Goal: Answer question/provide support: Share knowledge or assist other users

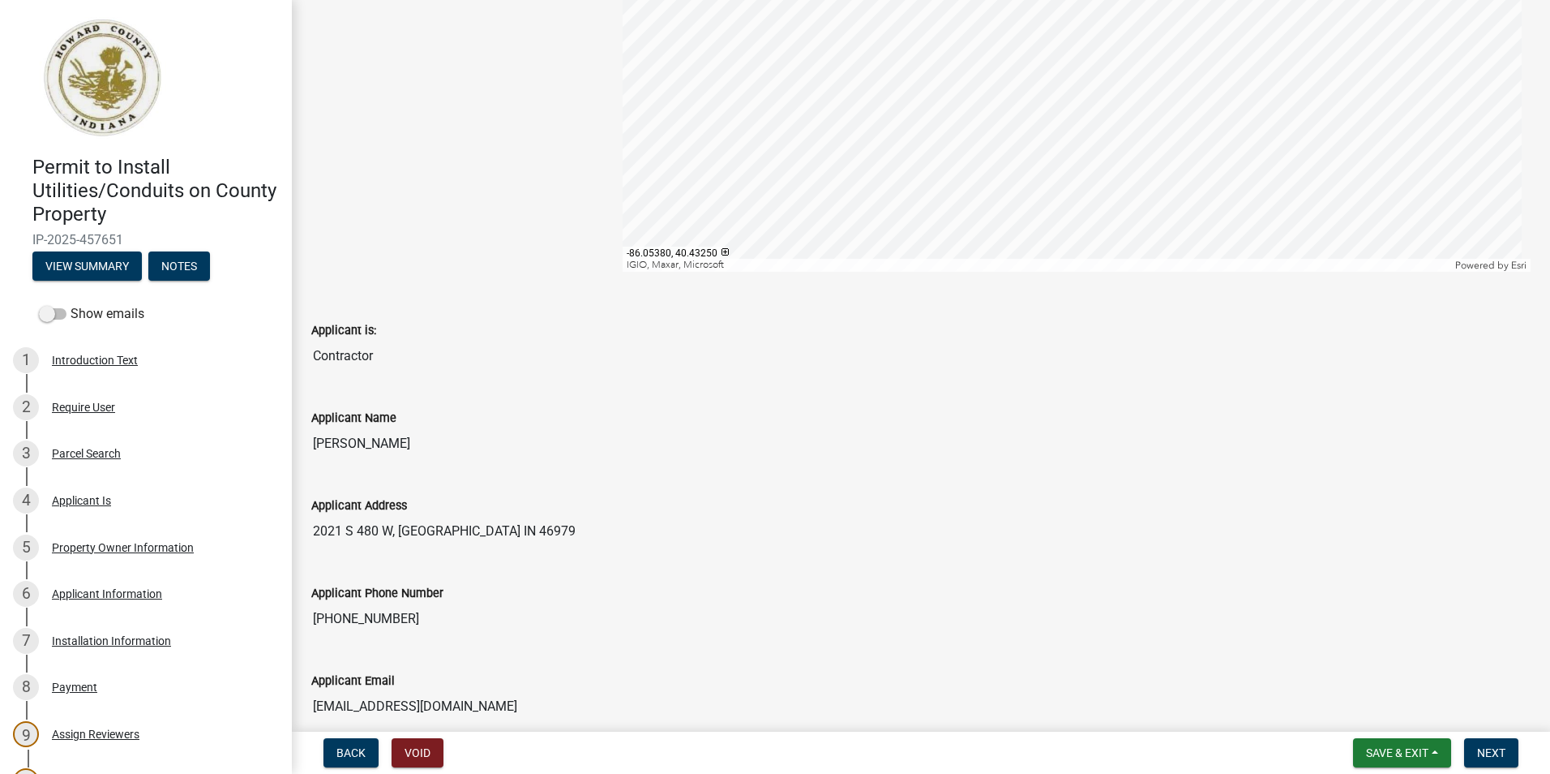
scroll to position [81, 0]
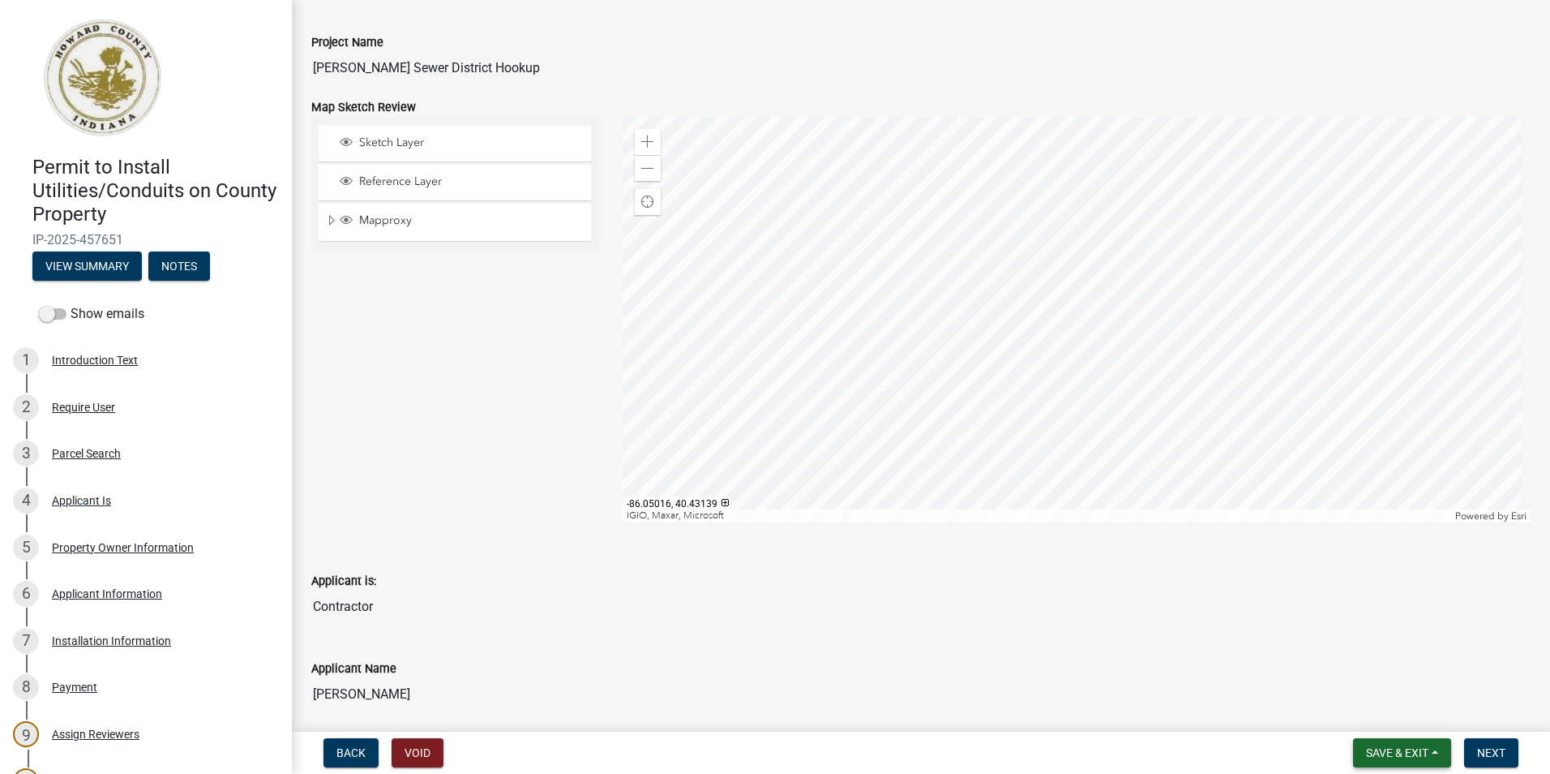
click at [1374, 757] on span "Save & Exit" at bounding box center [1397, 752] width 62 height 13
click at [1360, 714] on button "Save & Exit" at bounding box center [1387, 710] width 130 height 39
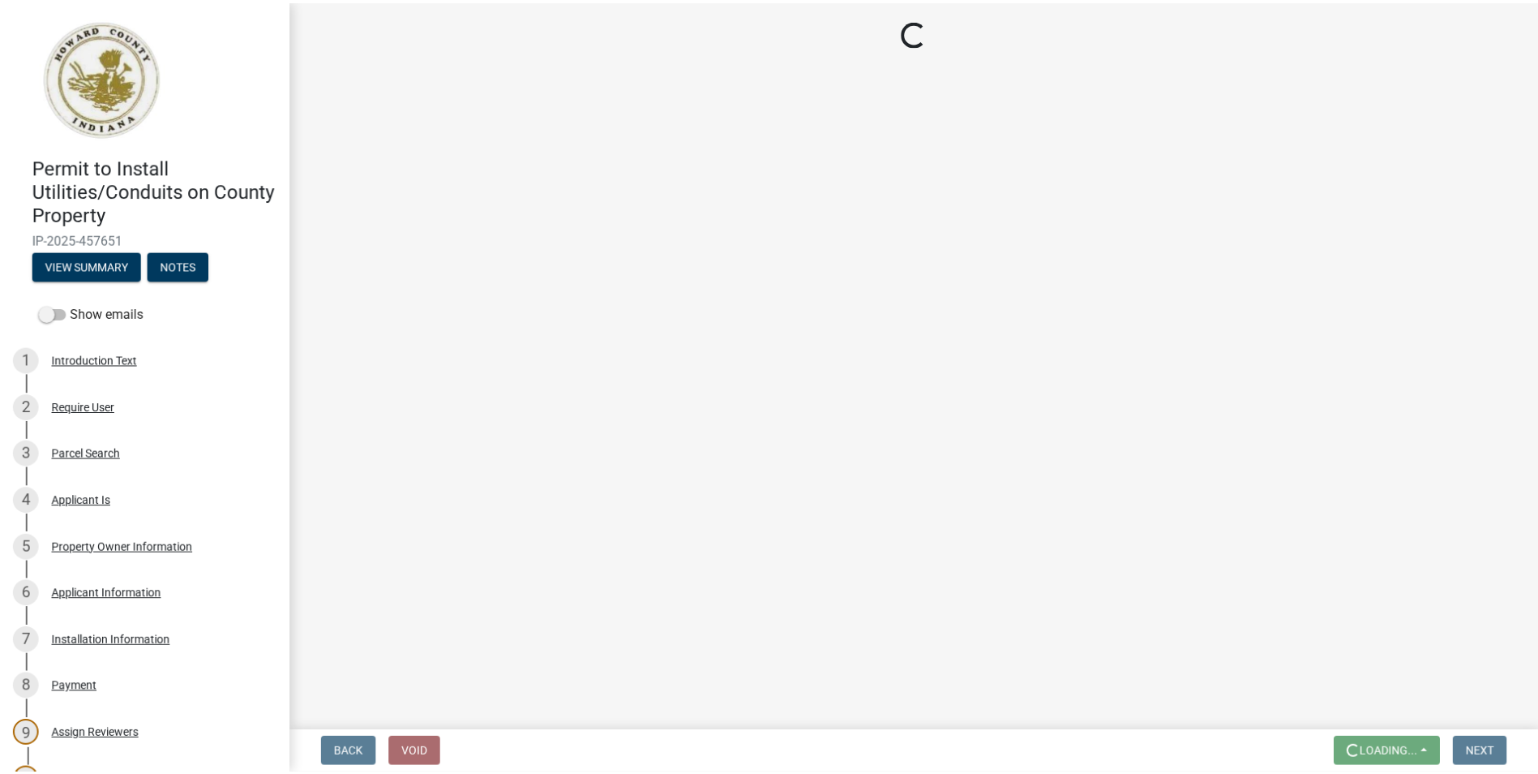
scroll to position [0, 0]
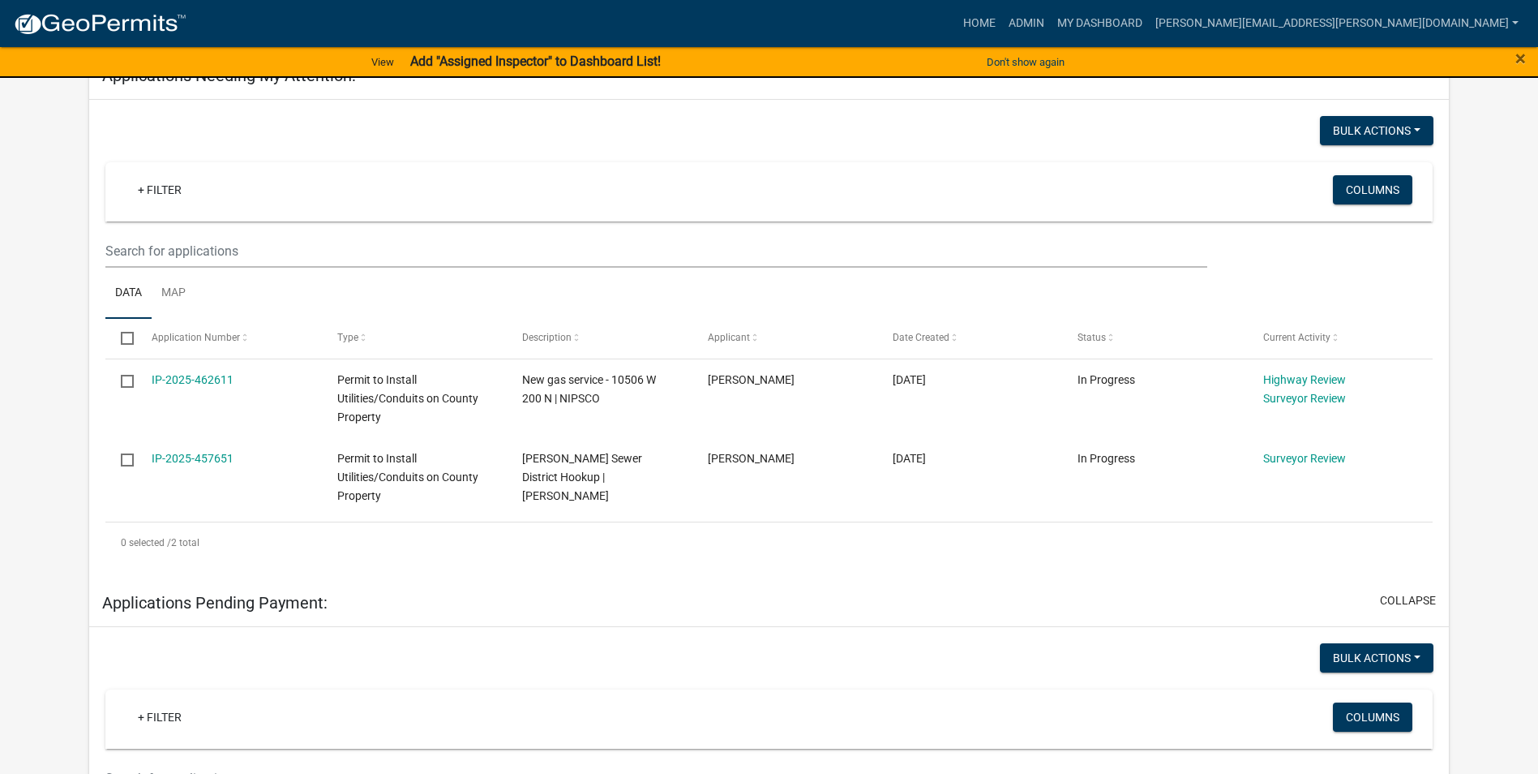
scroll to position [228, 0]
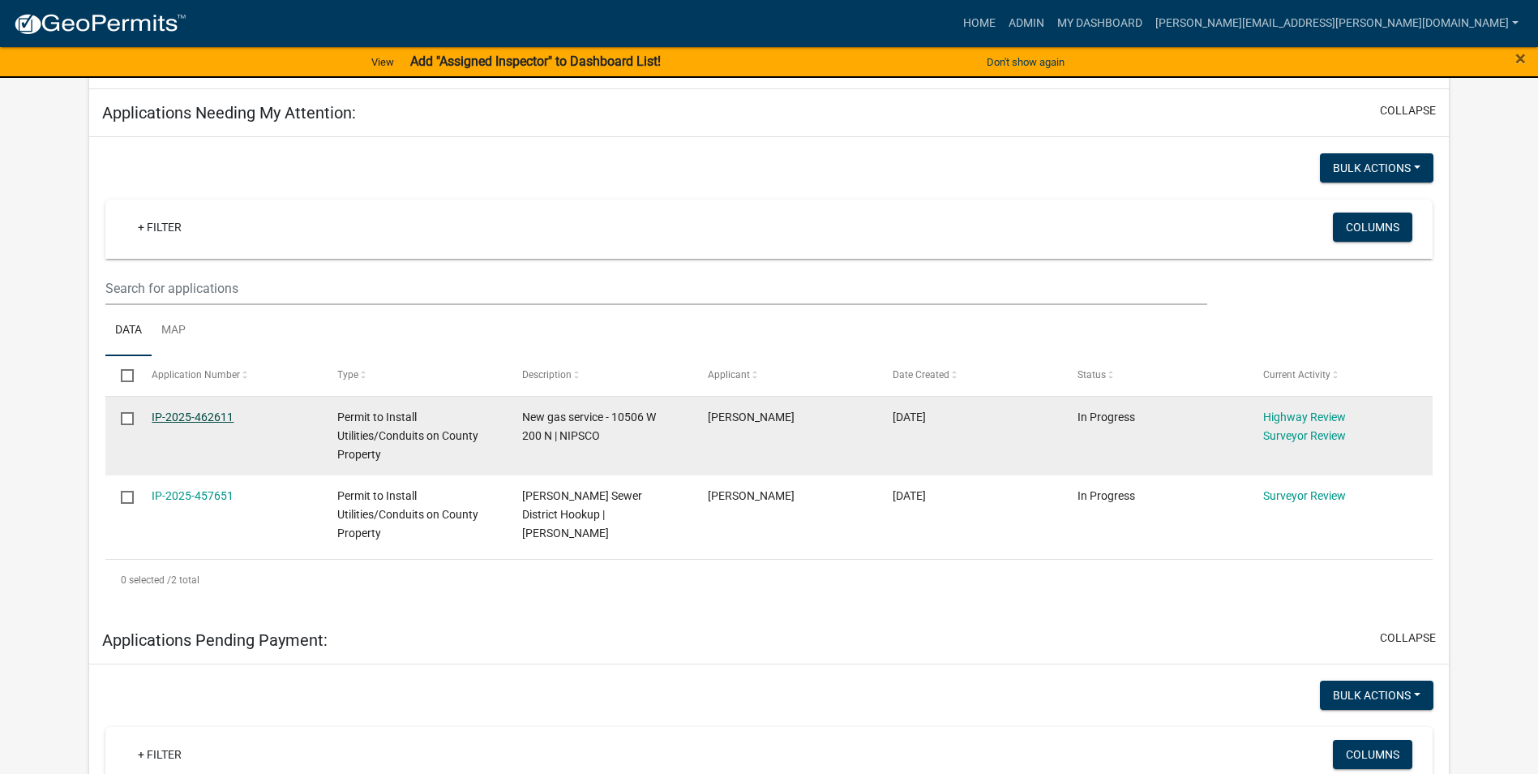
click at [208, 415] on link "IP-2025-462611" at bounding box center [193, 416] width 82 height 13
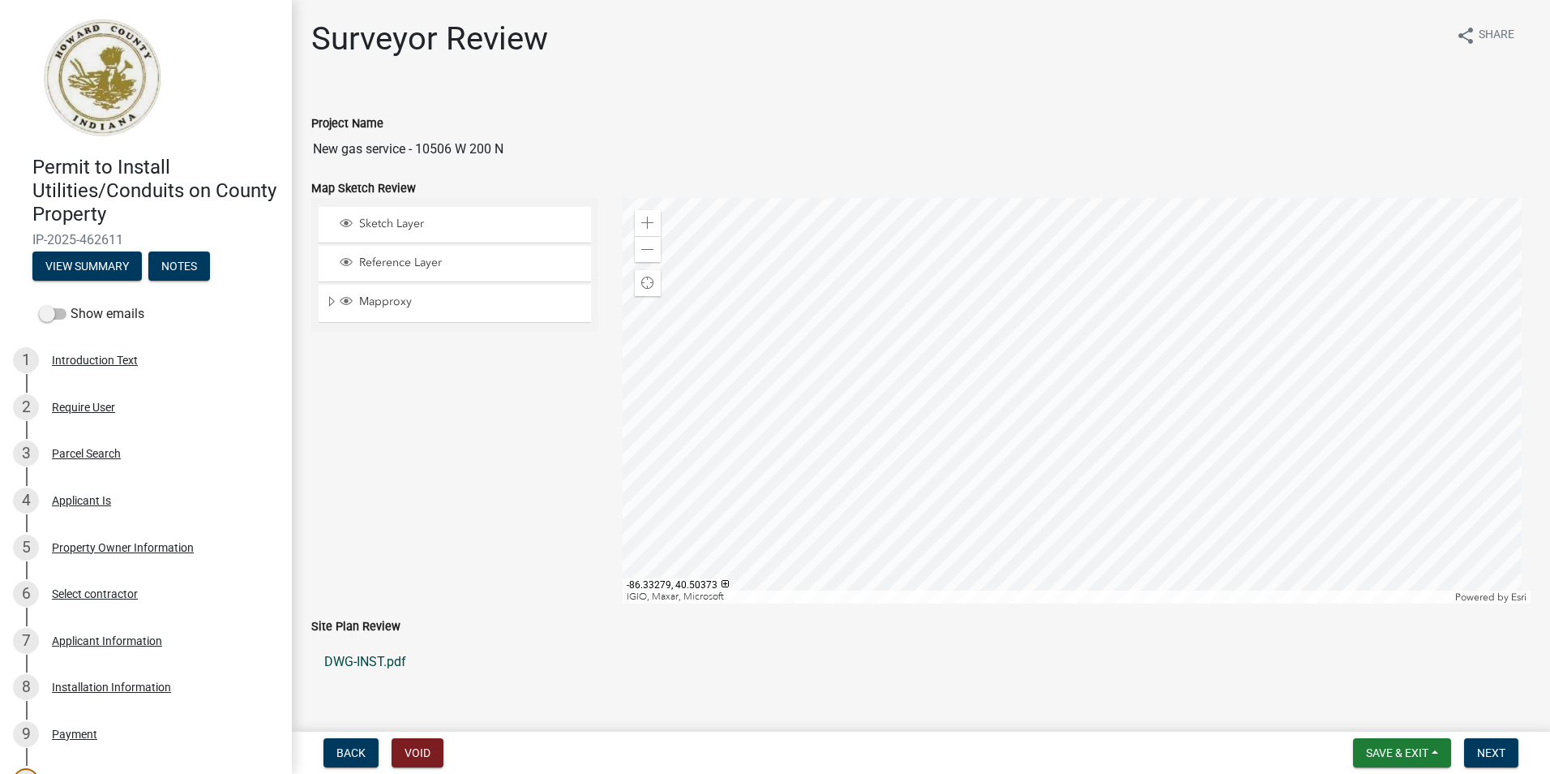
click at [373, 663] on link "DWG-INST.pdf" at bounding box center [921, 661] width 1220 height 39
click at [650, 228] on span at bounding box center [647, 223] width 13 height 13
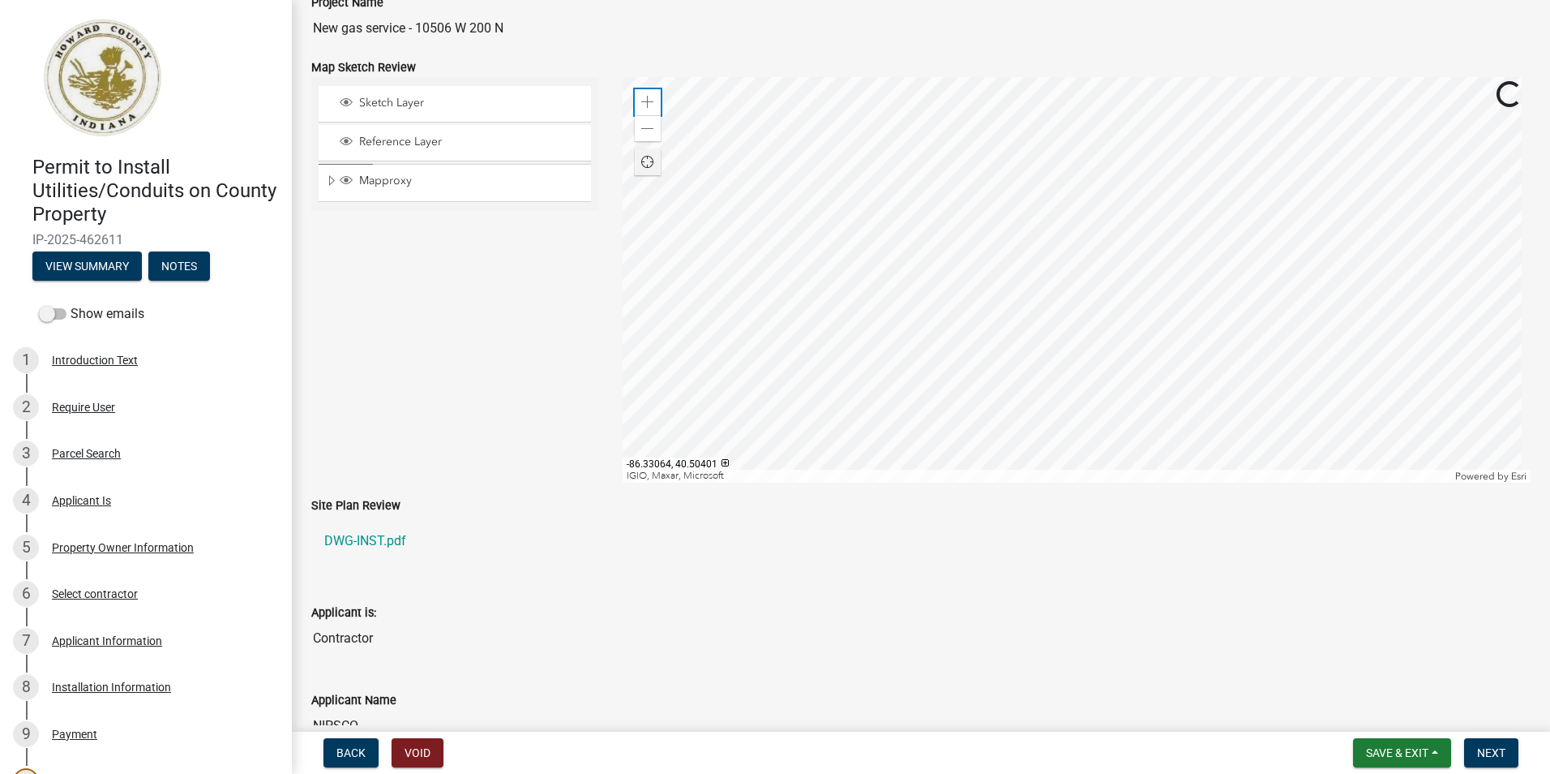
scroll to position [162, 0]
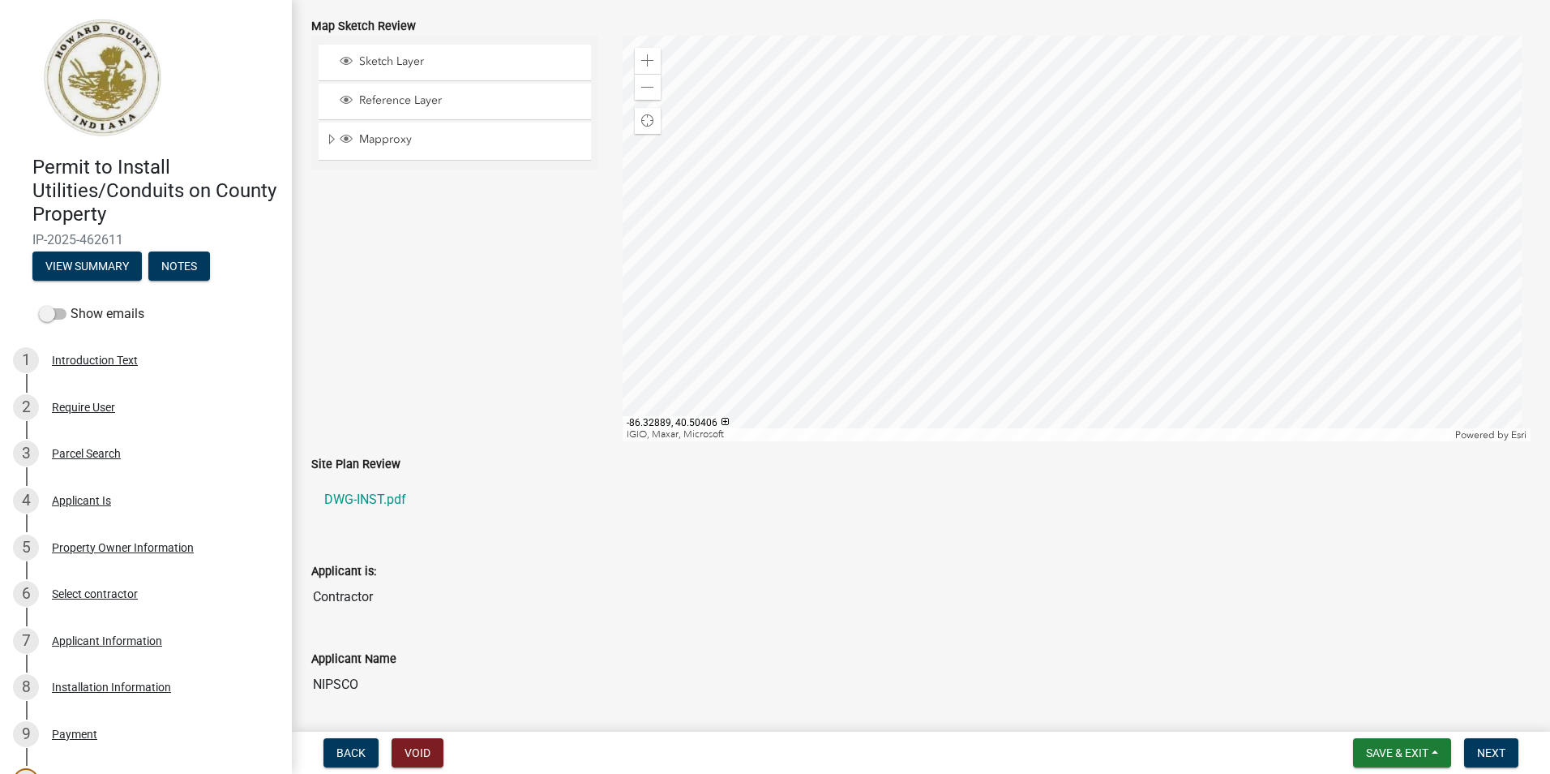
click at [1264, 211] on div at bounding box center [1077, 238] width 909 height 405
click at [641, 115] on span "Find my location" at bounding box center [647, 120] width 13 height 13
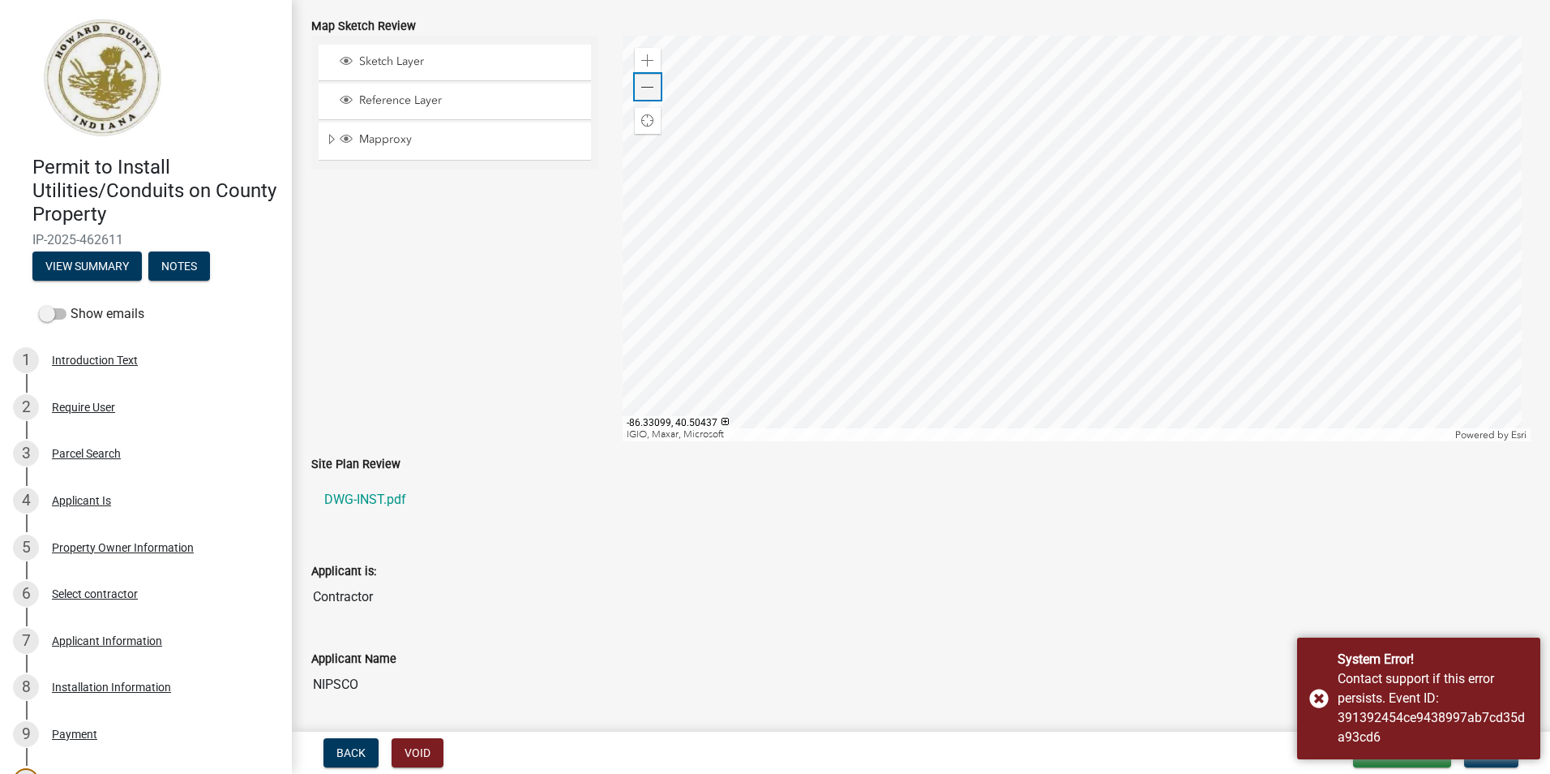
click at [648, 87] on span at bounding box center [647, 87] width 13 height 13
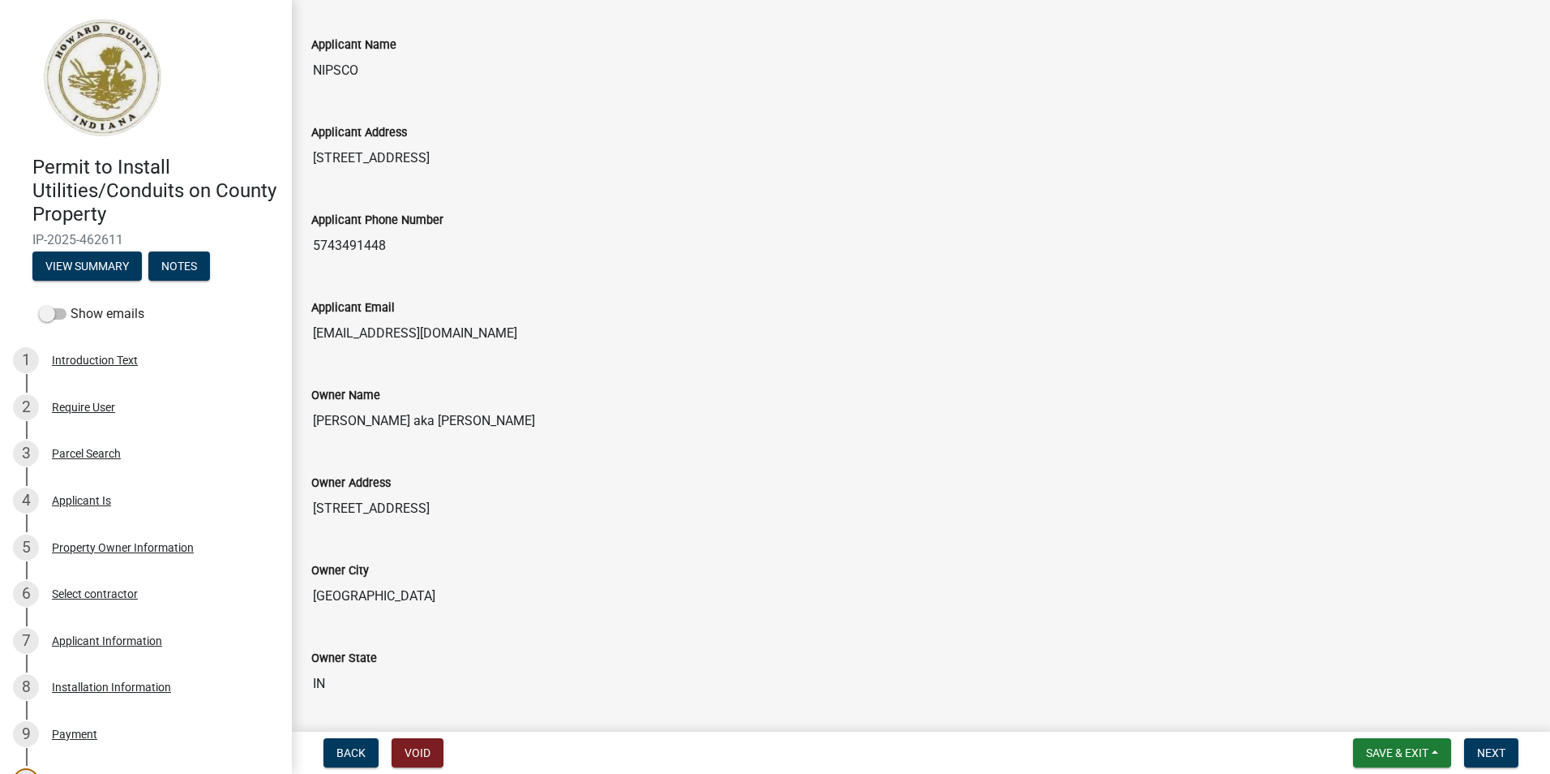
scroll to position [811, 0]
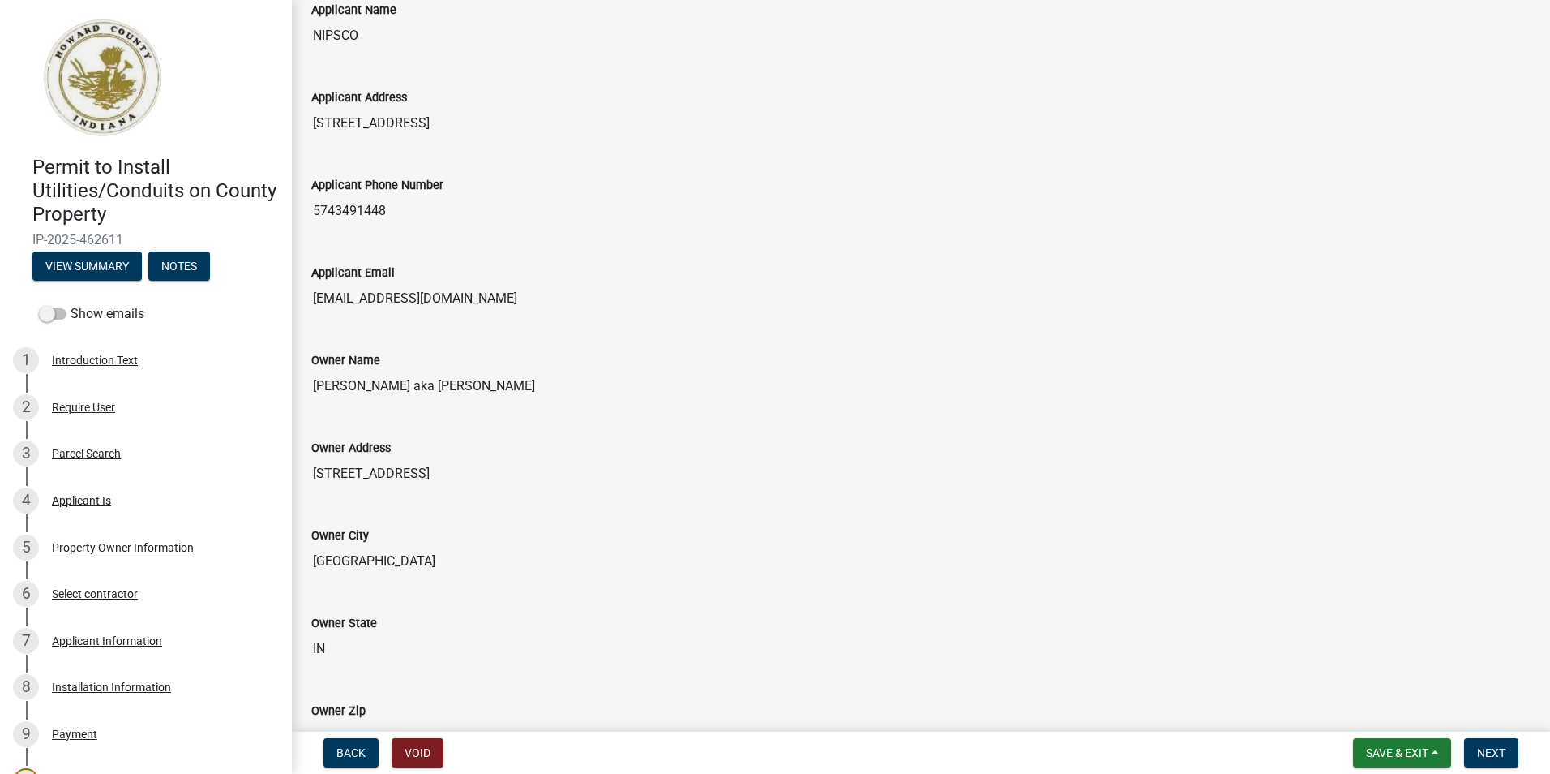
click at [311, 472] on input "[STREET_ADDRESS]" at bounding box center [921, 473] width 1220 height 32
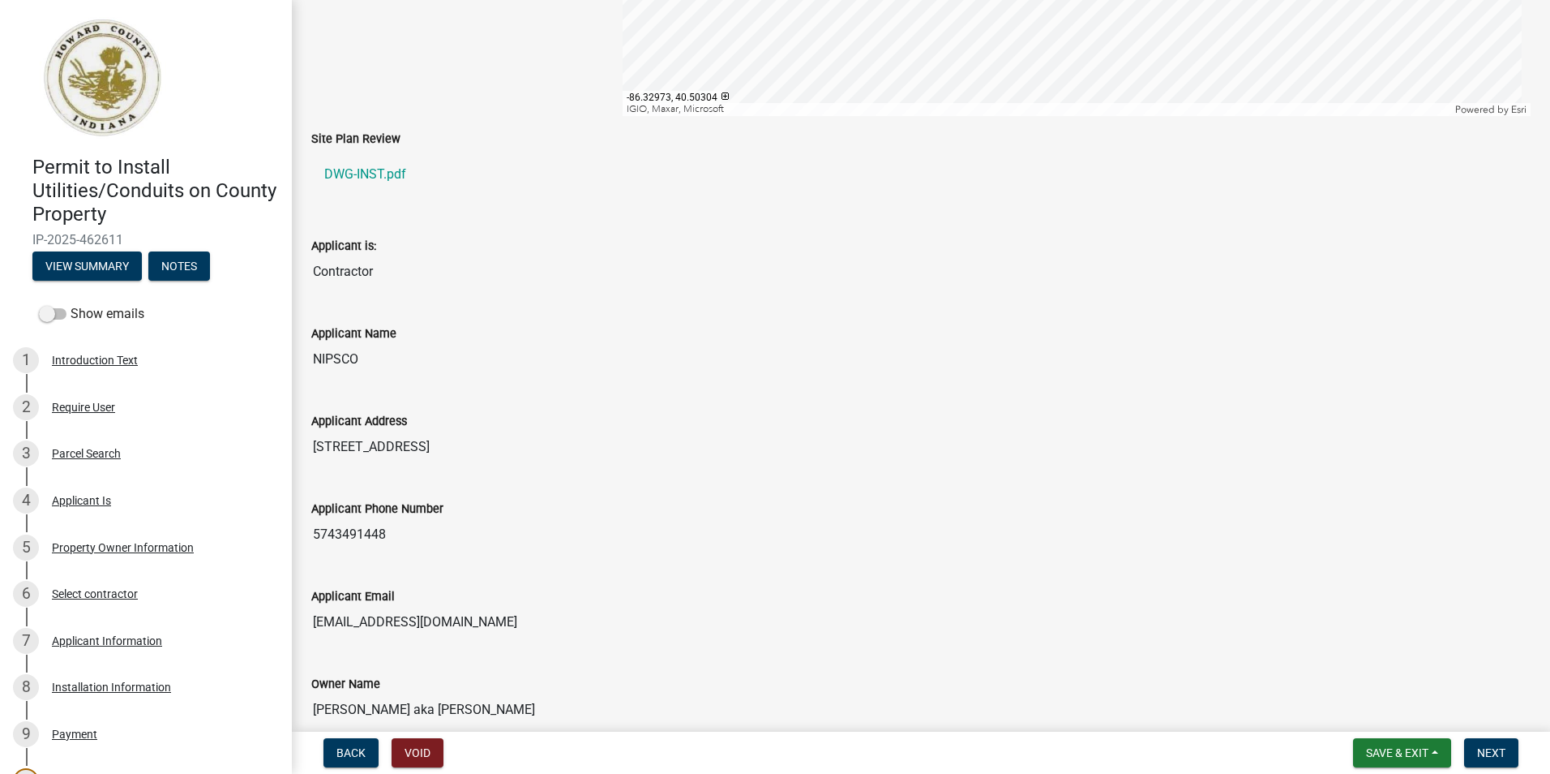
scroll to position [487, 0]
click at [1383, 753] on span "Save & Exit" at bounding box center [1397, 752] width 62 height 13
click at [1365, 714] on button "Save & Exit" at bounding box center [1387, 710] width 130 height 39
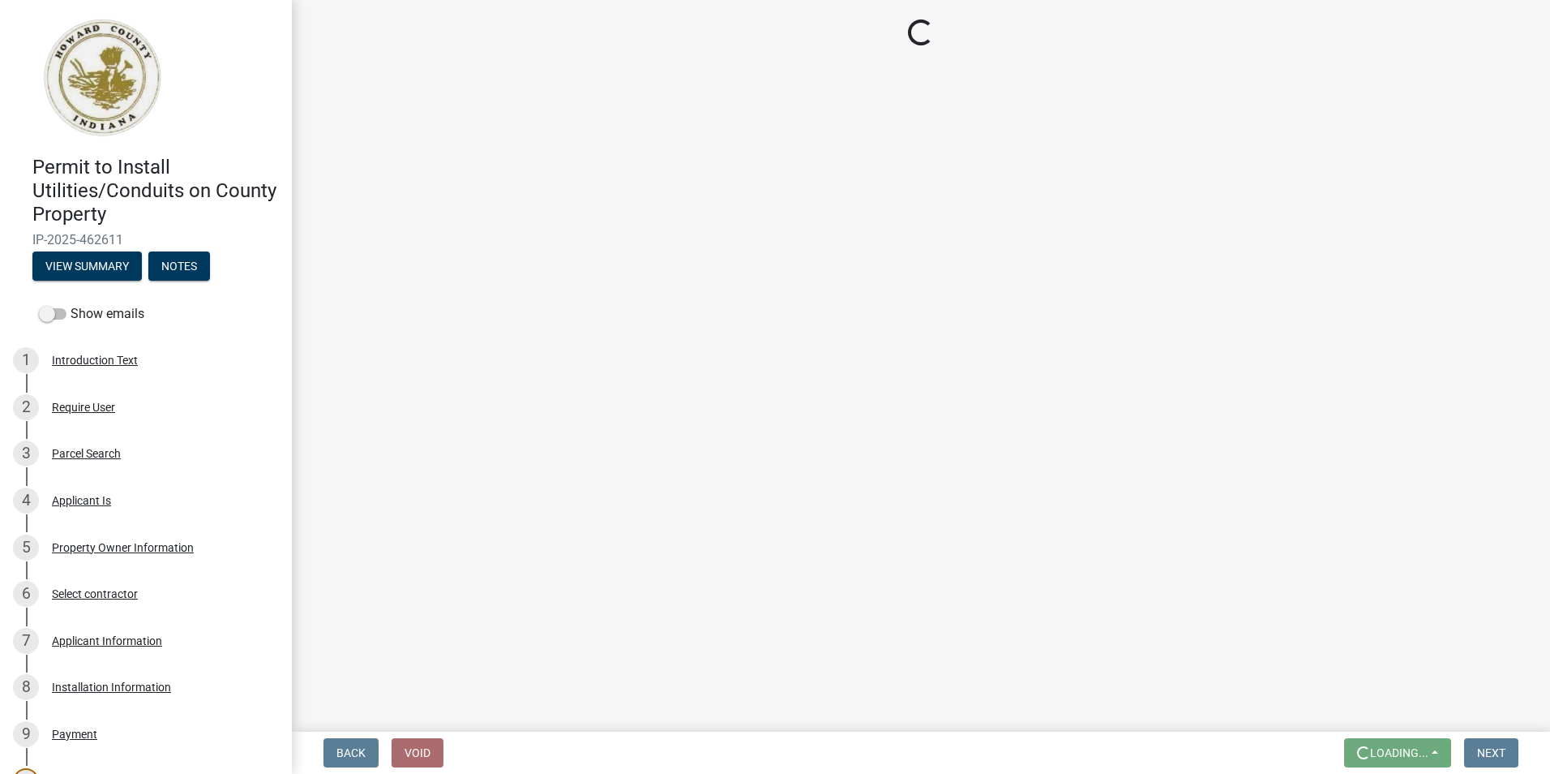
scroll to position [0, 0]
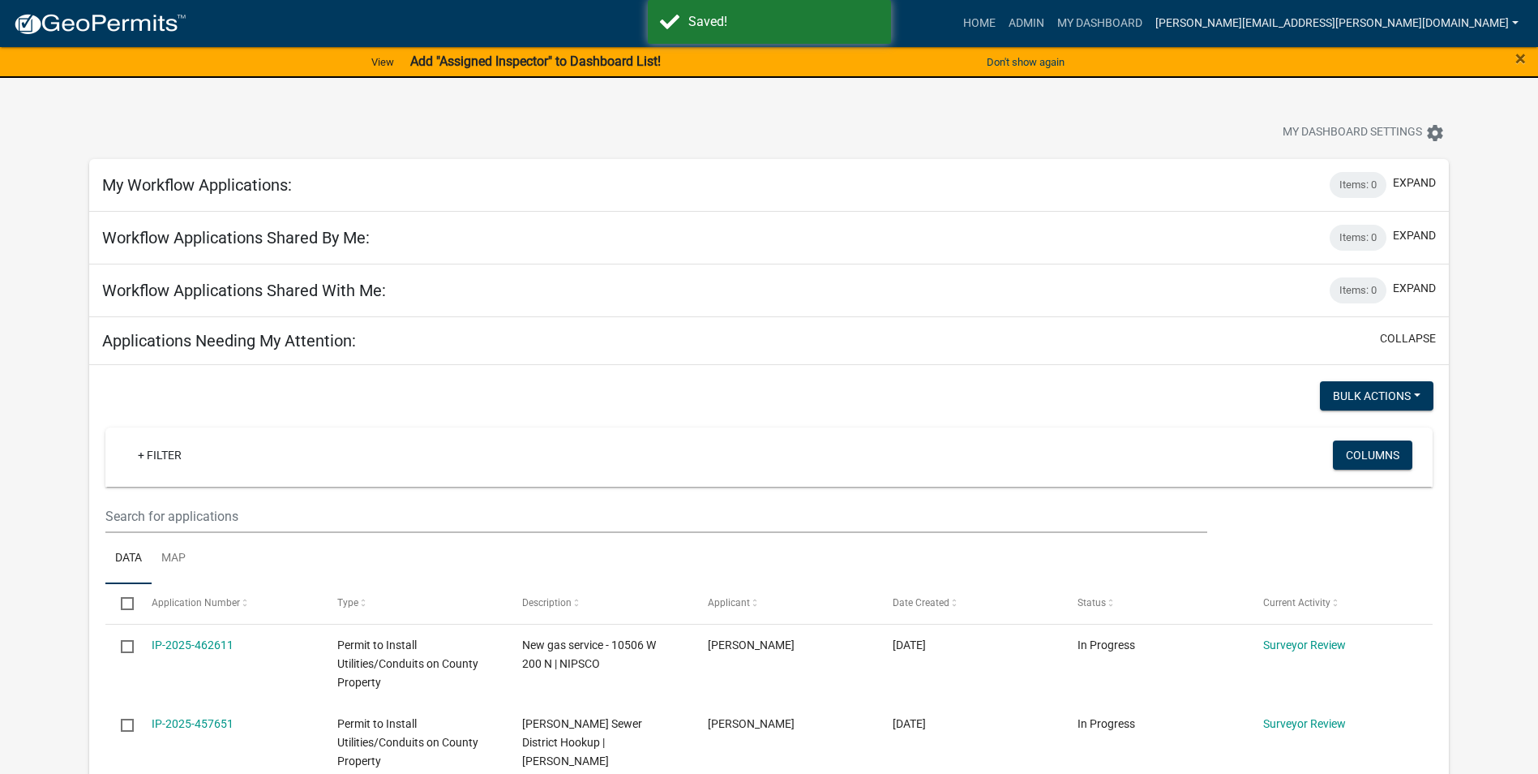
click at [1408, 23] on link "[PERSON_NAME][EMAIL_ADDRESS][PERSON_NAME][DOMAIN_NAME]" at bounding box center [1337, 23] width 376 height 31
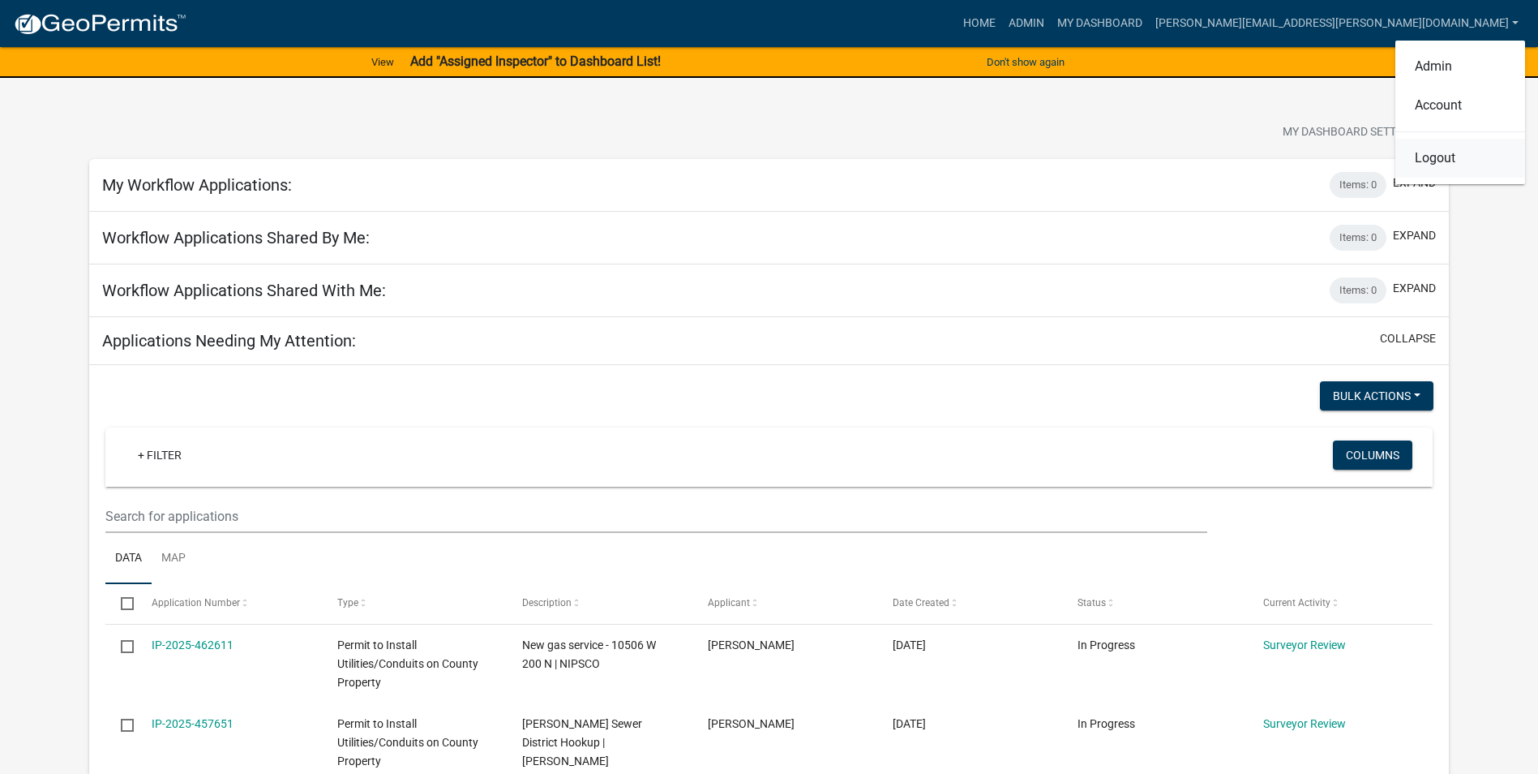
click at [1447, 160] on link "Logout" at bounding box center [1461, 158] width 130 height 39
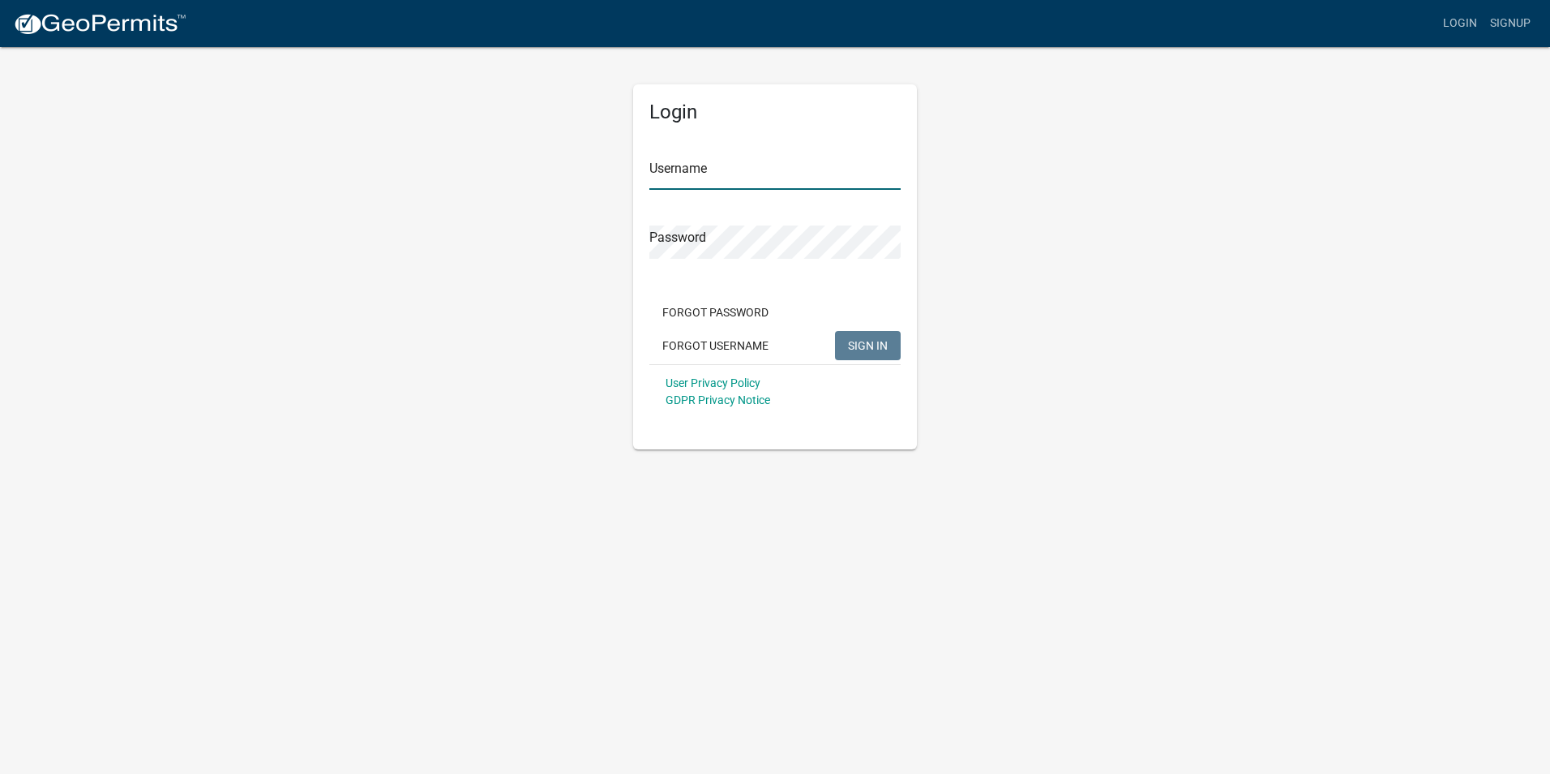
type input "[PERSON_NAME][EMAIL_ADDRESS][PERSON_NAME][DOMAIN_NAME]"
click at [882, 345] on span "SIGN IN" at bounding box center [868, 344] width 40 height 13
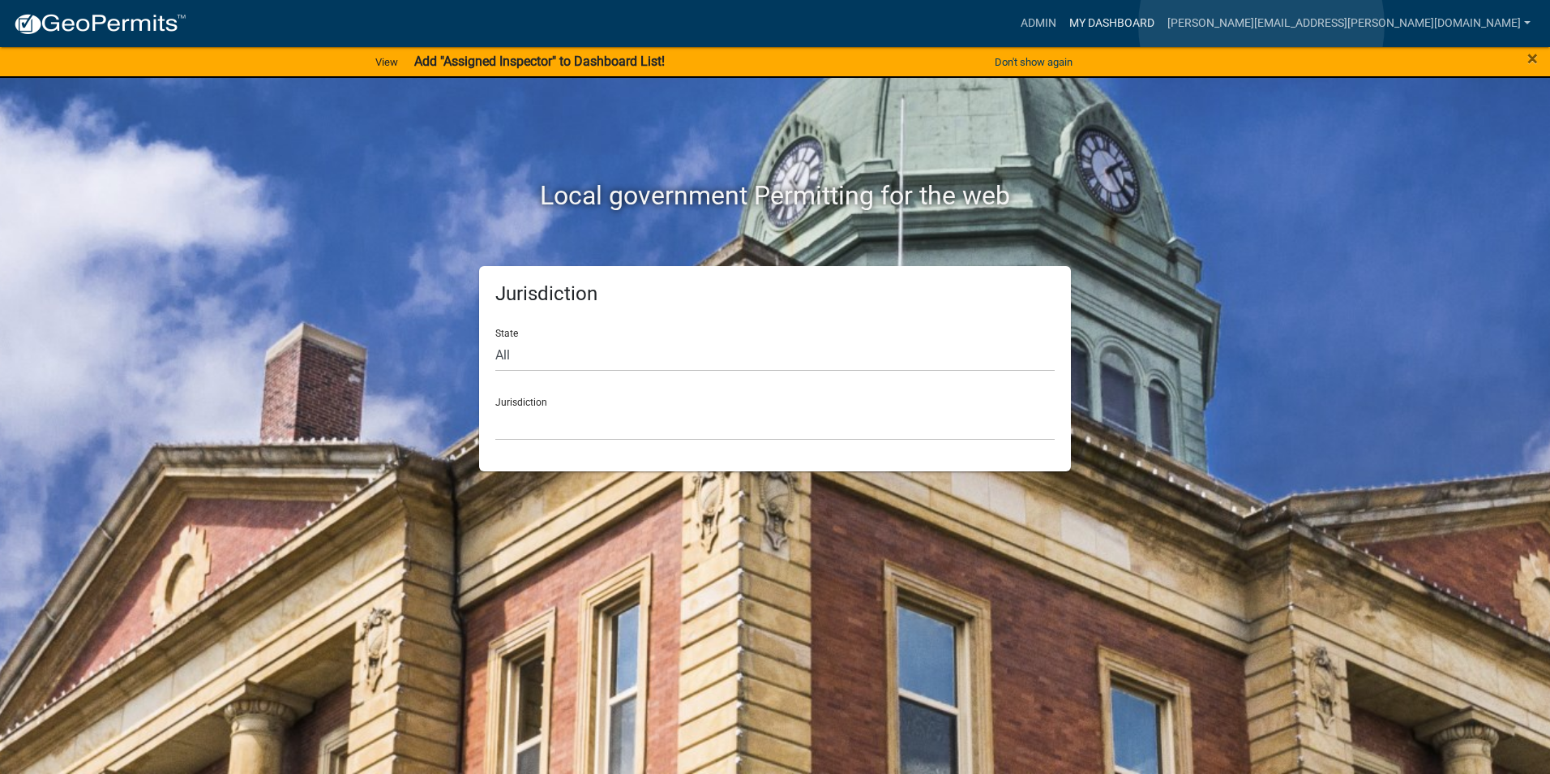
click at [1161, 25] on link "My Dashboard" at bounding box center [1112, 23] width 98 height 31
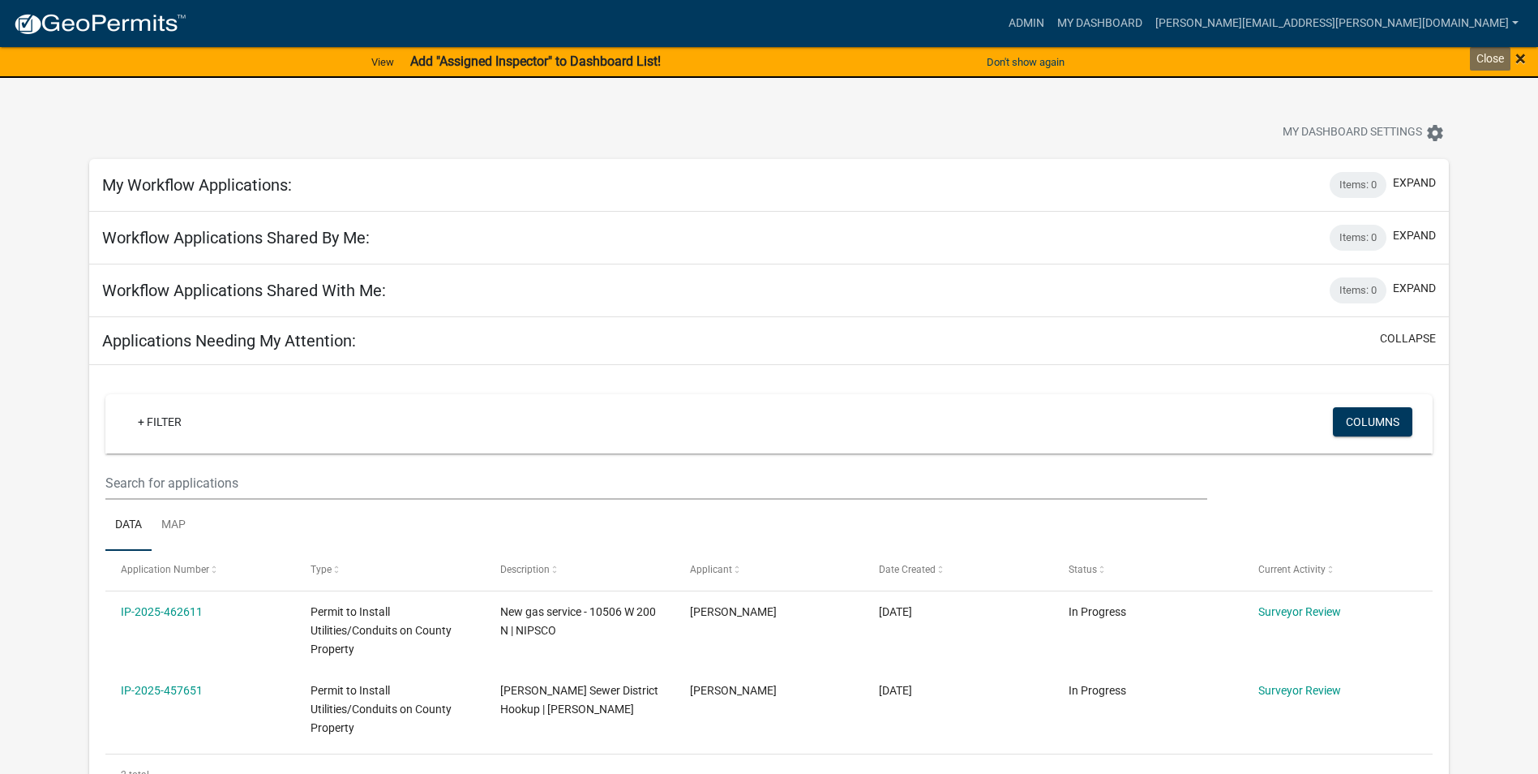
click at [1520, 58] on span "×" at bounding box center [1521, 58] width 11 height 23
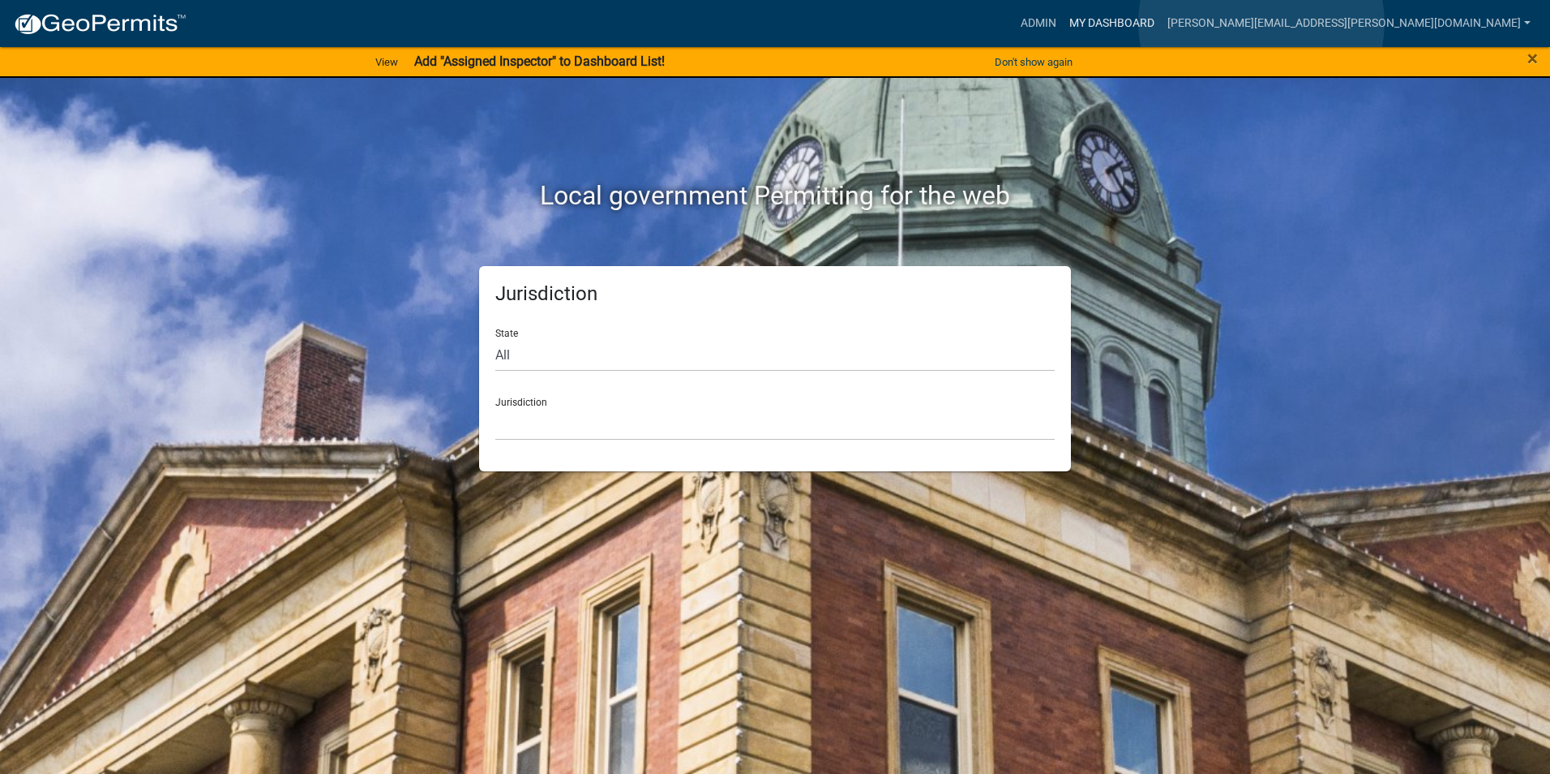
click at [1161, 23] on link "My Dashboard" at bounding box center [1112, 23] width 98 height 31
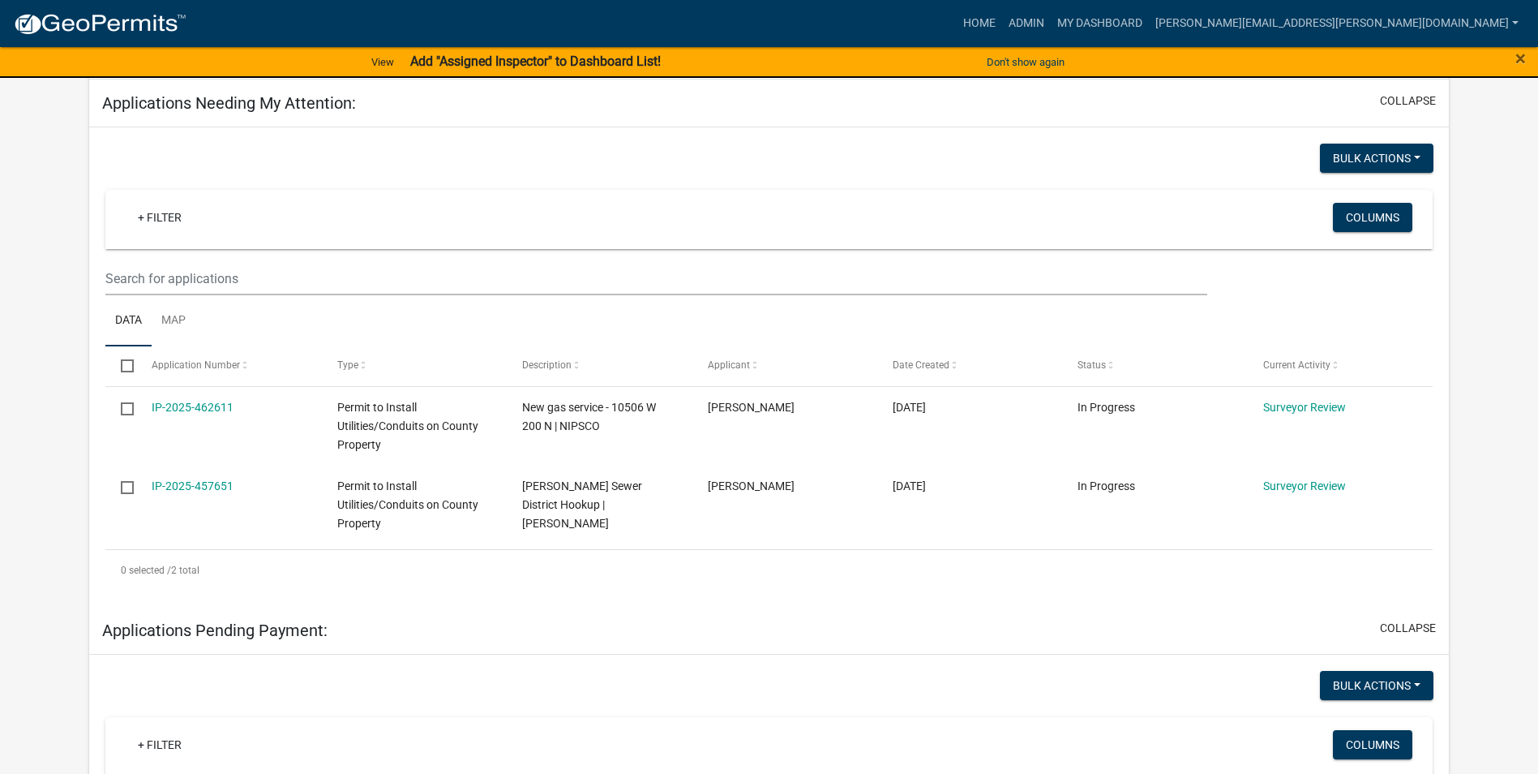
scroll to position [243, 0]
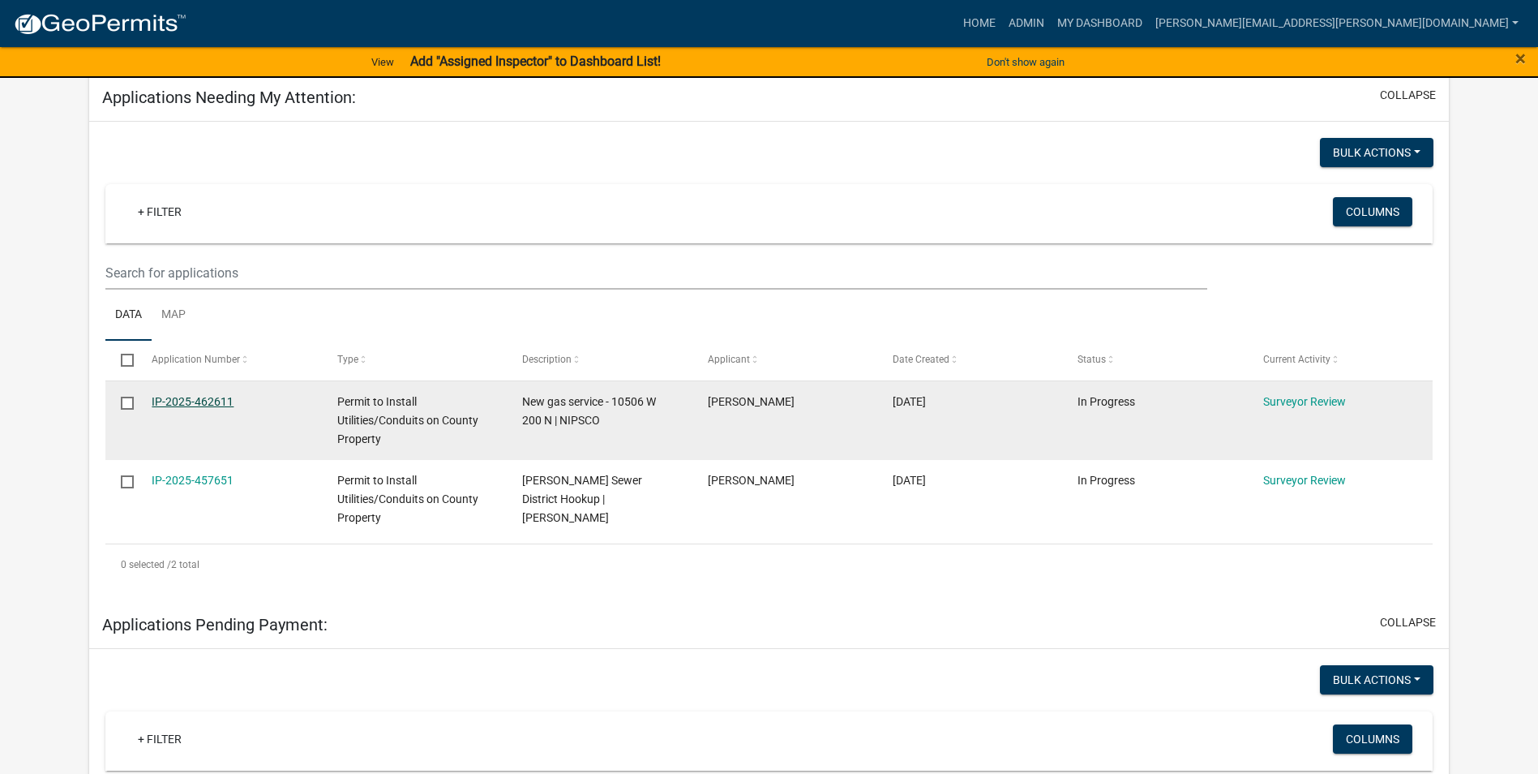
click at [215, 397] on link "IP-2025-462611" at bounding box center [193, 401] width 82 height 13
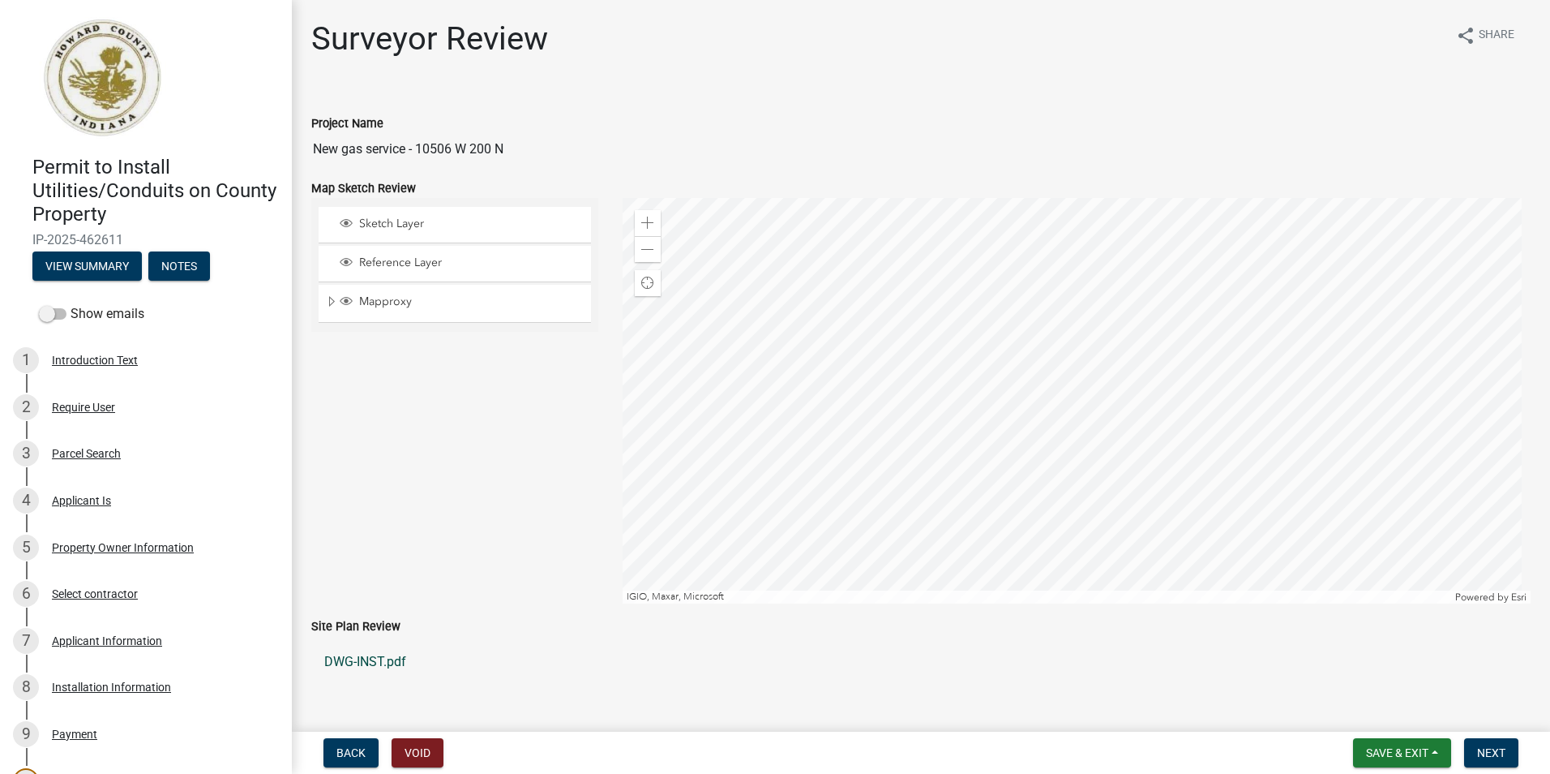
click at [372, 661] on link "DWG-INST.pdf" at bounding box center [921, 661] width 1220 height 39
click at [1380, 744] on button "Save & Exit" at bounding box center [1402, 752] width 98 height 29
click at [1370, 719] on button "Save & Exit" at bounding box center [1387, 710] width 130 height 39
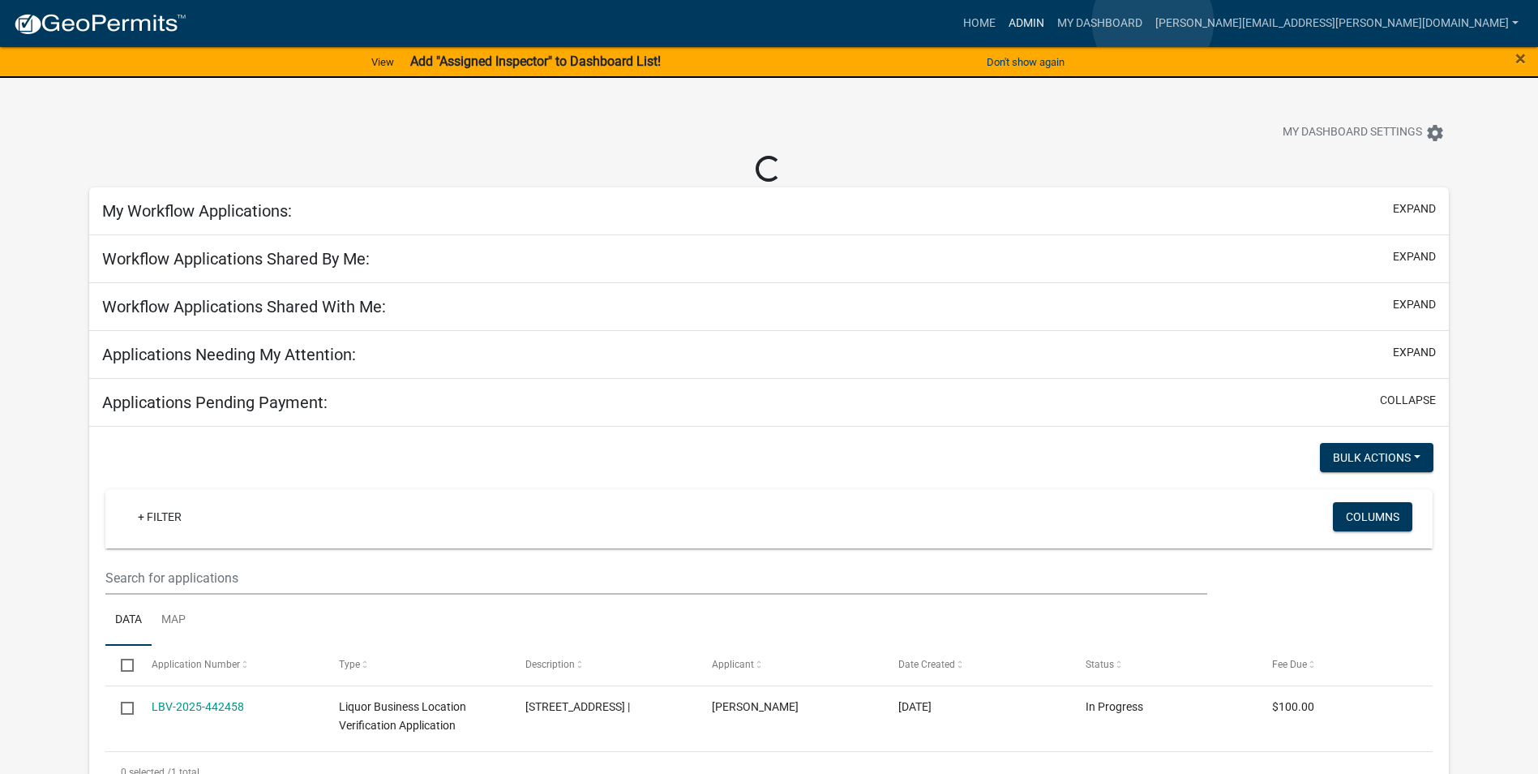
click at [1051, 22] on link "Admin" at bounding box center [1026, 23] width 49 height 31
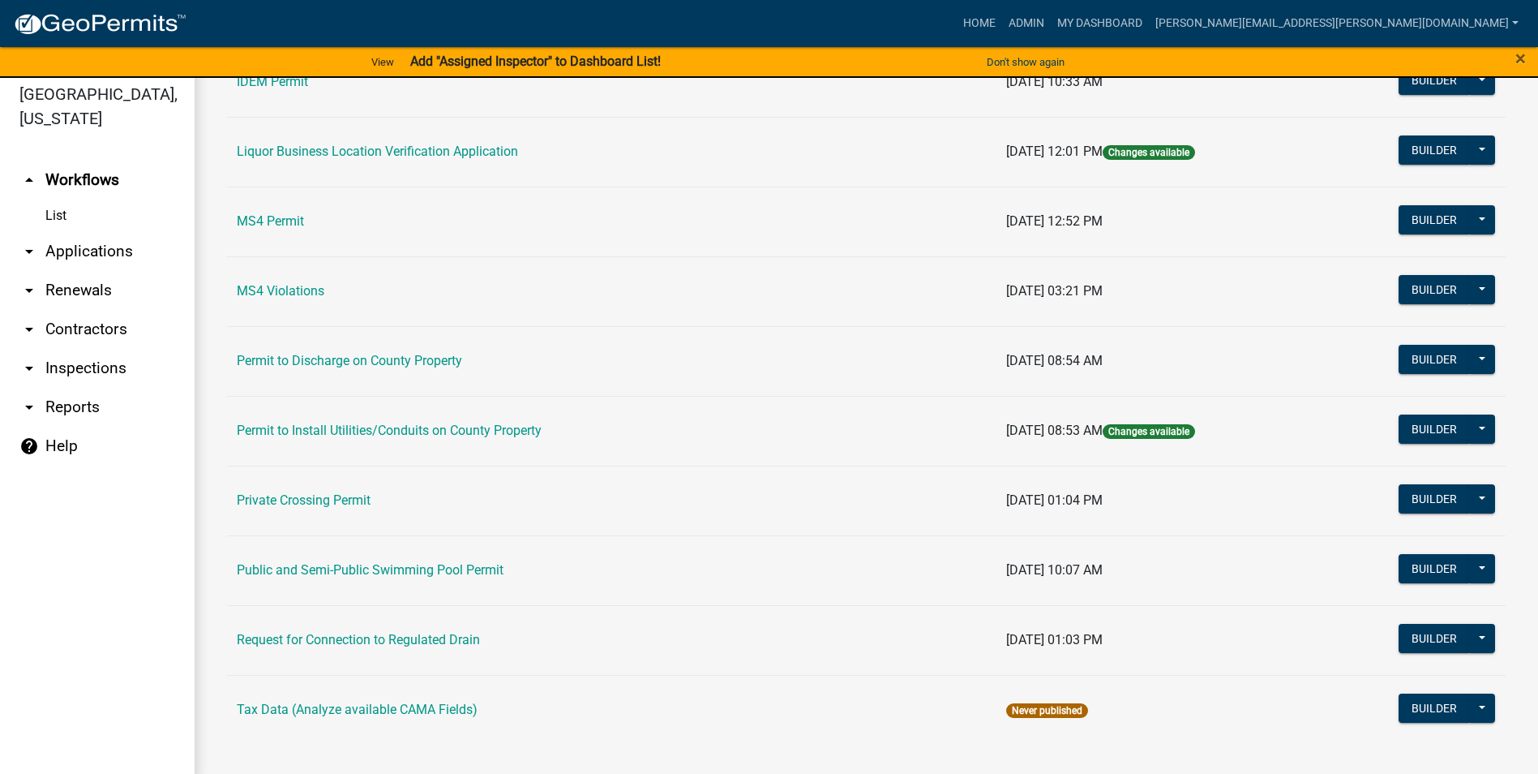
scroll to position [19, 0]
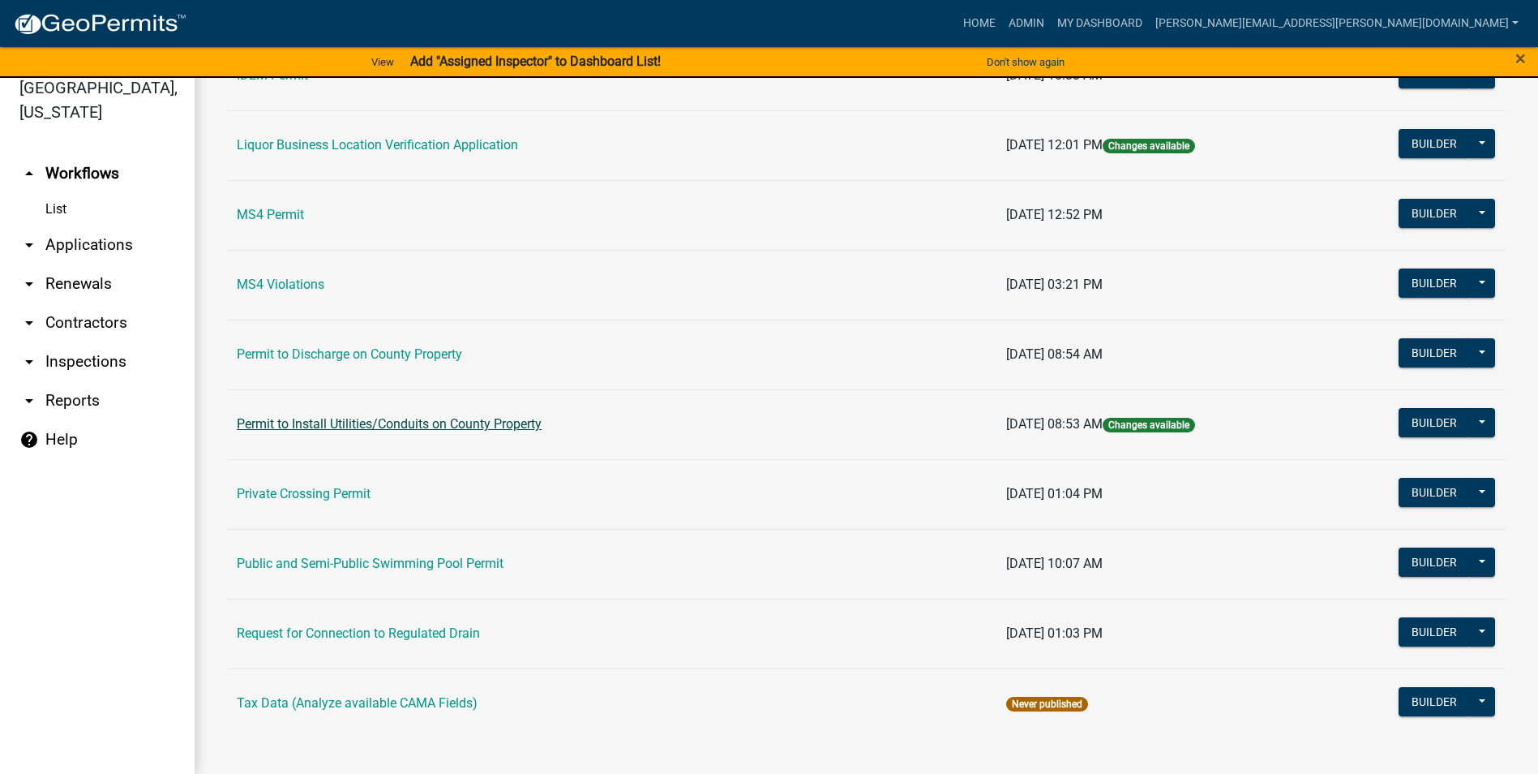
click at [512, 418] on link "Permit to Install Utilities/Conduits on County Property" at bounding box center [389, 423] width 305 height 15
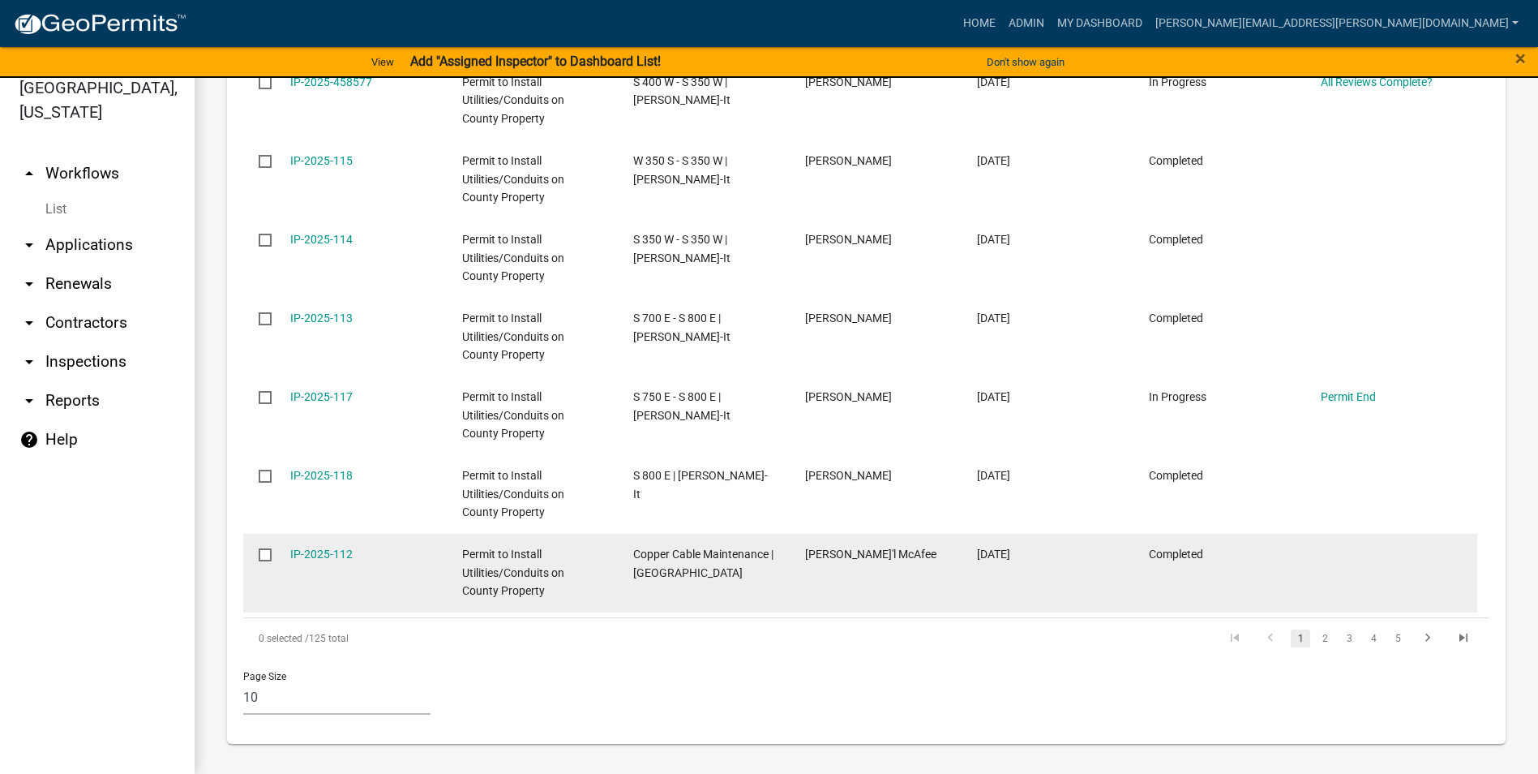
scroll to position [1262, 0]
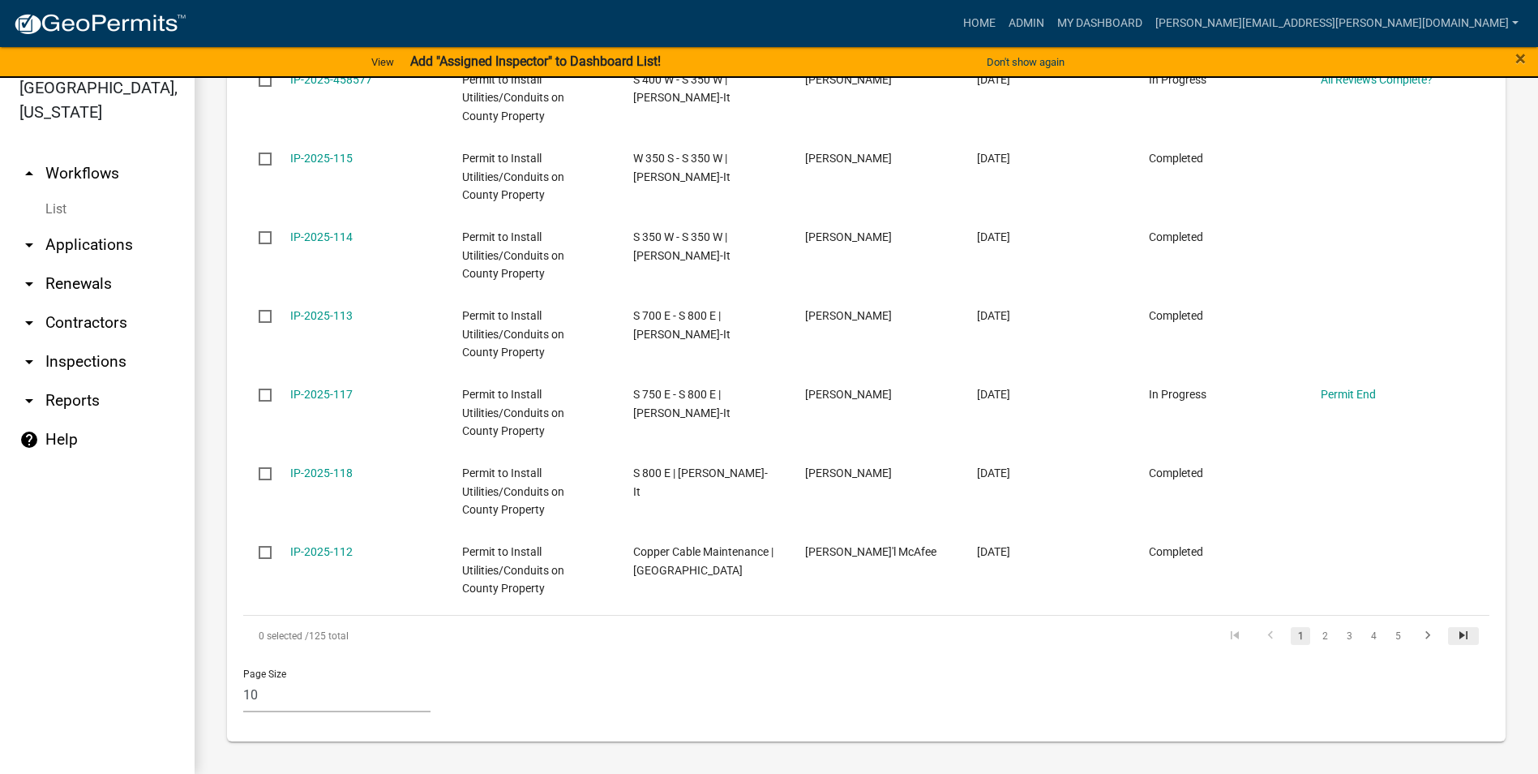
click at [1453, 636] on icon "go to last page" at bounding box center [1463, 637] width 21 height 19
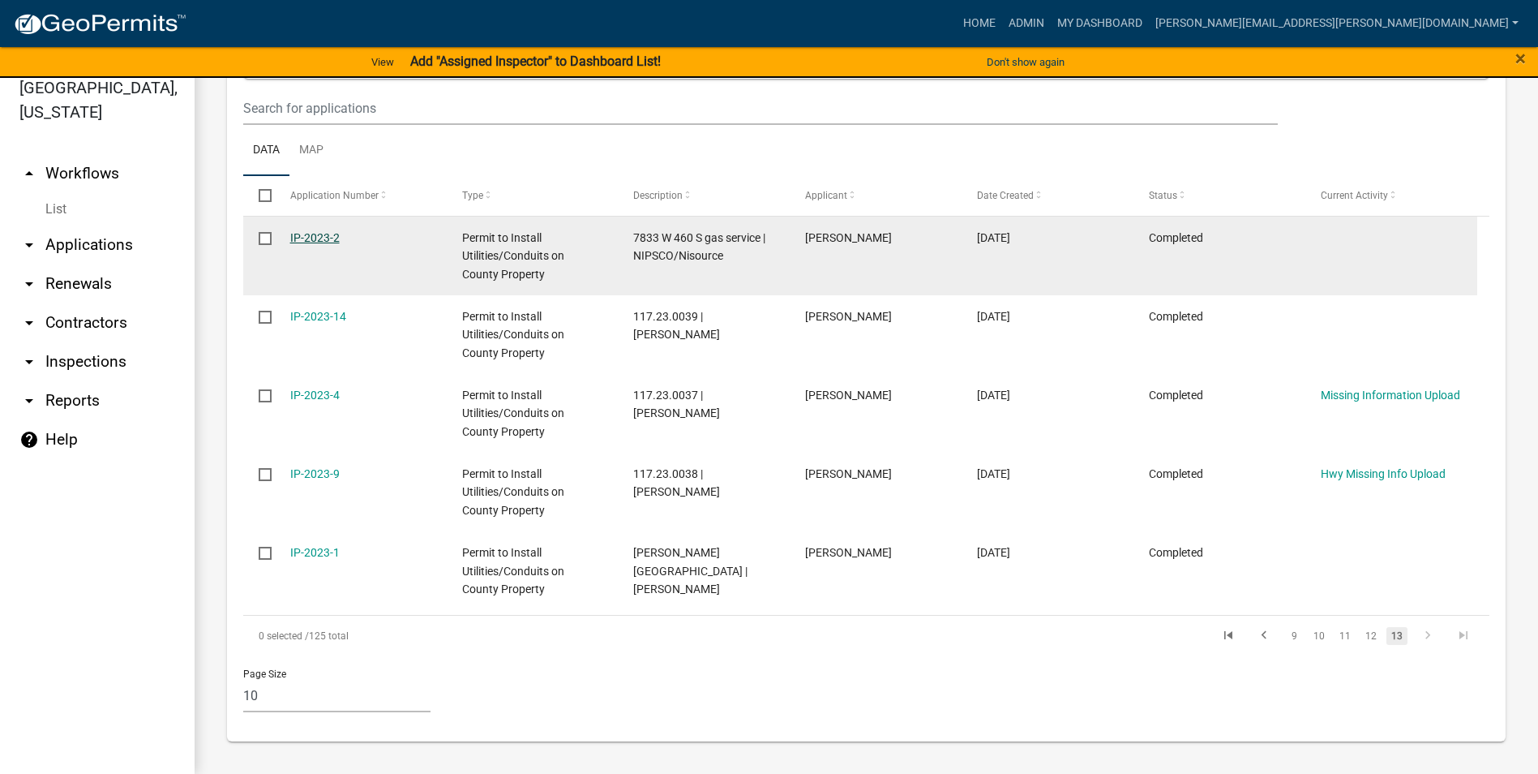
click at [320, 239] on link "IP-2023-2" at bounding box center [314, 237] width 49 height 13
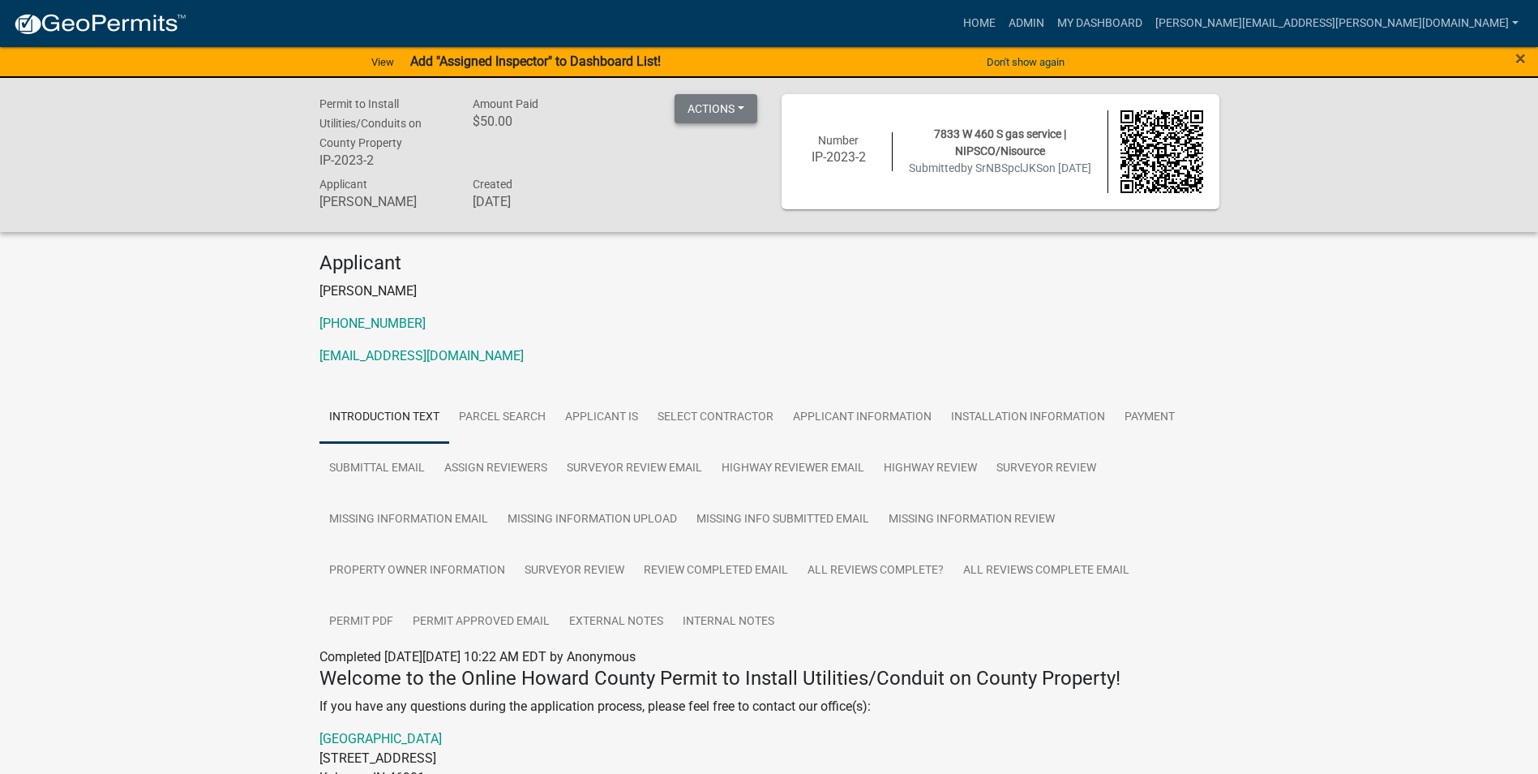
click at [739, 100] on button "Actions" at bounding box center [716, 108] width 83 height 29
click at [735, 322] on p "574-349-1448" at bounding box center [769, 323] width 900 height 19
click at [1102, 289] on p "[PERSON_NAME]" at bounding box center [769, 290] width 900 height 19
click at [989, 414] on link "Installation Information" at bounding box center [1028, 418] width 174 height 52
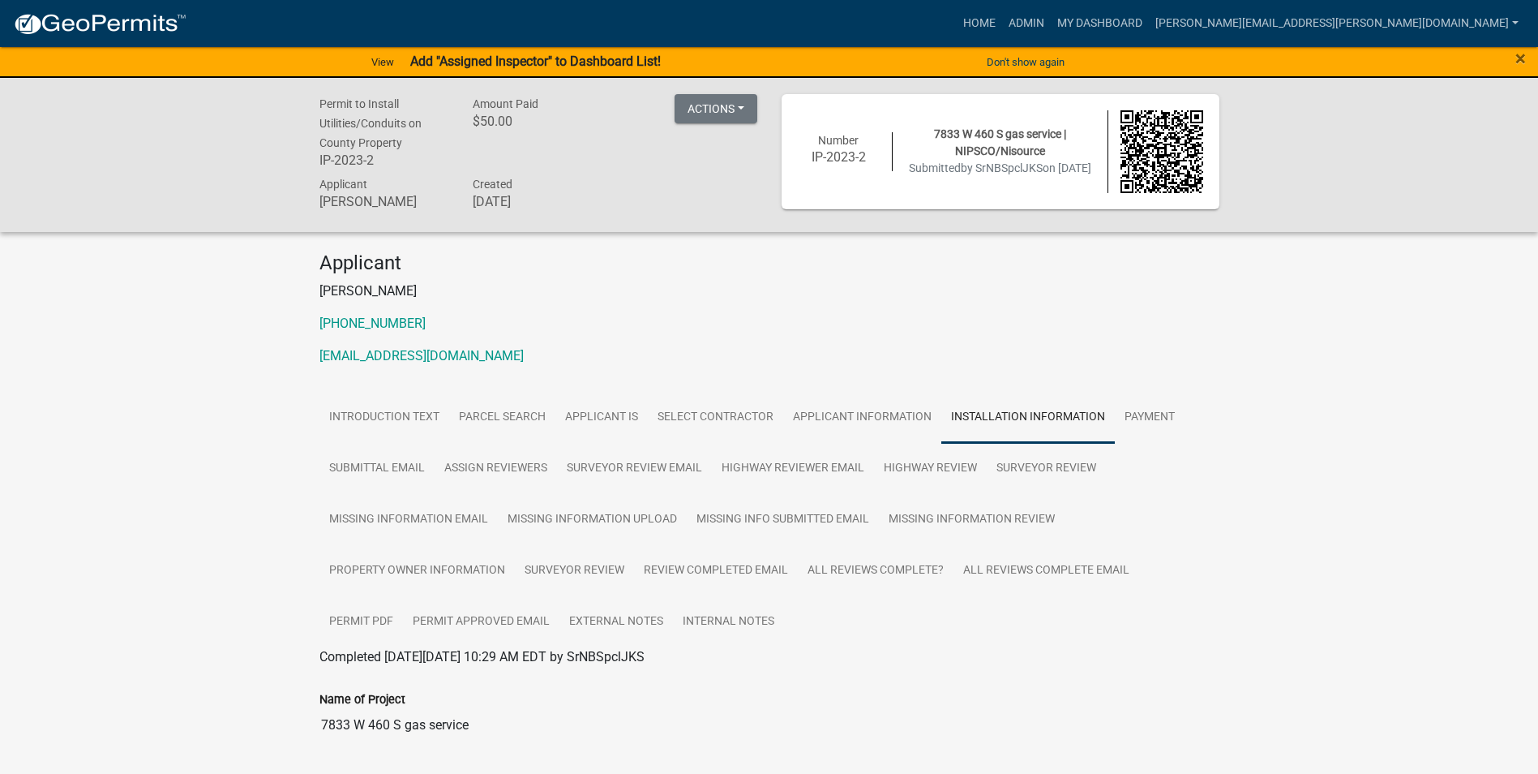
click at [989, 414] on link "Installation Information" at bounding box center [1028, 418] width 174 height 52
click at [624, 465] on link "Surveyor Review Email" at bounding box center [634, 469] width 155 height 52
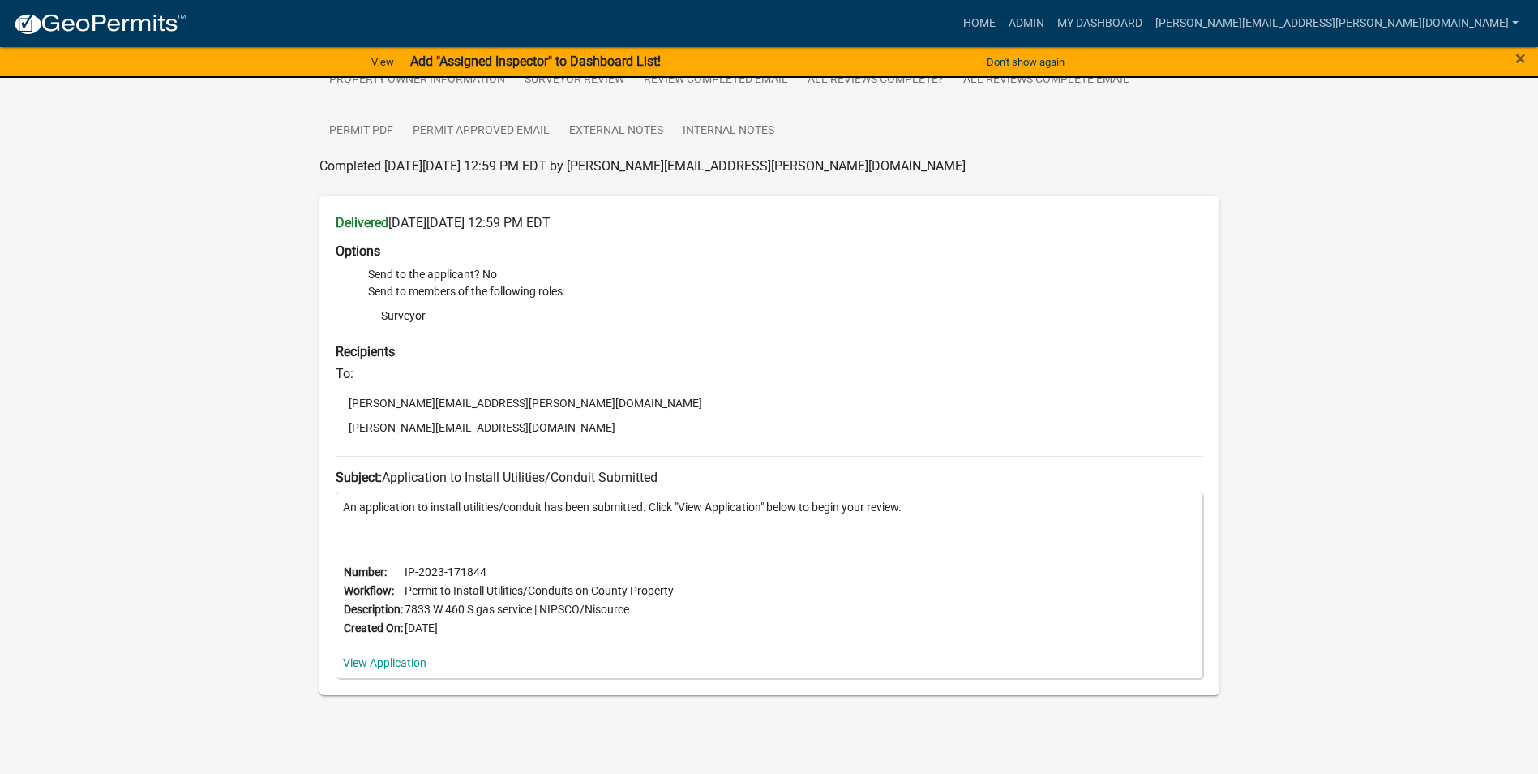
scroll to position [500, 0]
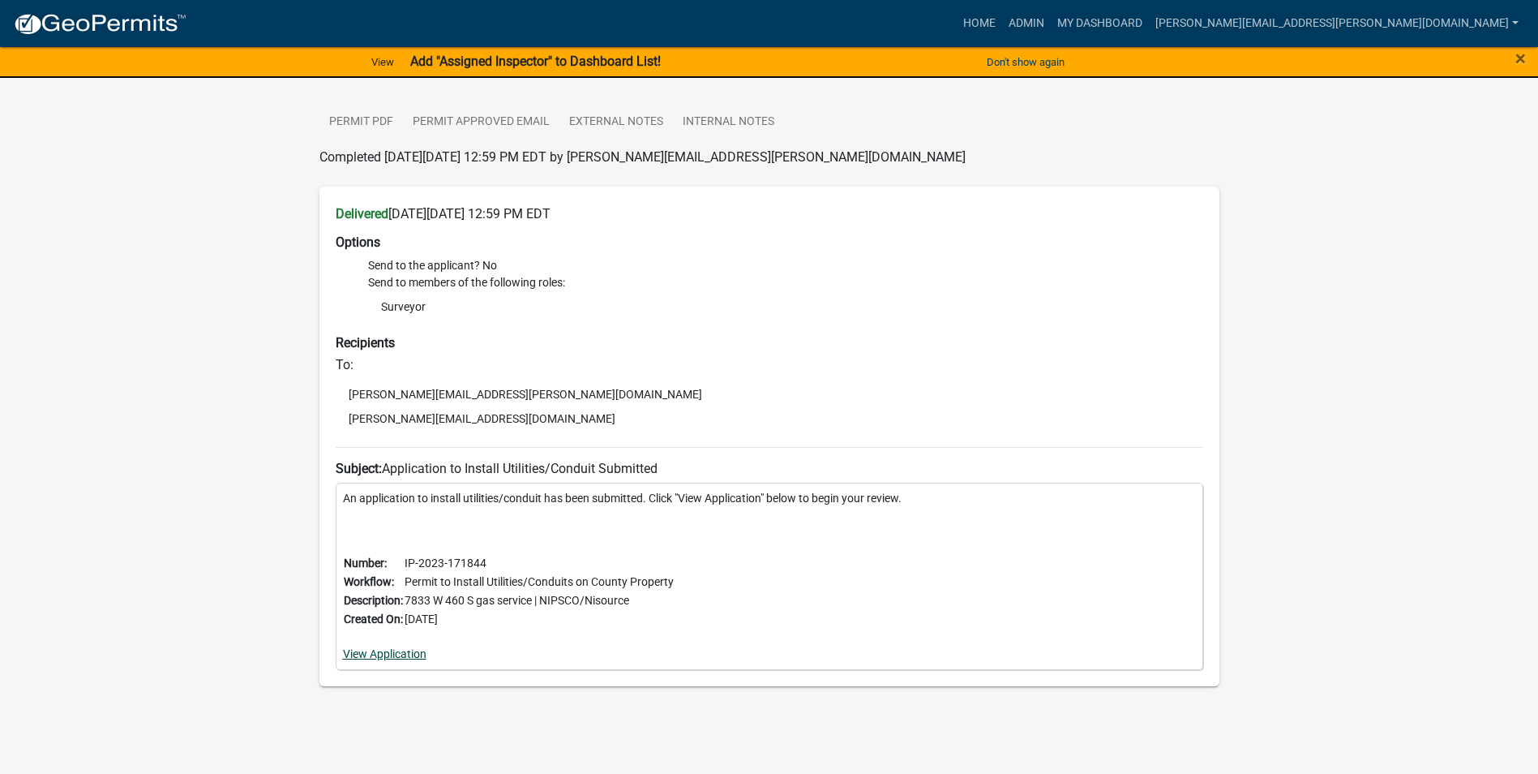
click at [409, 655] on link "View Application" at bounding box center [385, 653] width 84 height 13
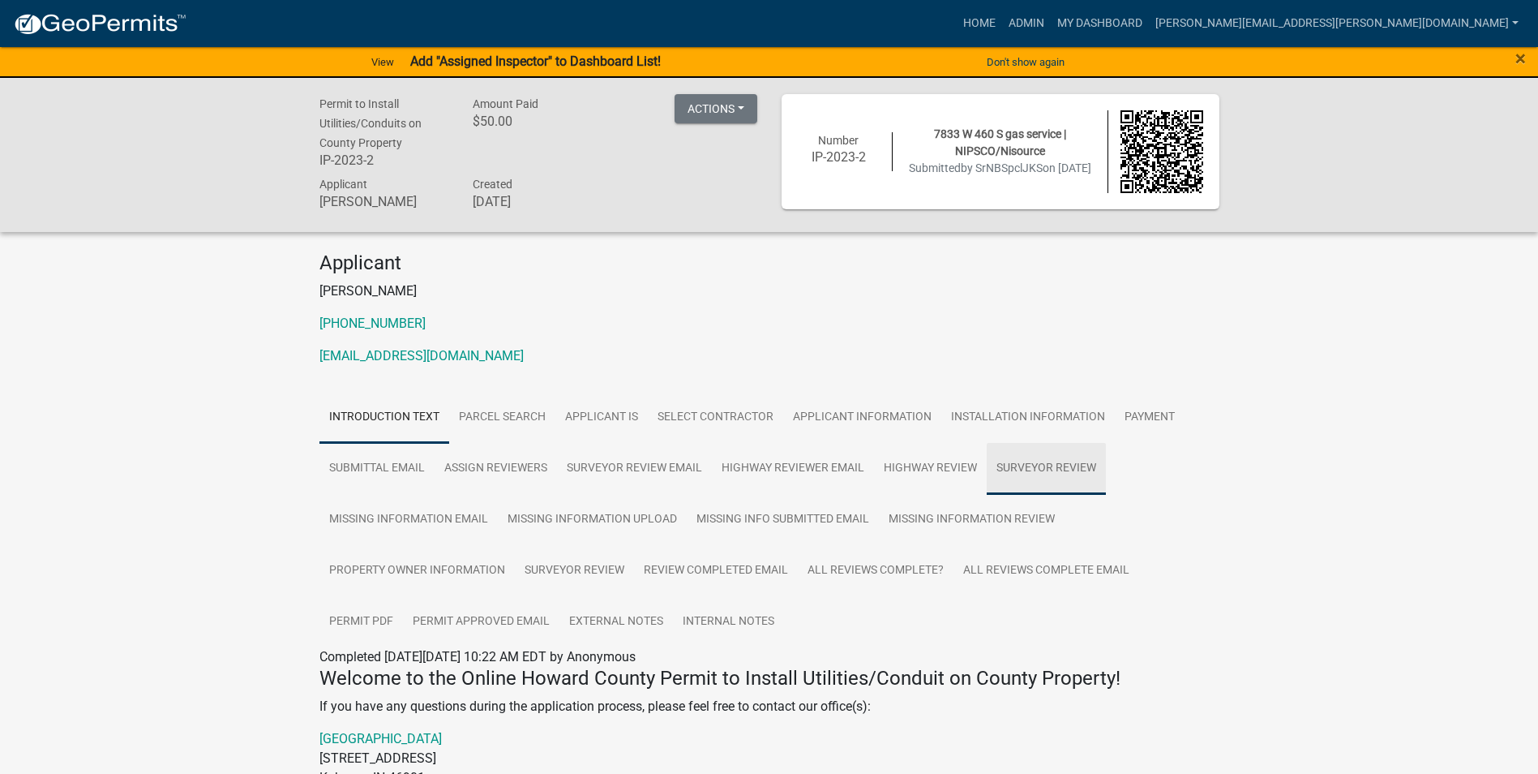
click at [1028, 467] on link "Surveyor Review" at bounding box center [1046, 469] width 119 height 52
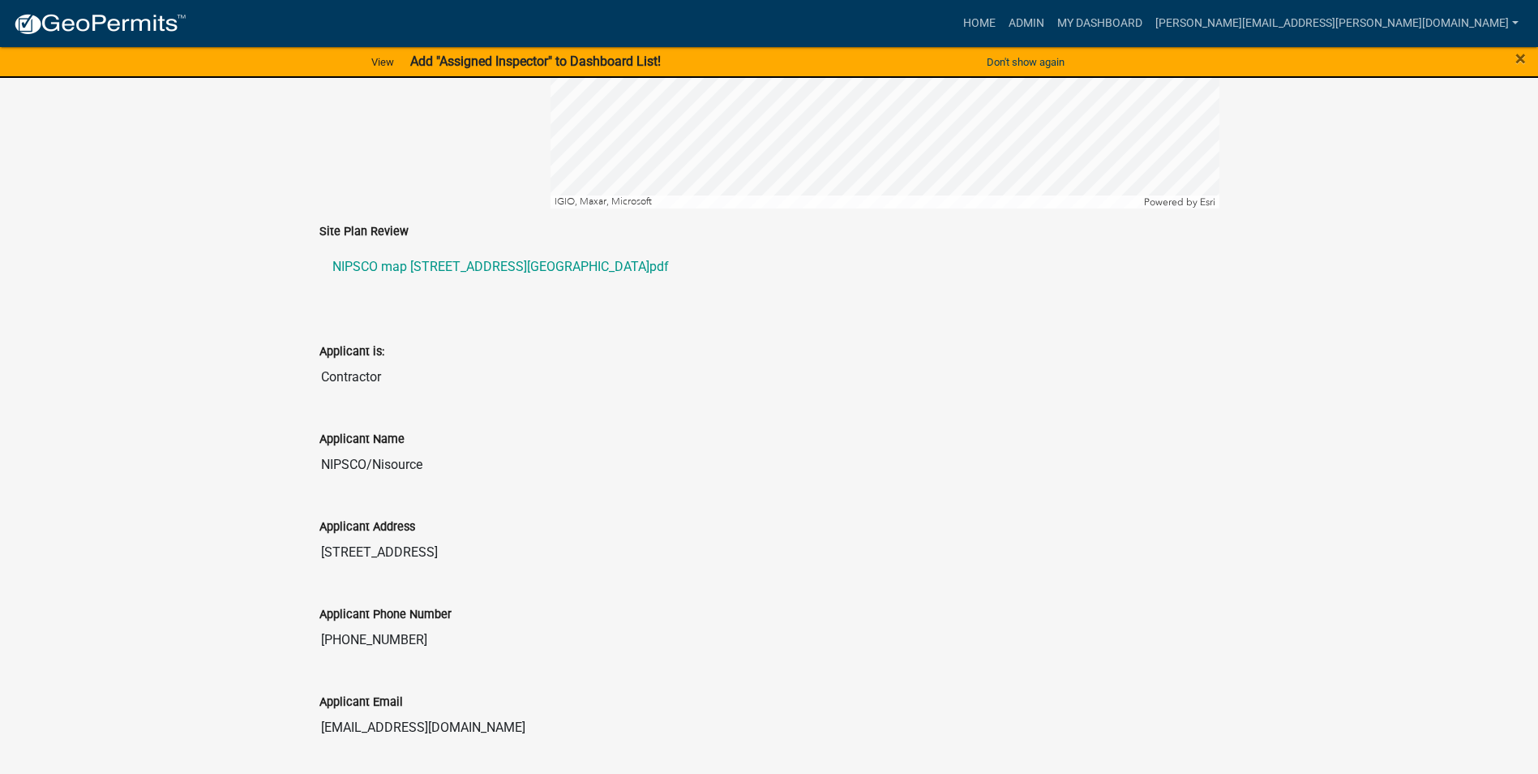
scroll to position [973, 0]
click at [454, 264] on link "NIPSCO map 7833 W 460 S Russiaville.pdf" at bounding box center [769, 264] width 900 height 39
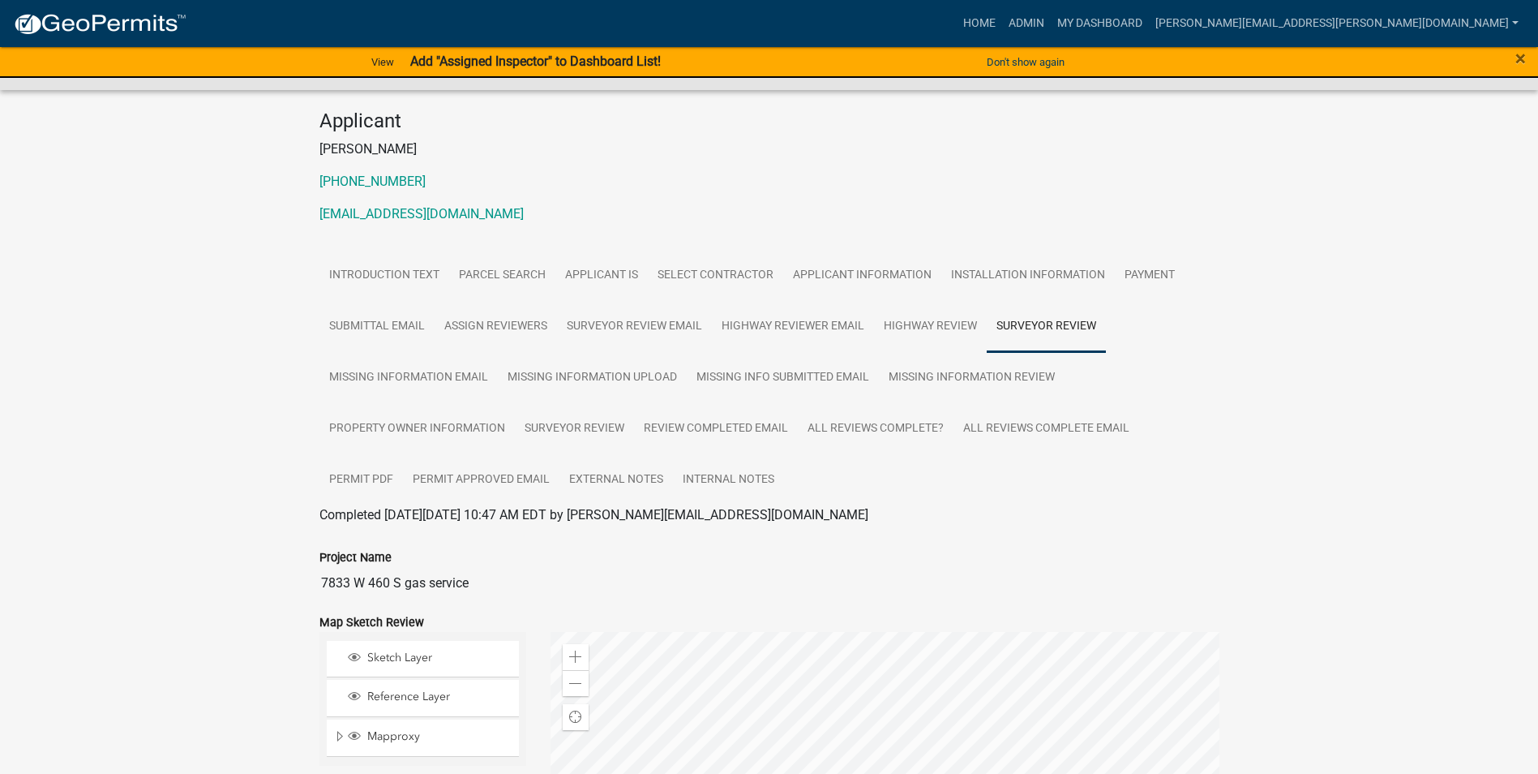
scroll to position [0, 0]
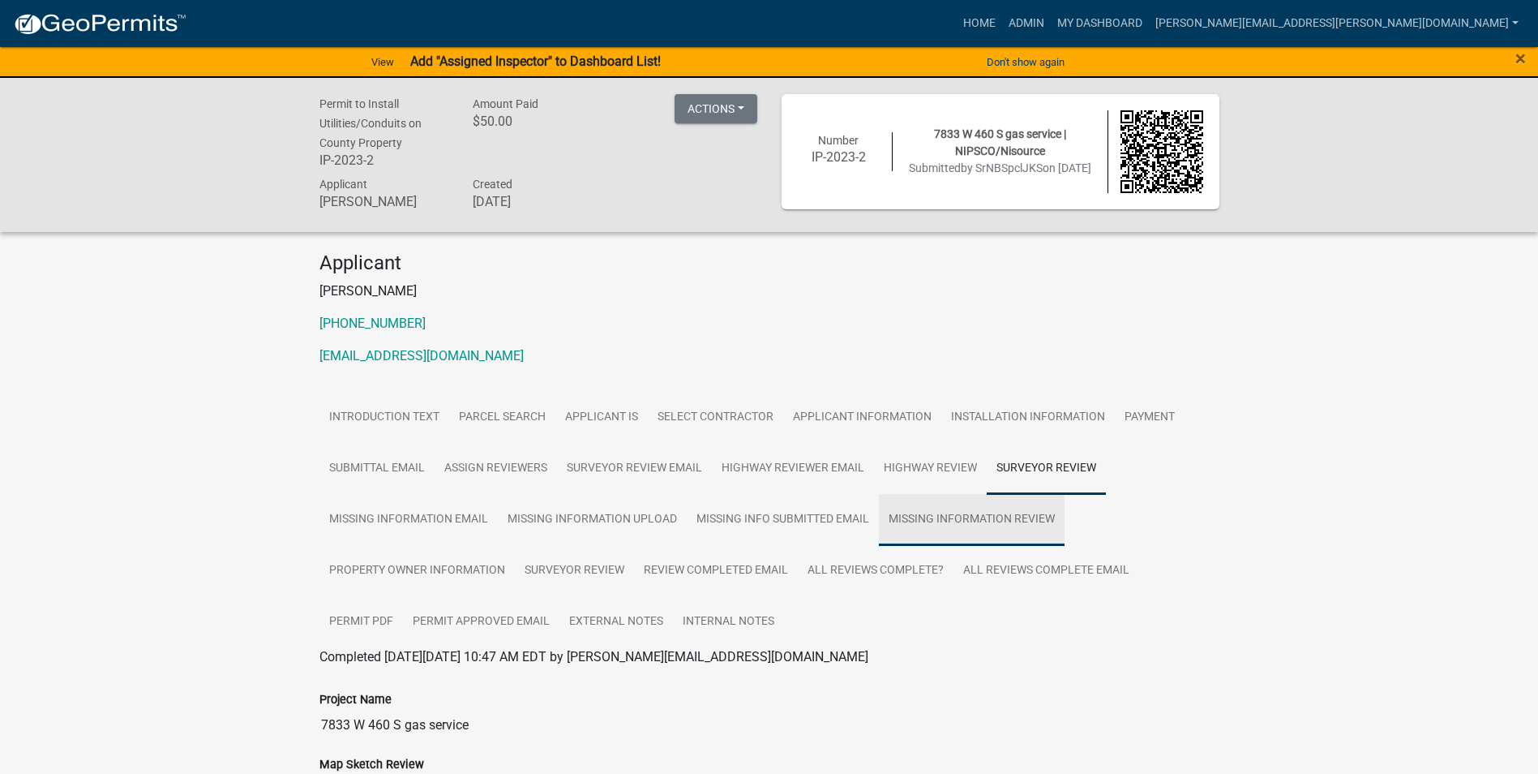
click at [924, 517] on link "Missing Information Review" at bounding box center [972, 520] width 186 height 52
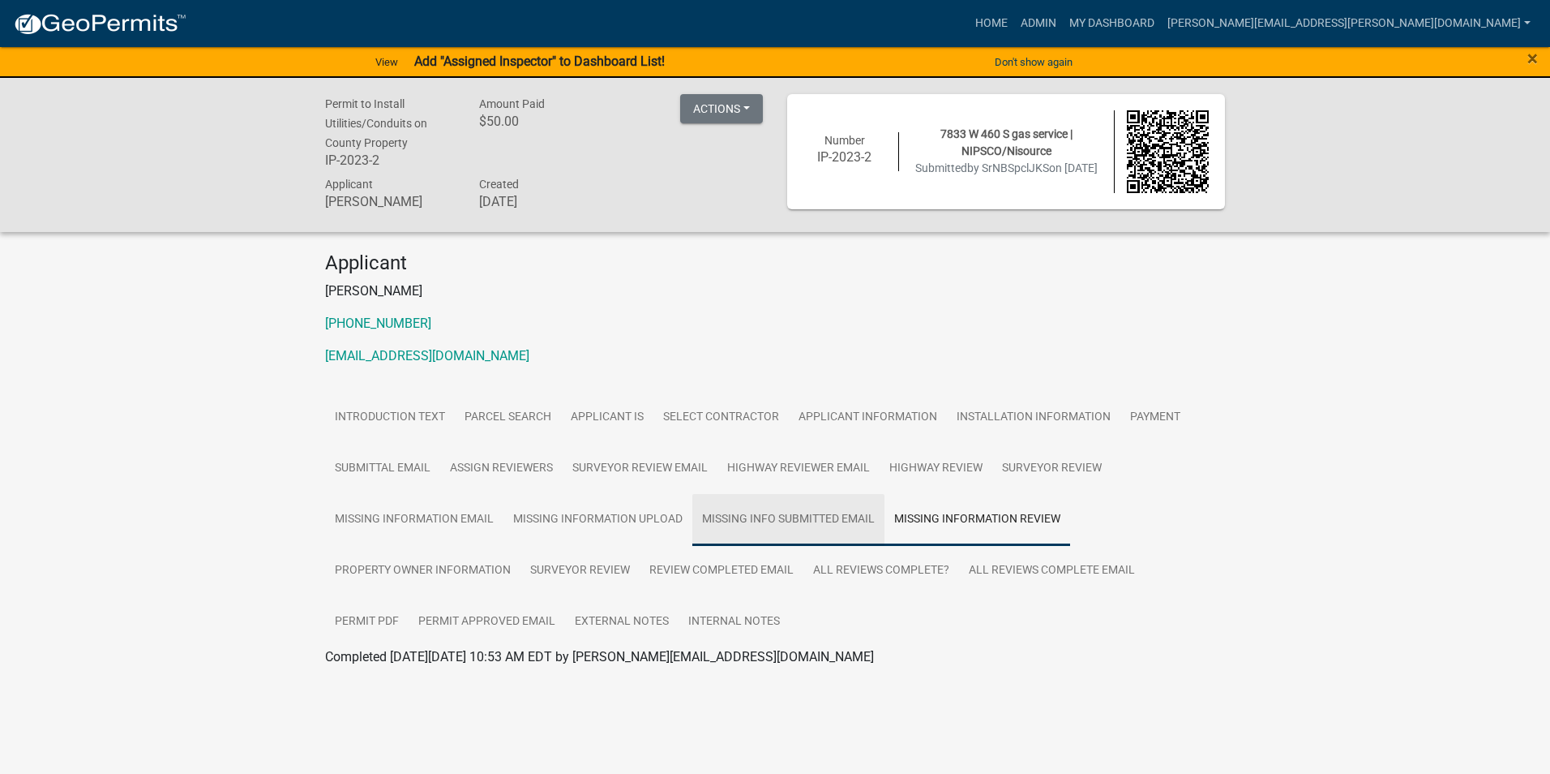
click at [807, 516] on link "Missing Info Submitted Email" at bounding box center [789, 520] width 192 height 52
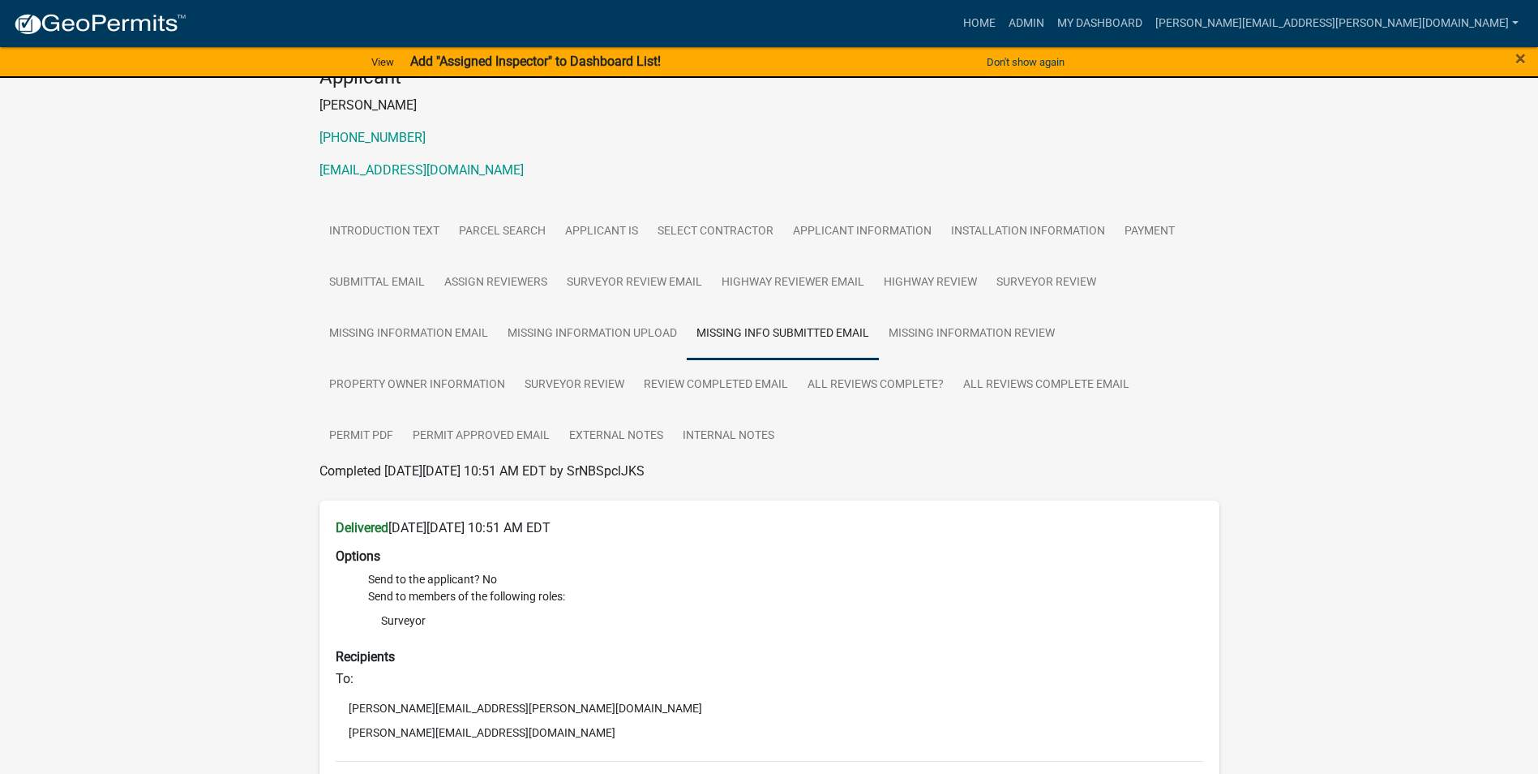
scroll to position [175, 0]
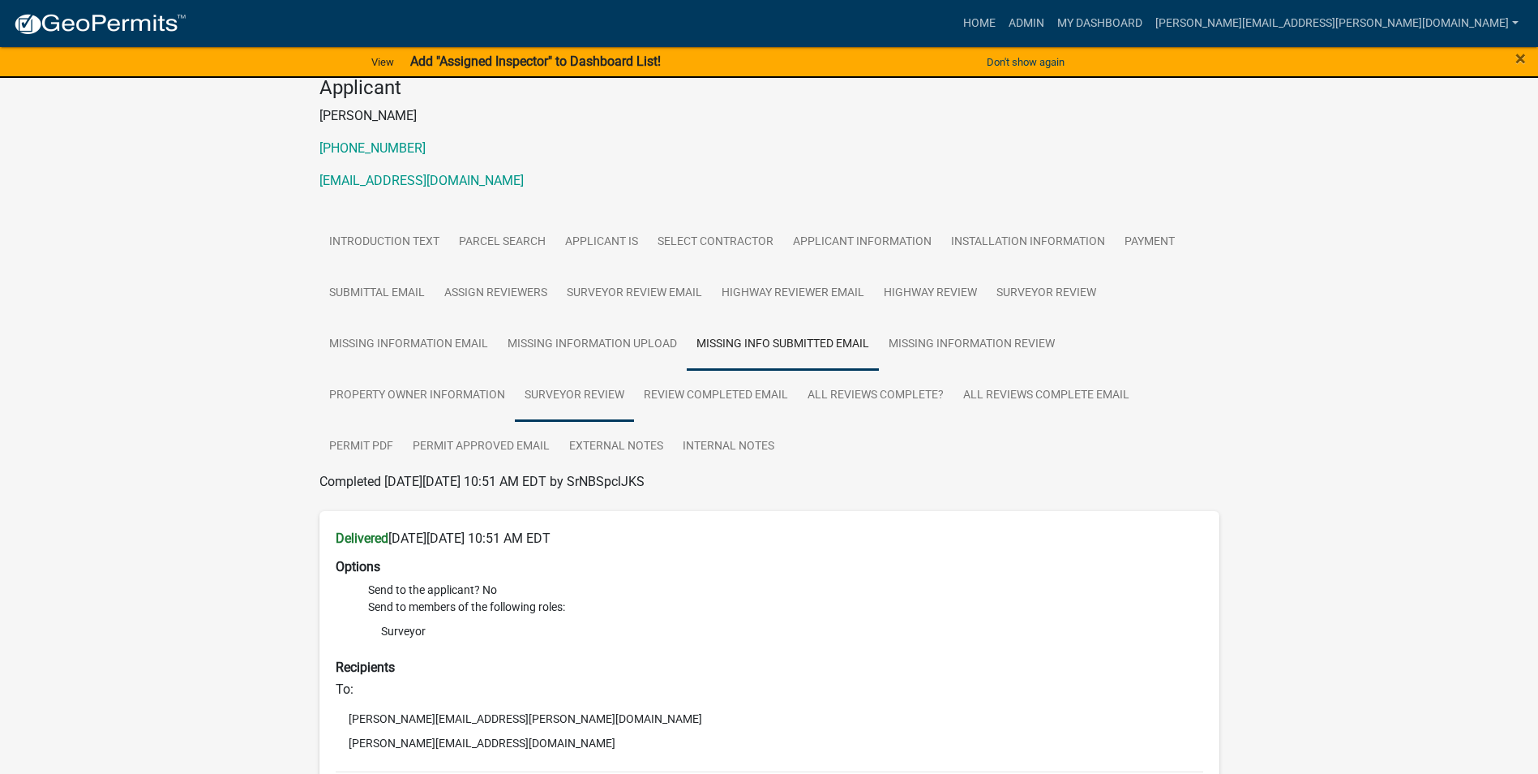
click at [596, 392] on link "Surveyor Review" at bounding box center [574, 396] width 119 height 52
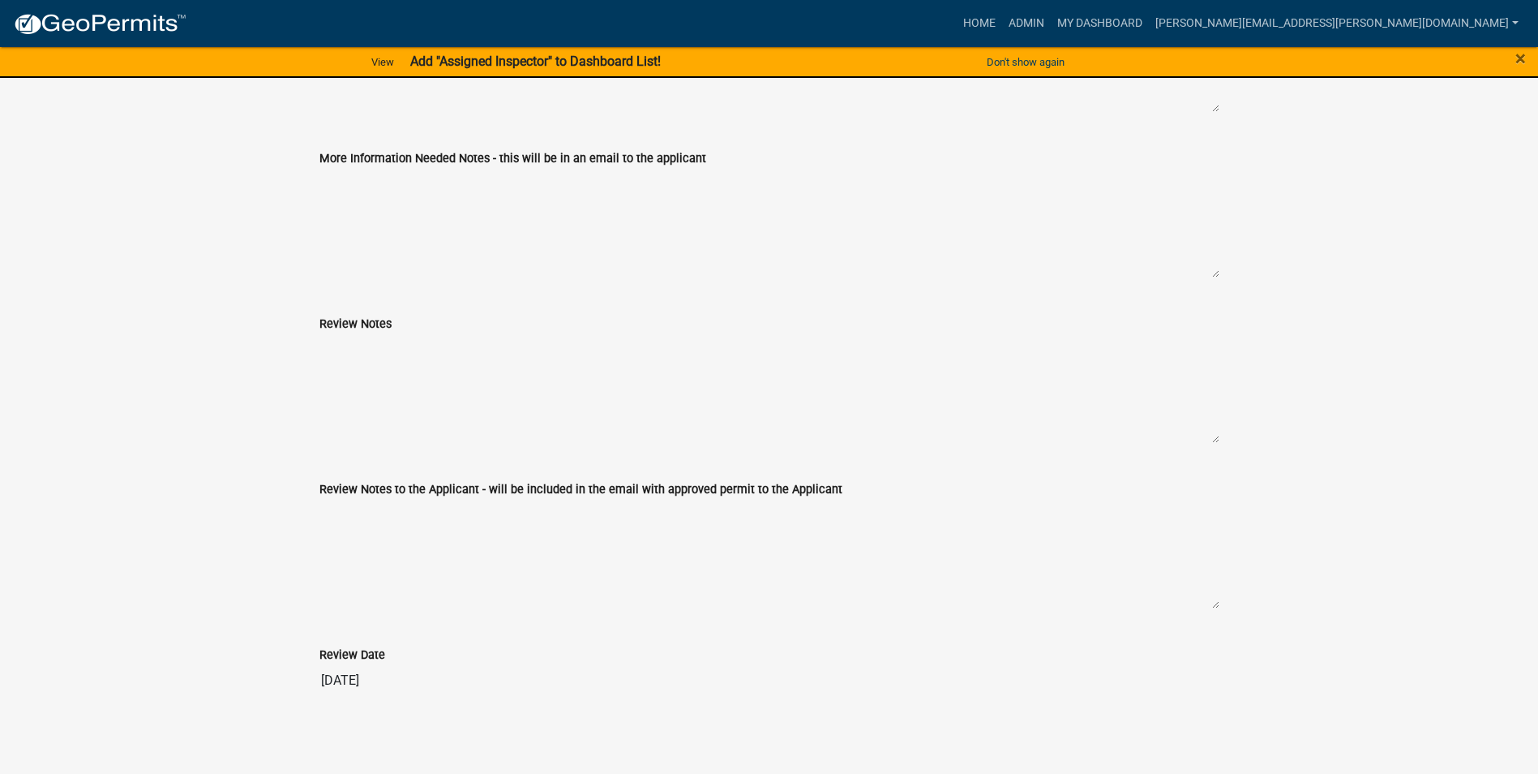
scroll to position [3600, 0]
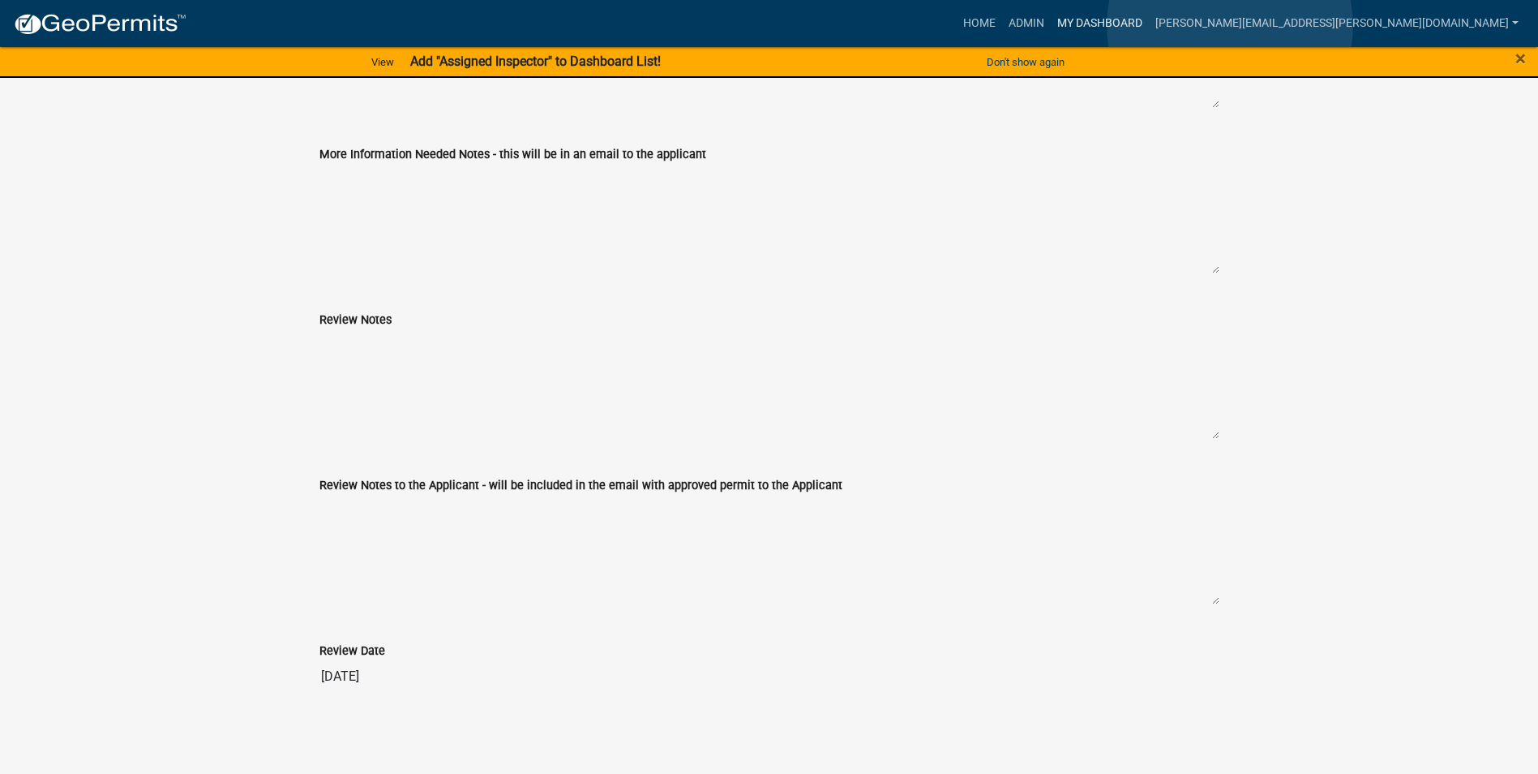
click at [1149, 25] on link "My Dashboard" at bounding box center [1100, 23] width 98 height 31
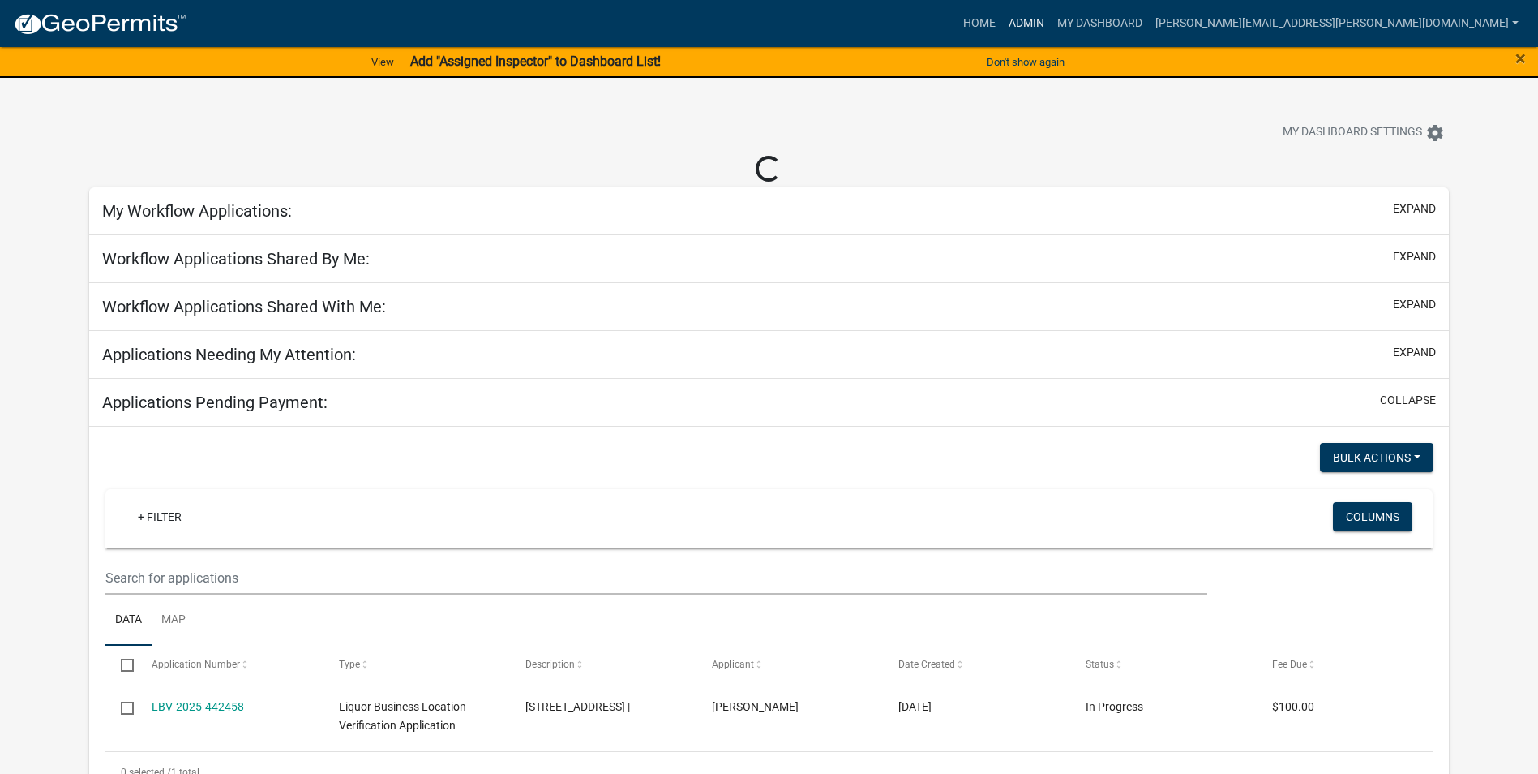
click at [1051, 24] on link "Admin" at bounding box center [1026, 23] width 49 height 31
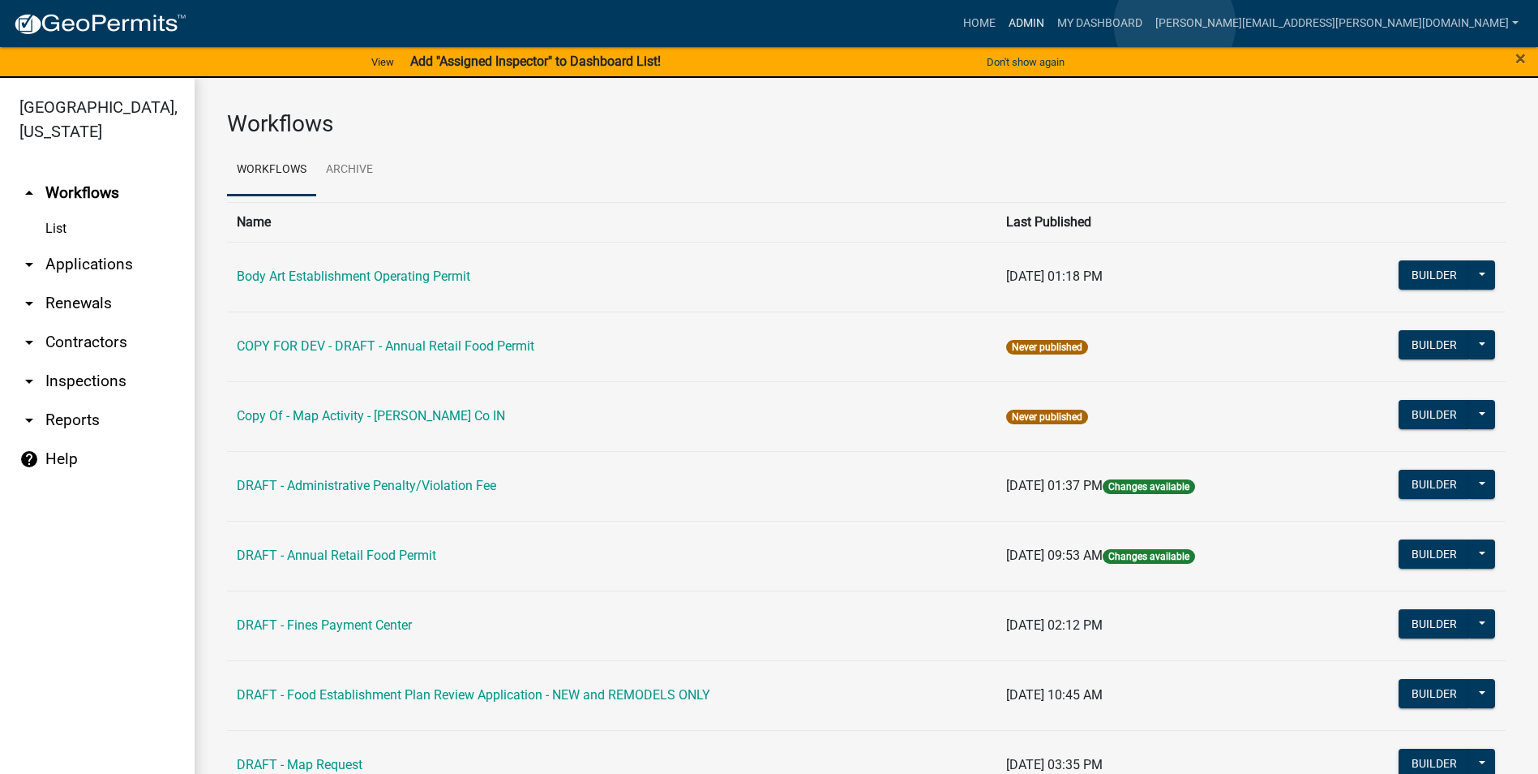
click at [1051, 24] on link "Admin" at bounding box center [1026, 23] width 49 height 31
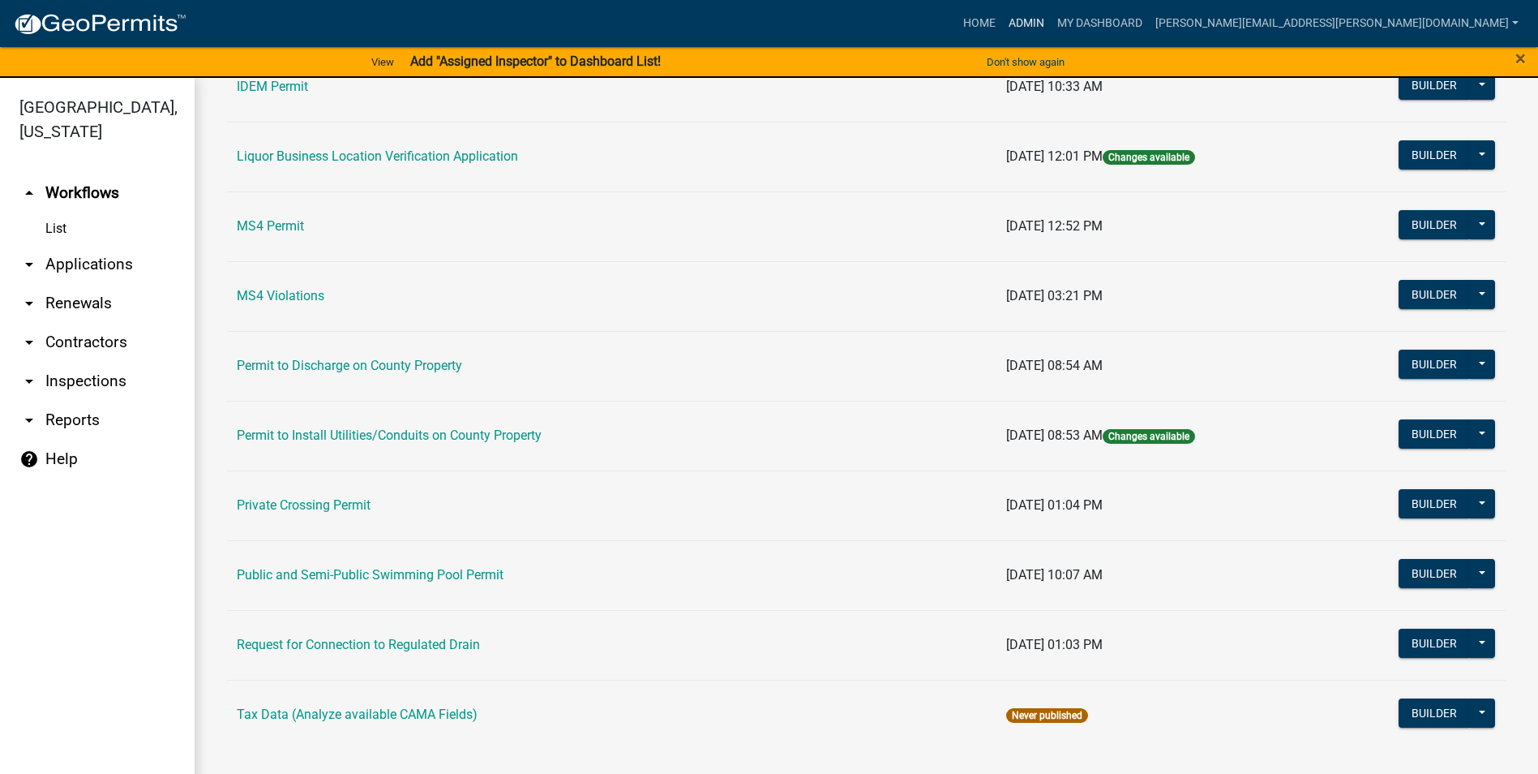
scroll to position [1307, 0]
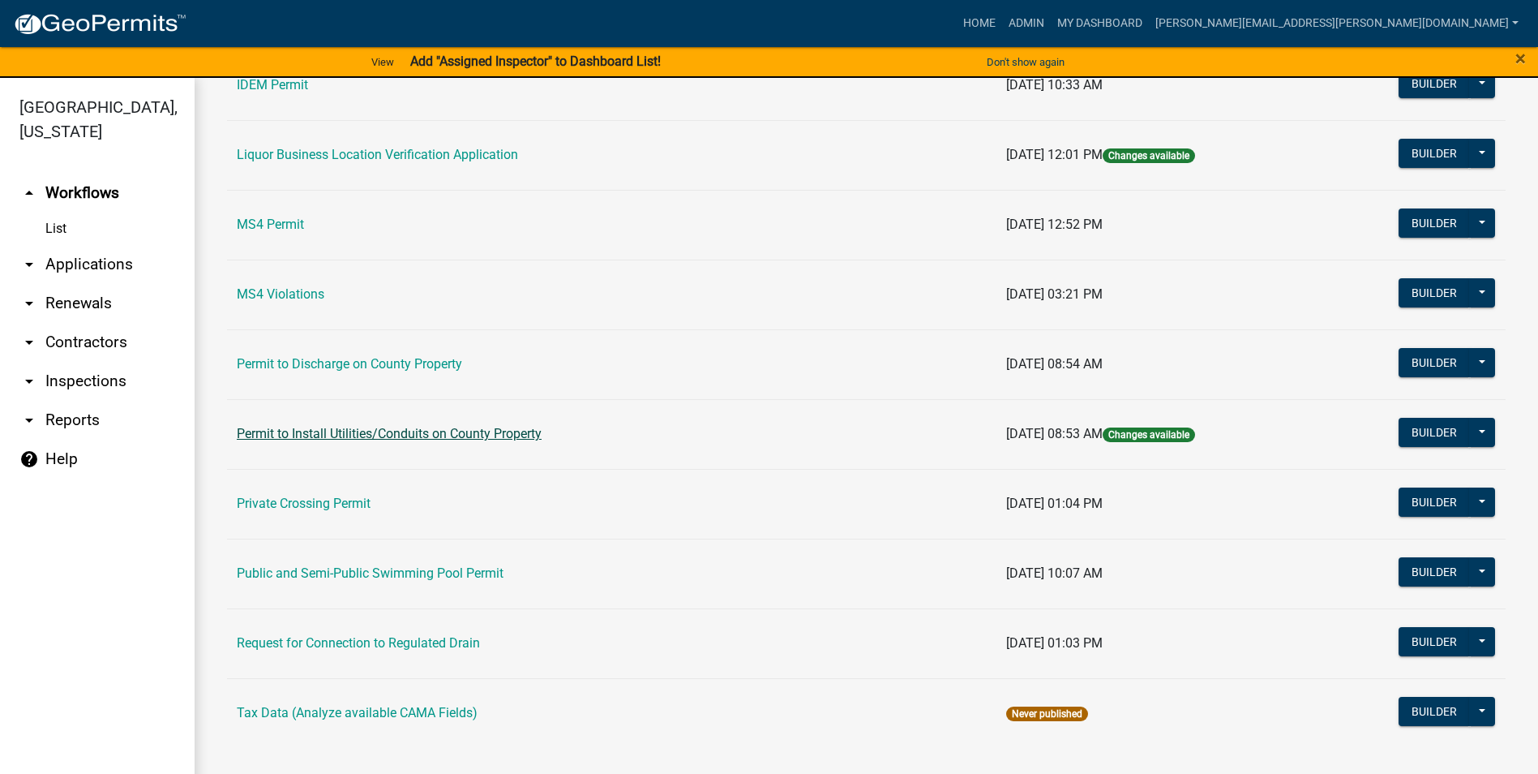
click at [535, 433] on link "Permit to Install Utilities/Conduits on County Property" at bounding box center [389, 433] width 305 height 15
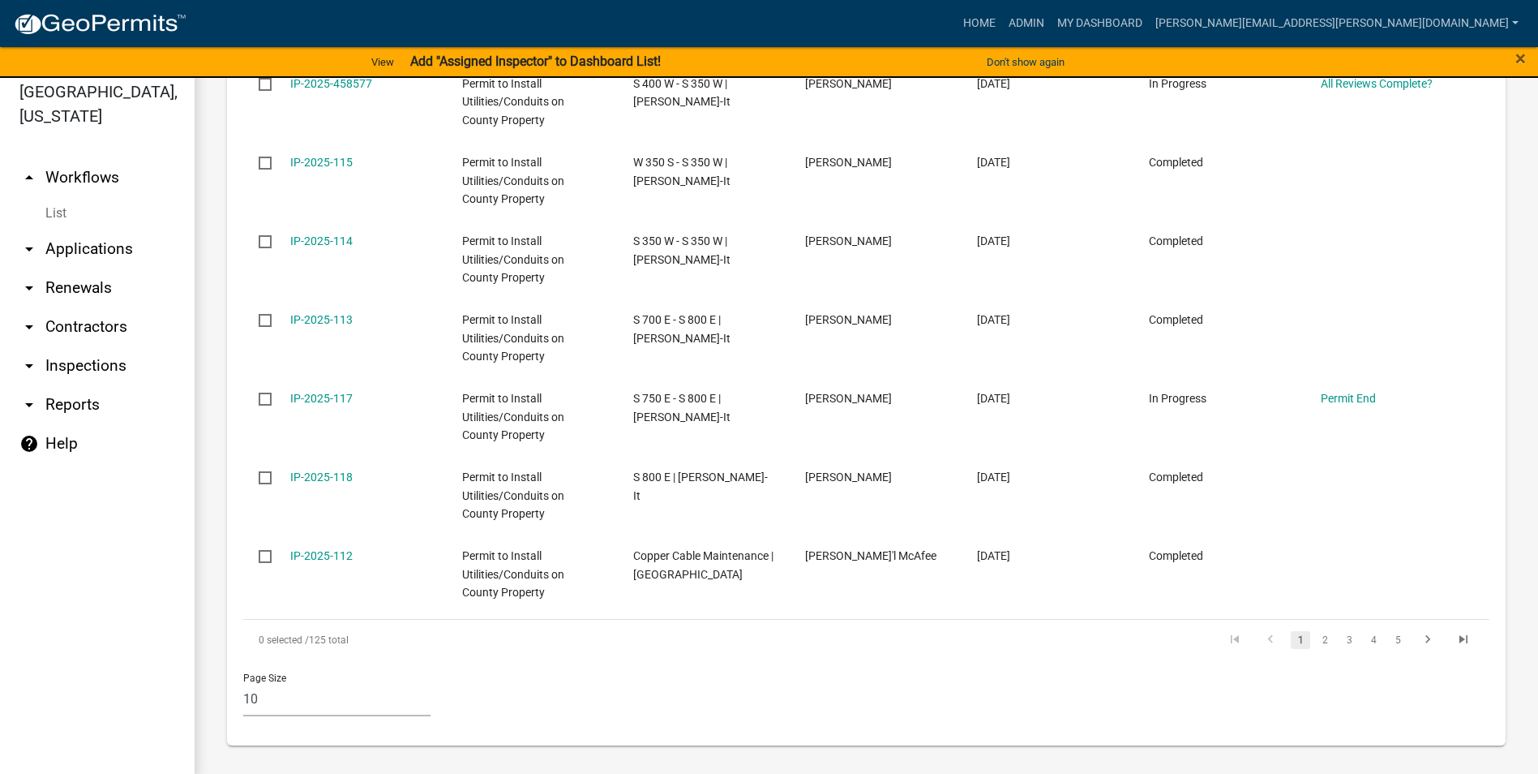
scroll to position [19, 0]
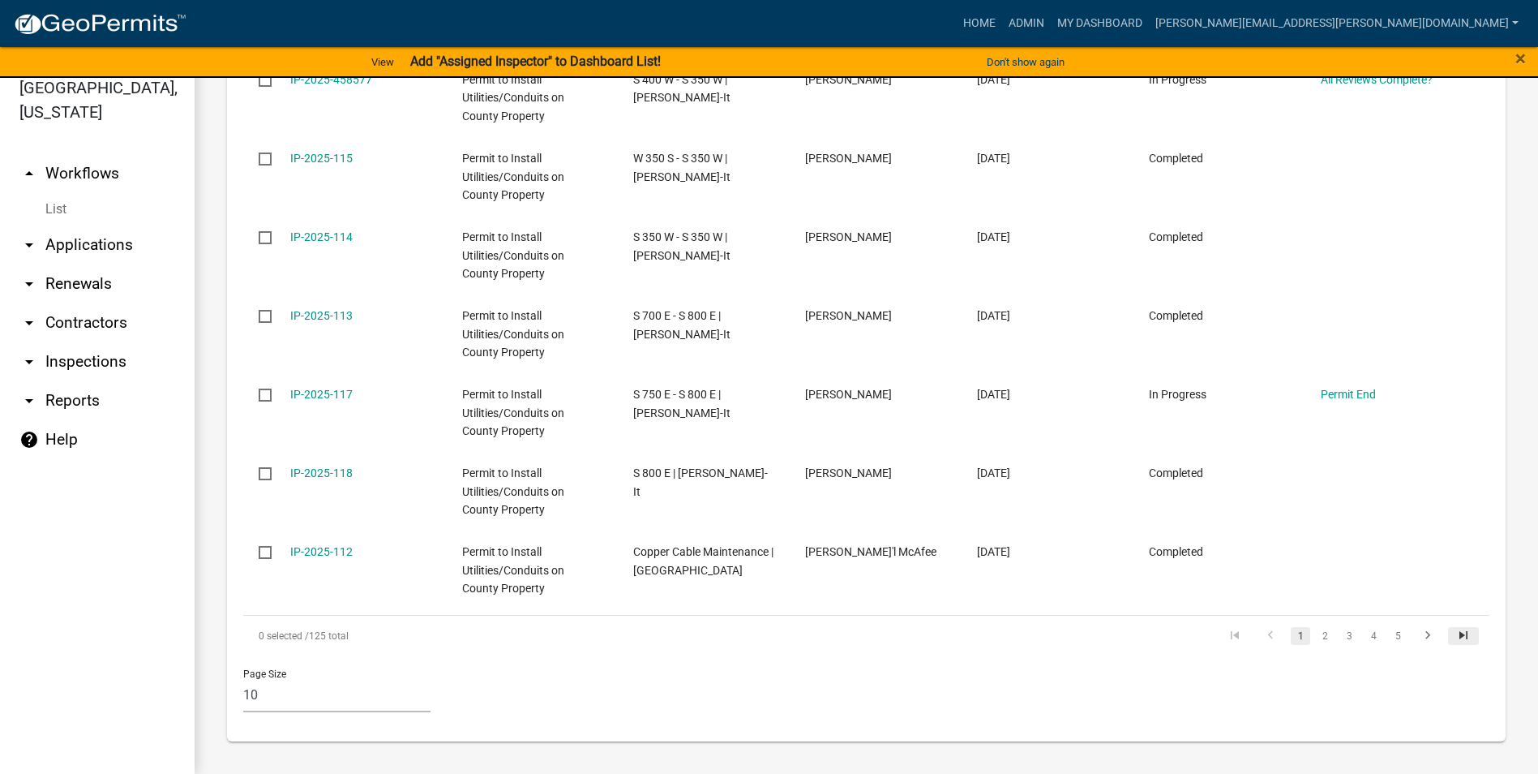
click at [1453, 634] on icon "go to last page" at bounding box center [1463, 637] width 21 height 19
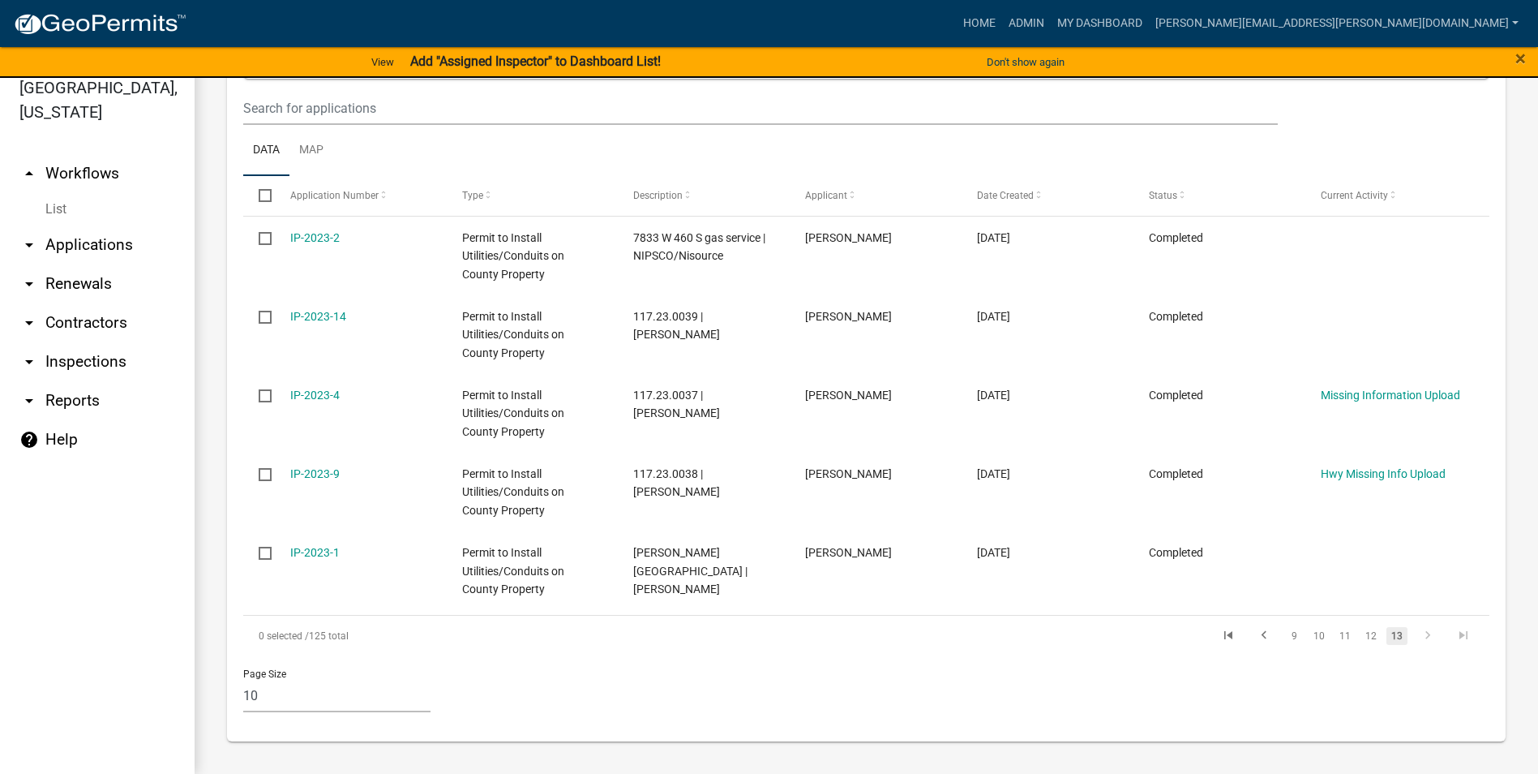
scroll to position [868, 0]
click at [1254, 633] on icon "go to previous page" at bounding box center [1264, 637] width 21 height 19
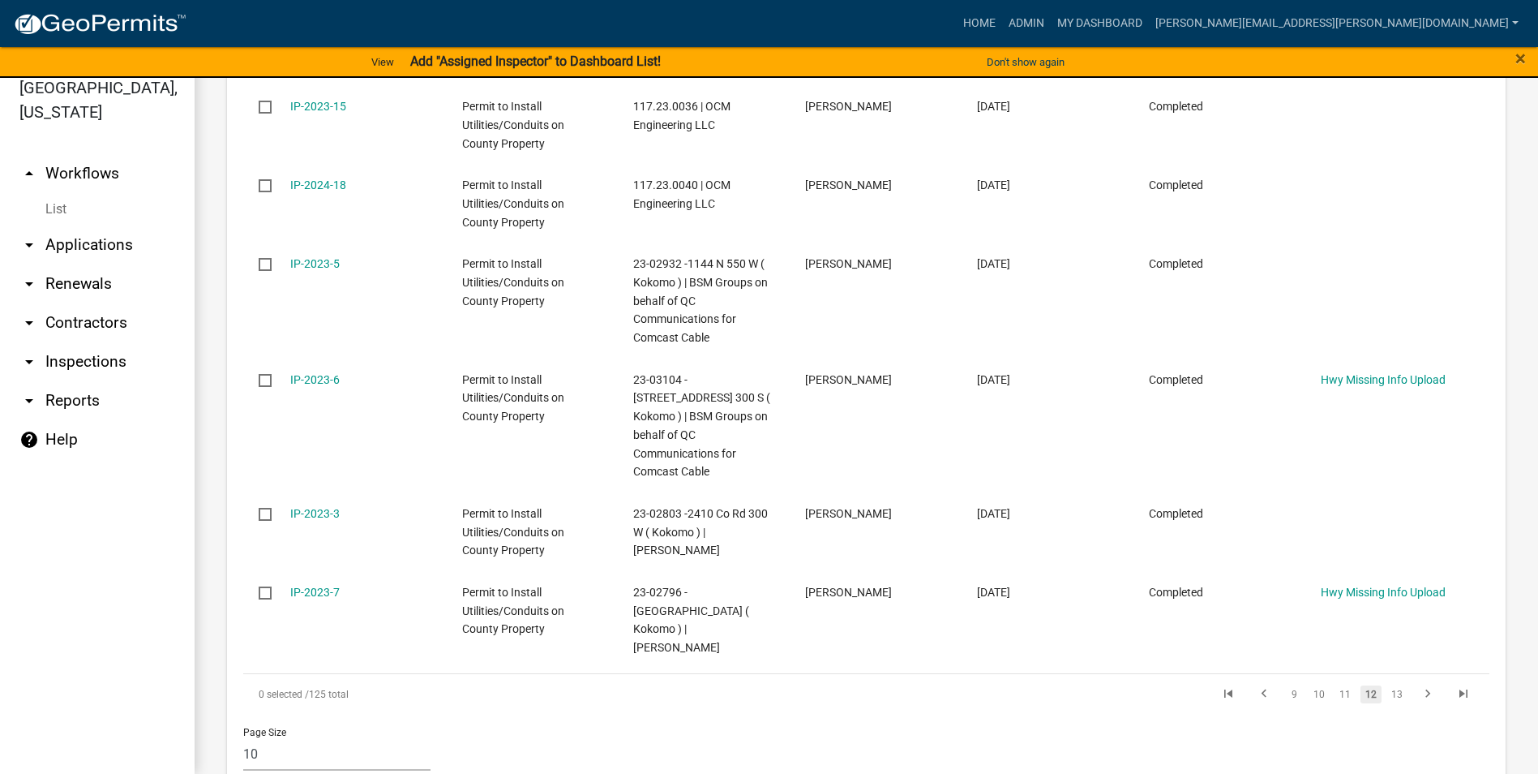
scroll to position [1372, 0]
click at [1255, 683] on icon "go to previous page" at bounding box center [1264, 692] width 21 height 19
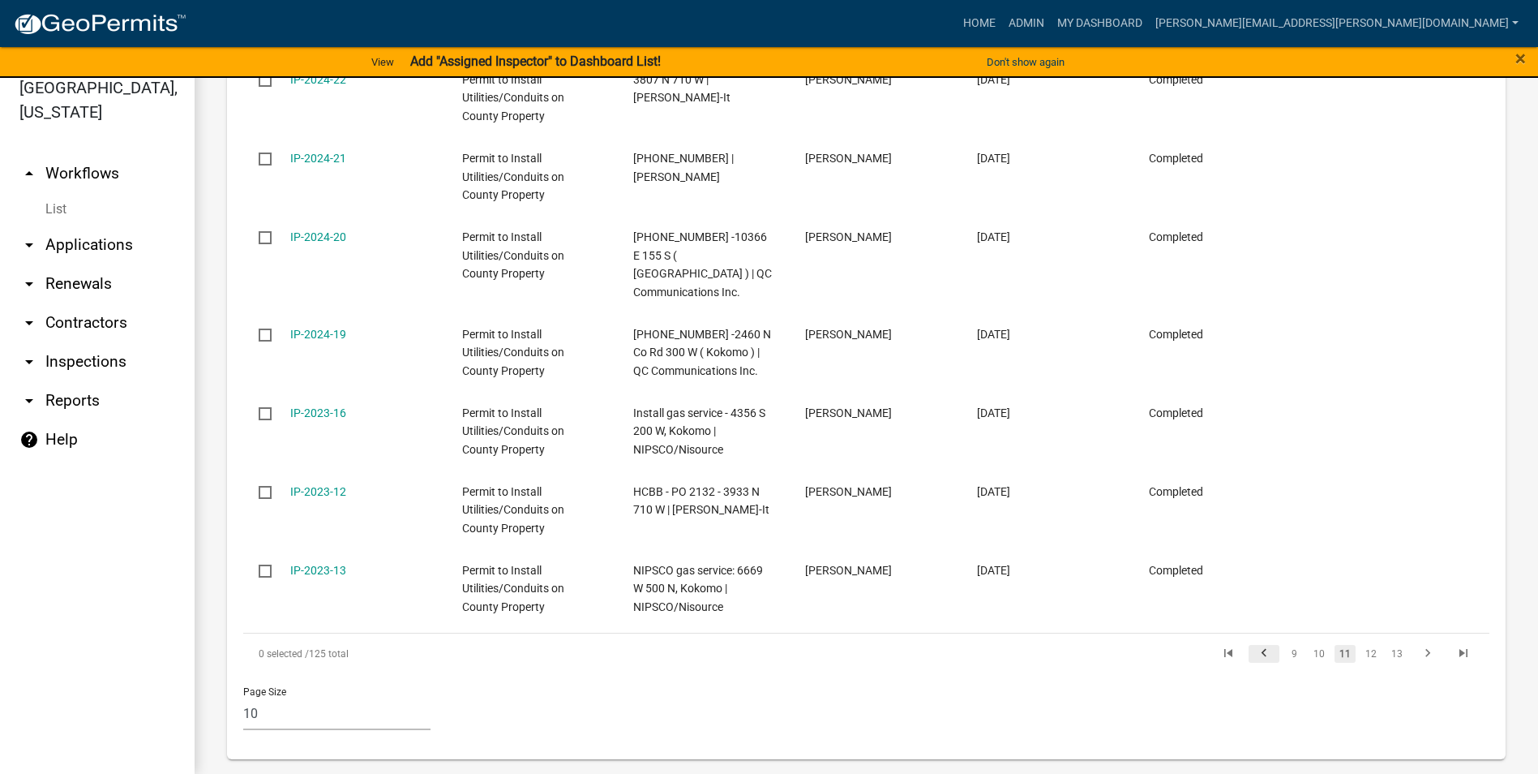
click at [1255, 645] on icon "go to previous page" at bounding box center [1264, 654] width 21 height 19
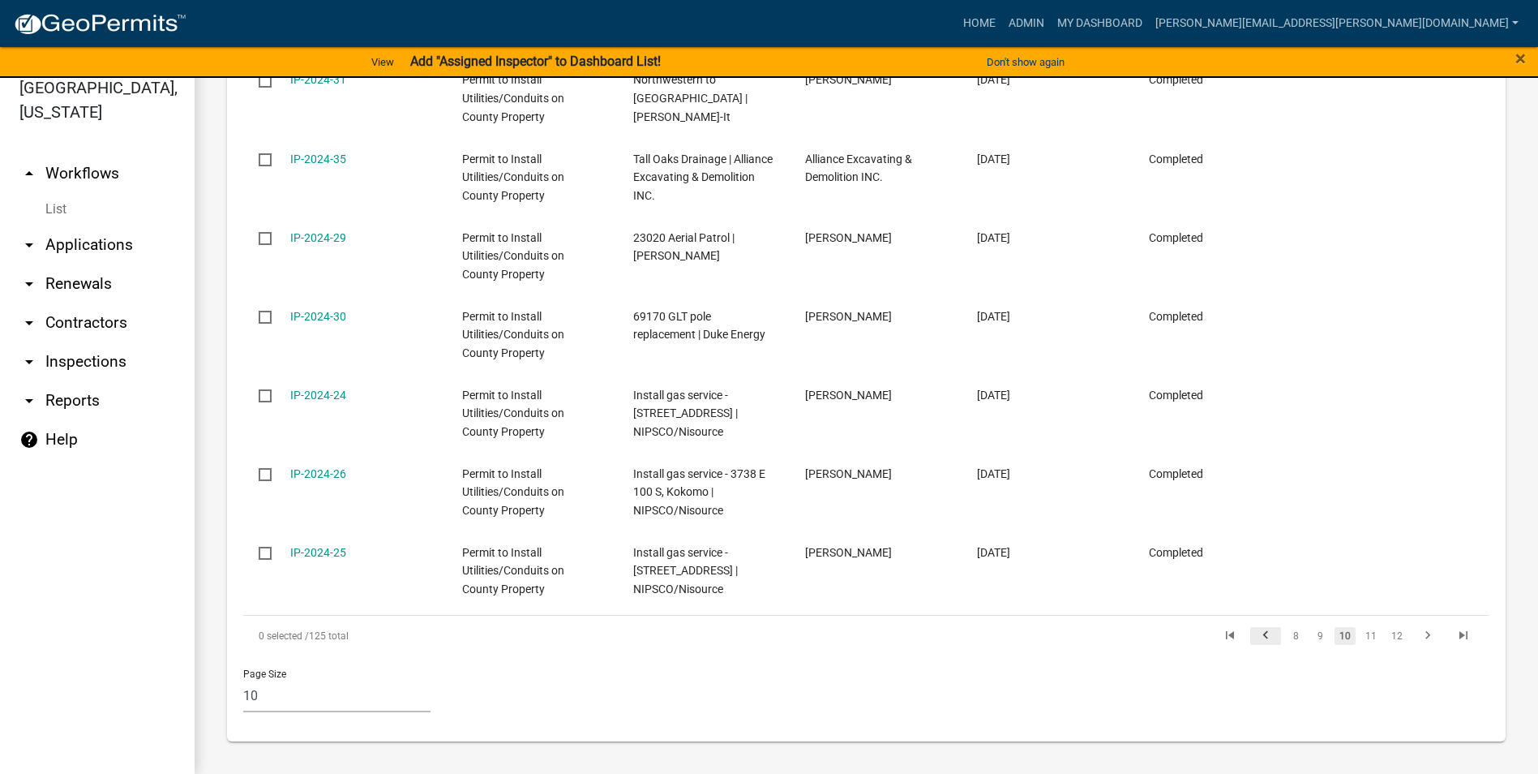
click at [1255, 633] on icon "go to previous page" at bounding box center [1265, 637] width 21 height 19
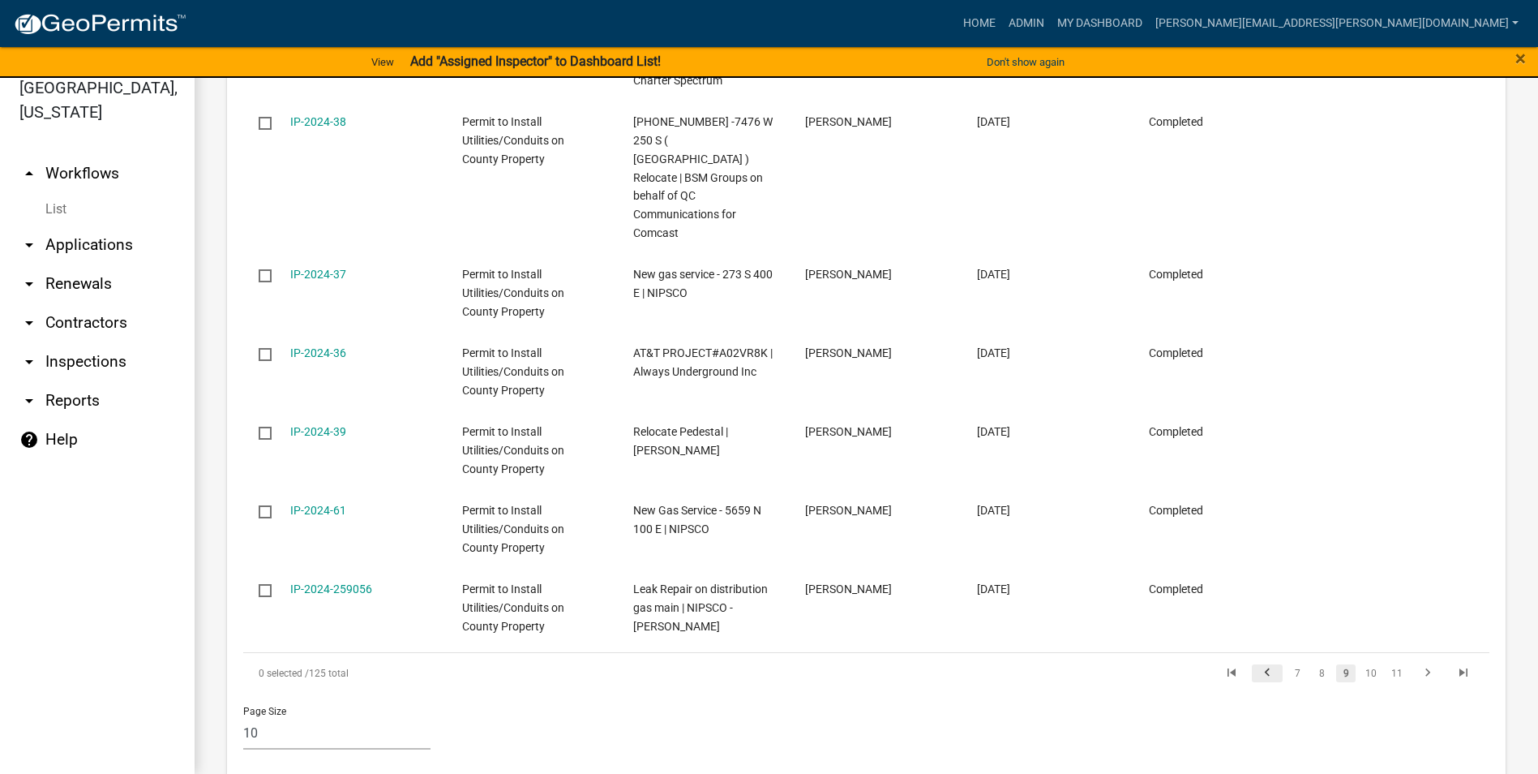
click at [1257, 665] on icon "go to previous page" at bounding box center [1267, 674] width 21 height 19
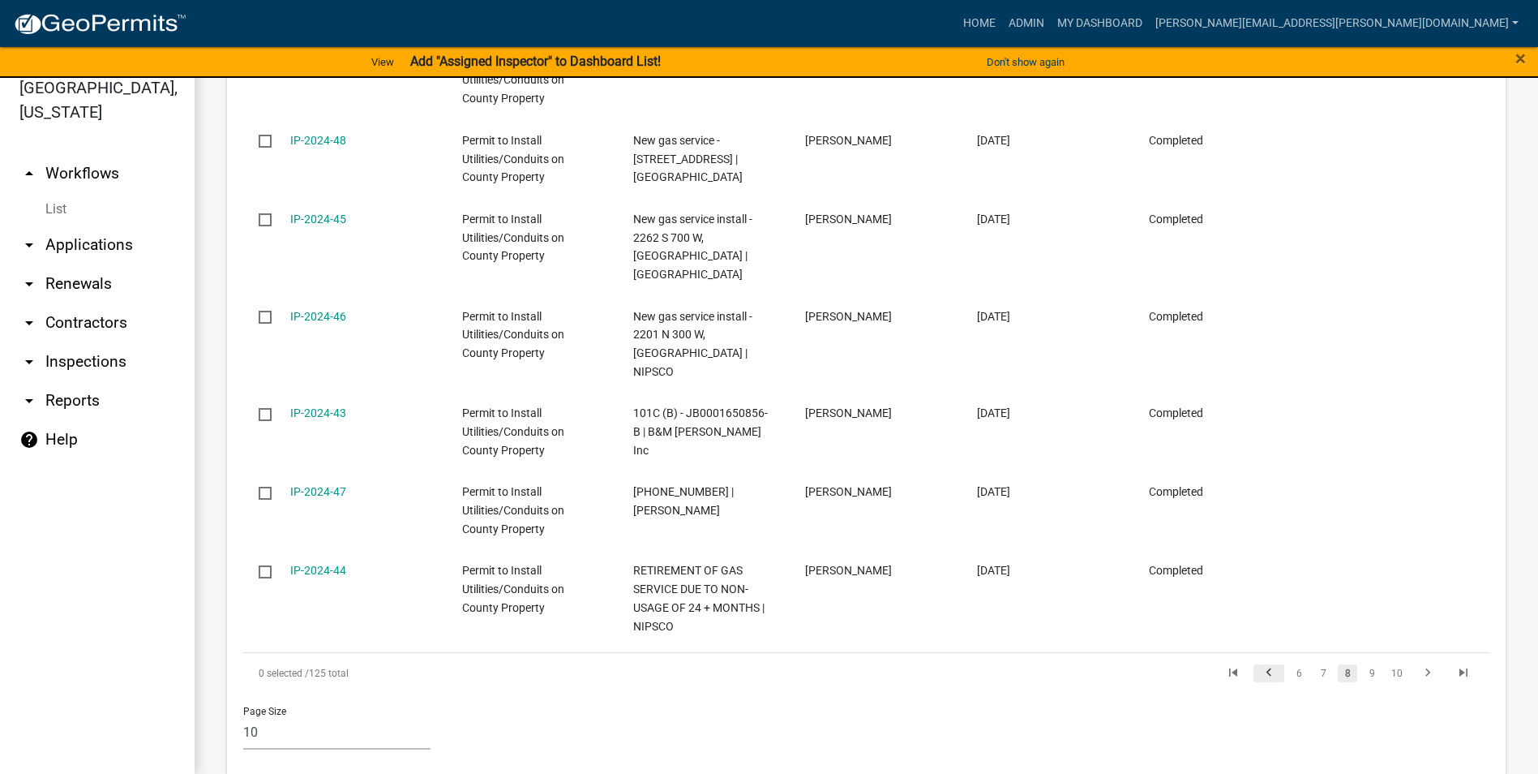
click at [1259, 665] on icon "go to previous page" at bounding box center [1269, 674] width 21 height 19
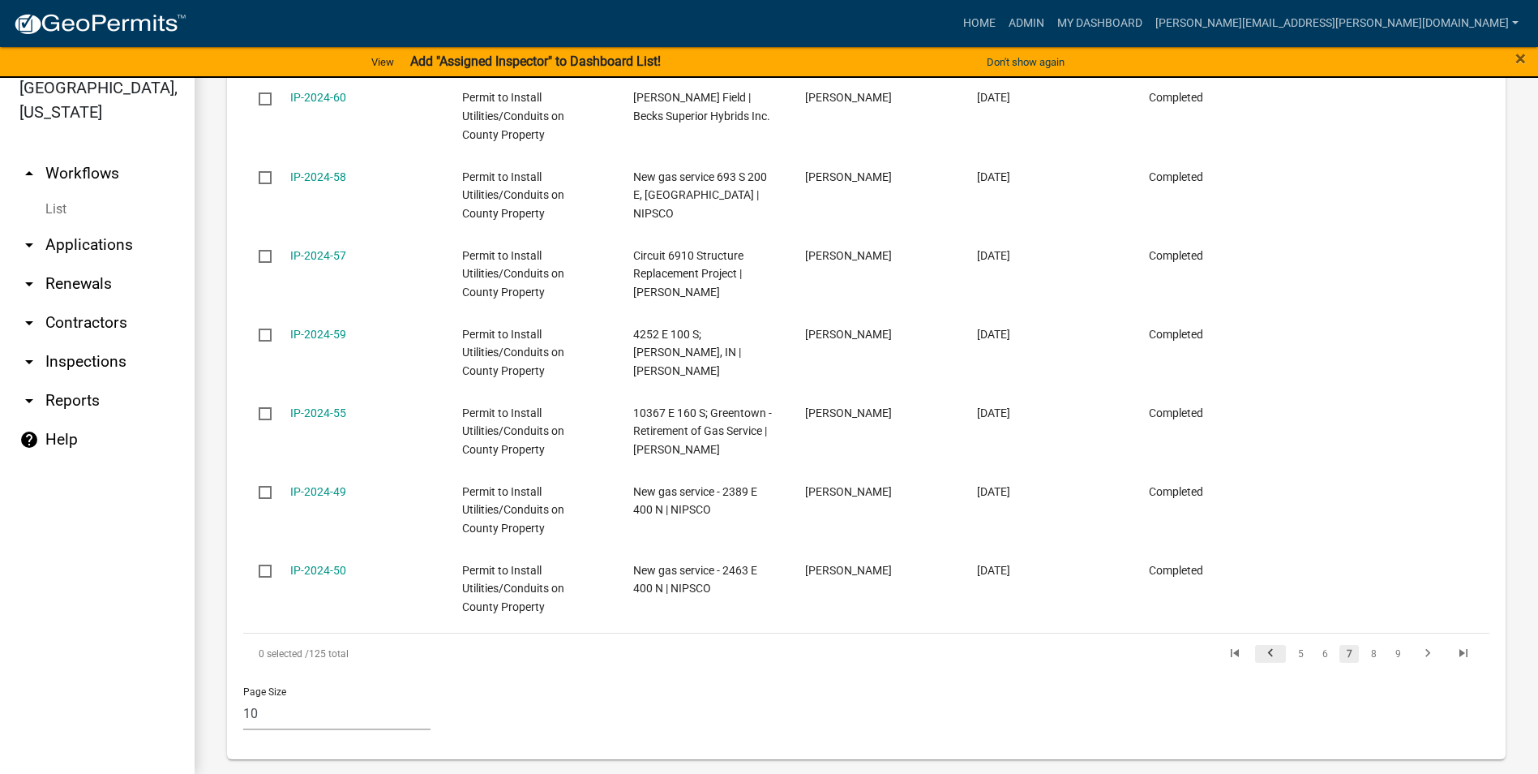
click at [1260, 645] on icon "go to previous page" at bounding box center [1270, 654] width 21 height 19
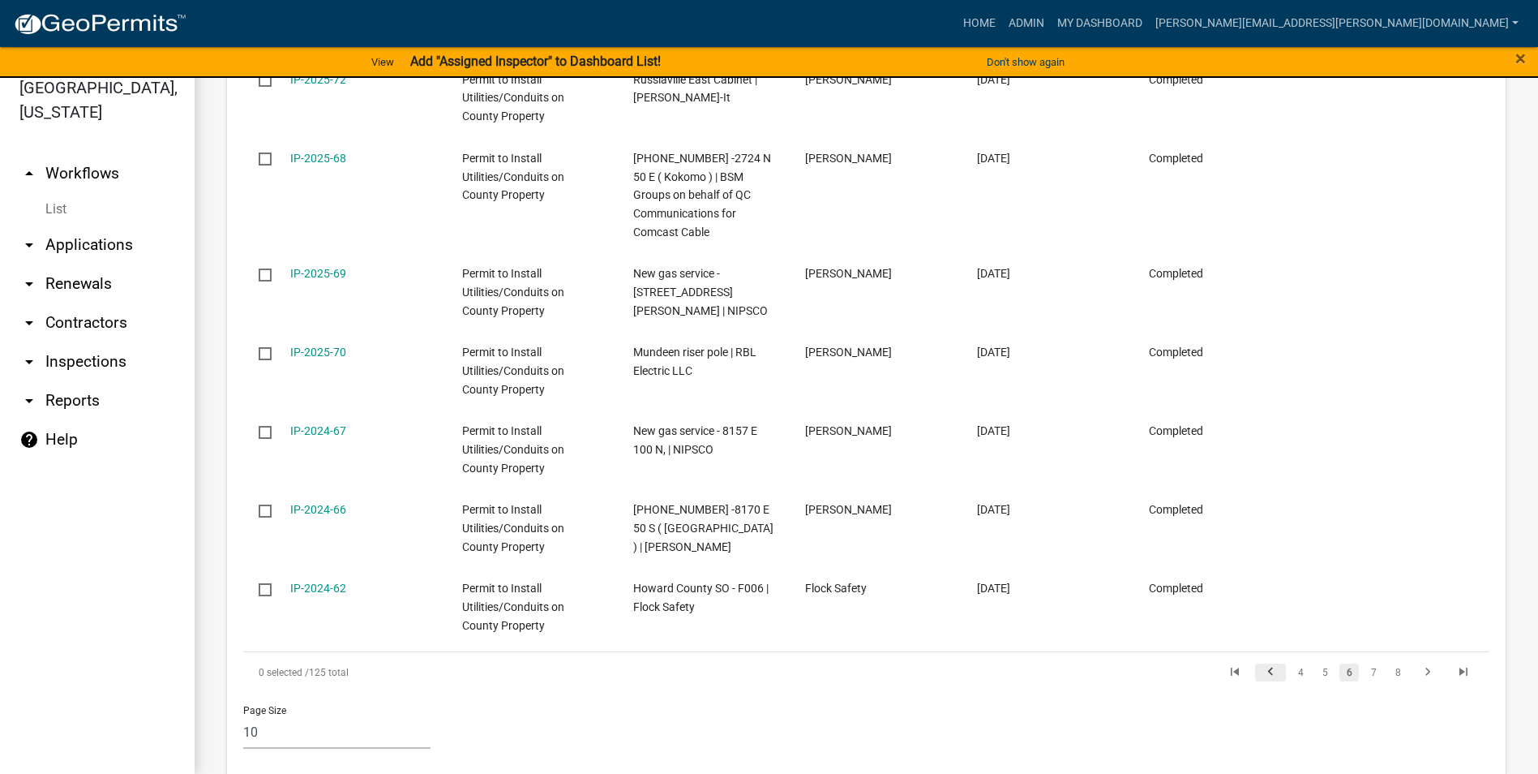
scroll to position [1298, 0]
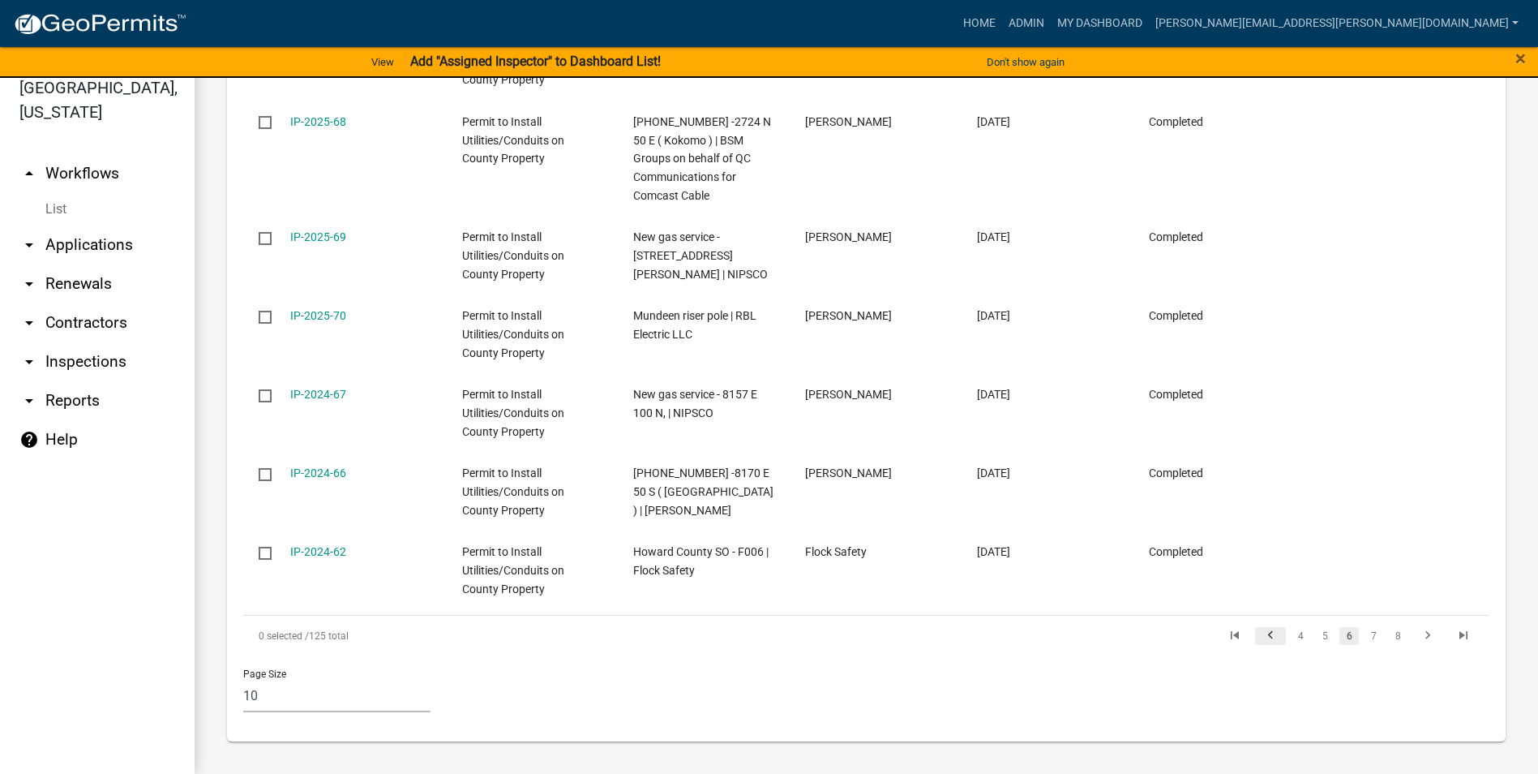
click at [1260, 633] on icon "go to previous page" at bounding box center [1270, 637] width 21 height 19
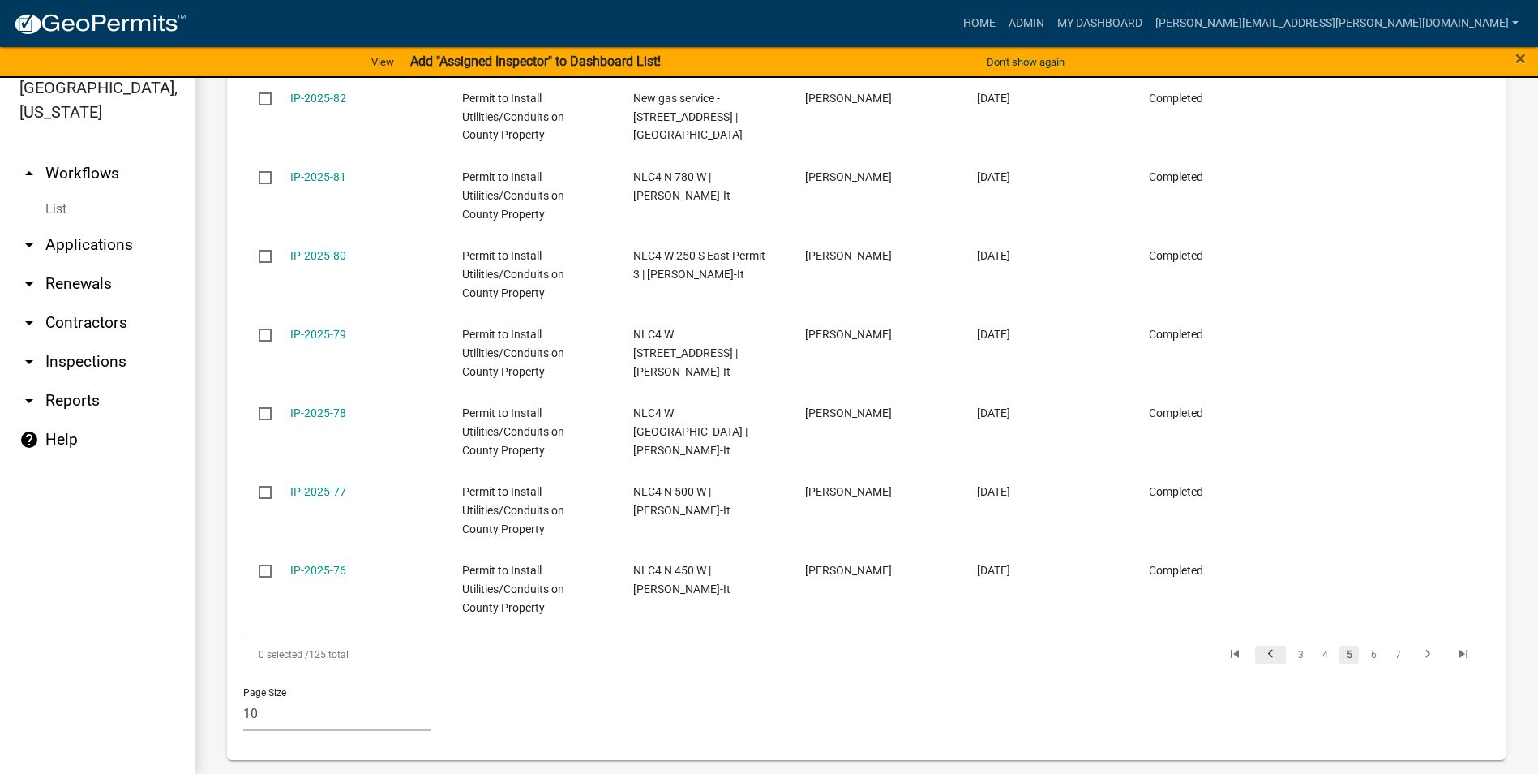
click at [1260, 646] on icon "go to previous page" at bounding box center [1270, 655] width 21 height 19
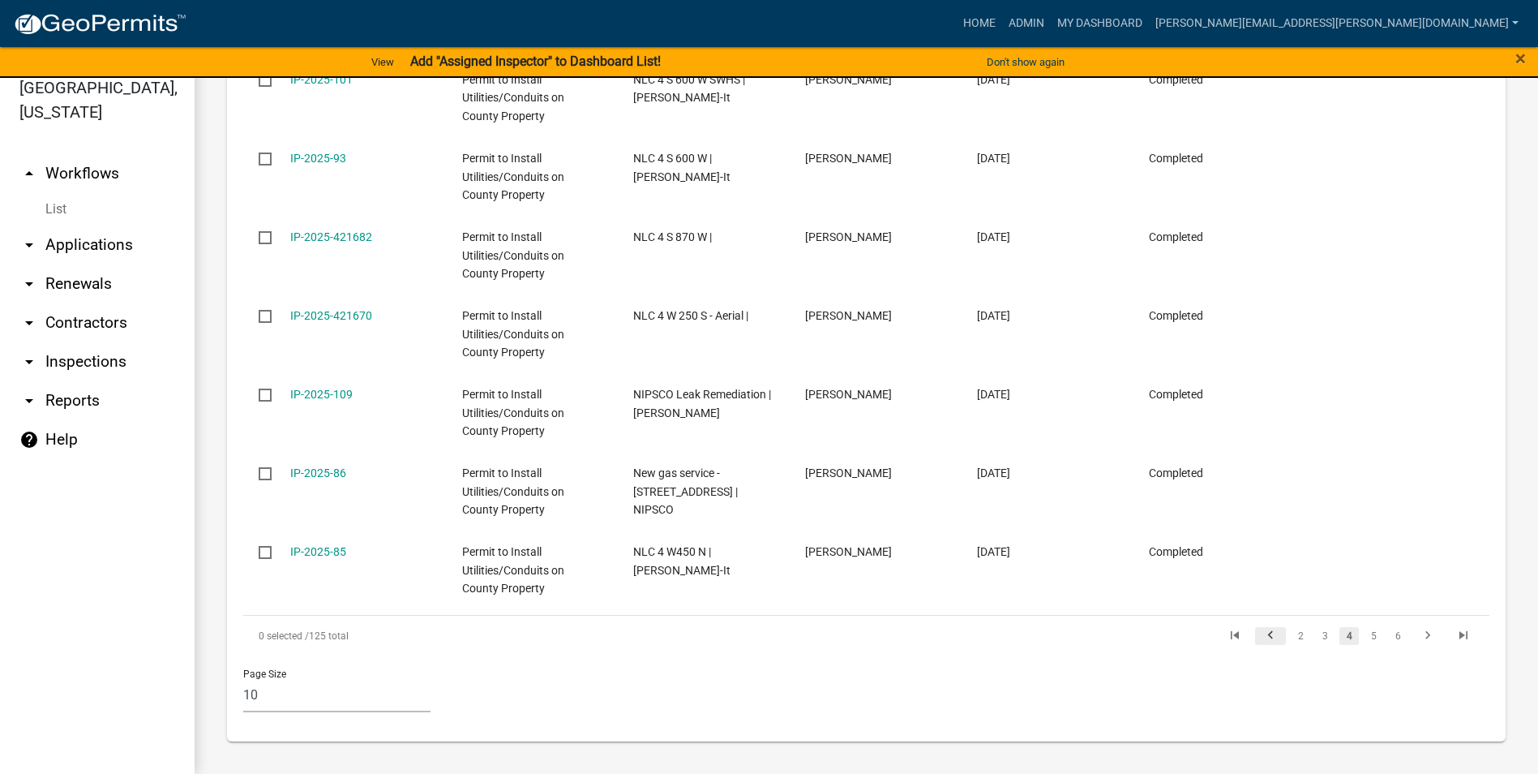
click at [1260, 633] on icon "go to previous page" at bounding box center [1270, 637] width 21 height 19
click at [1260, 634] on icon "go to previous page" at bounding box center [1270, 637] width 21 height 19
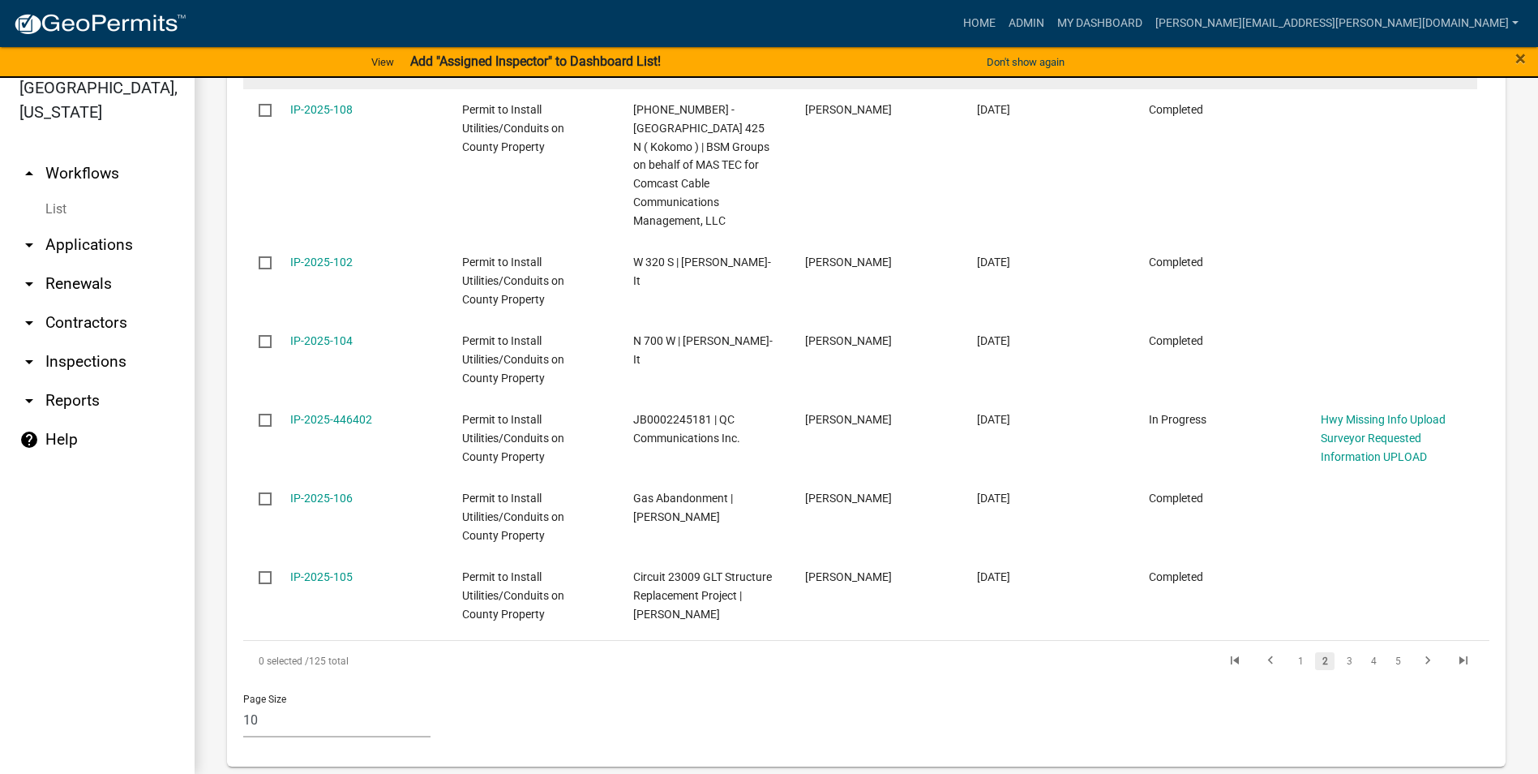
scroll to position [1372, 0]
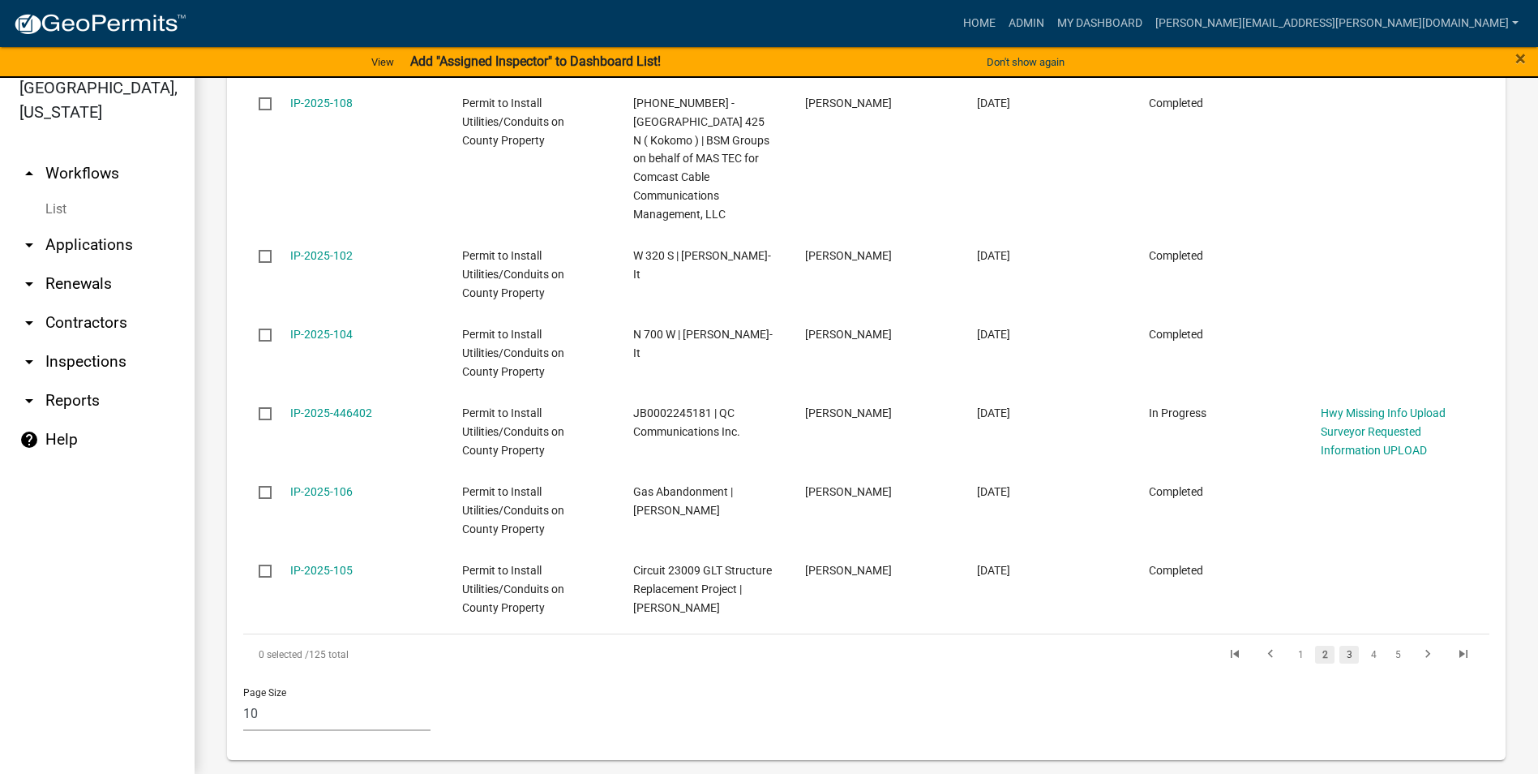
click at [1340, 645] on link "3" at bounding box center [1349, 654] width 19 height 18
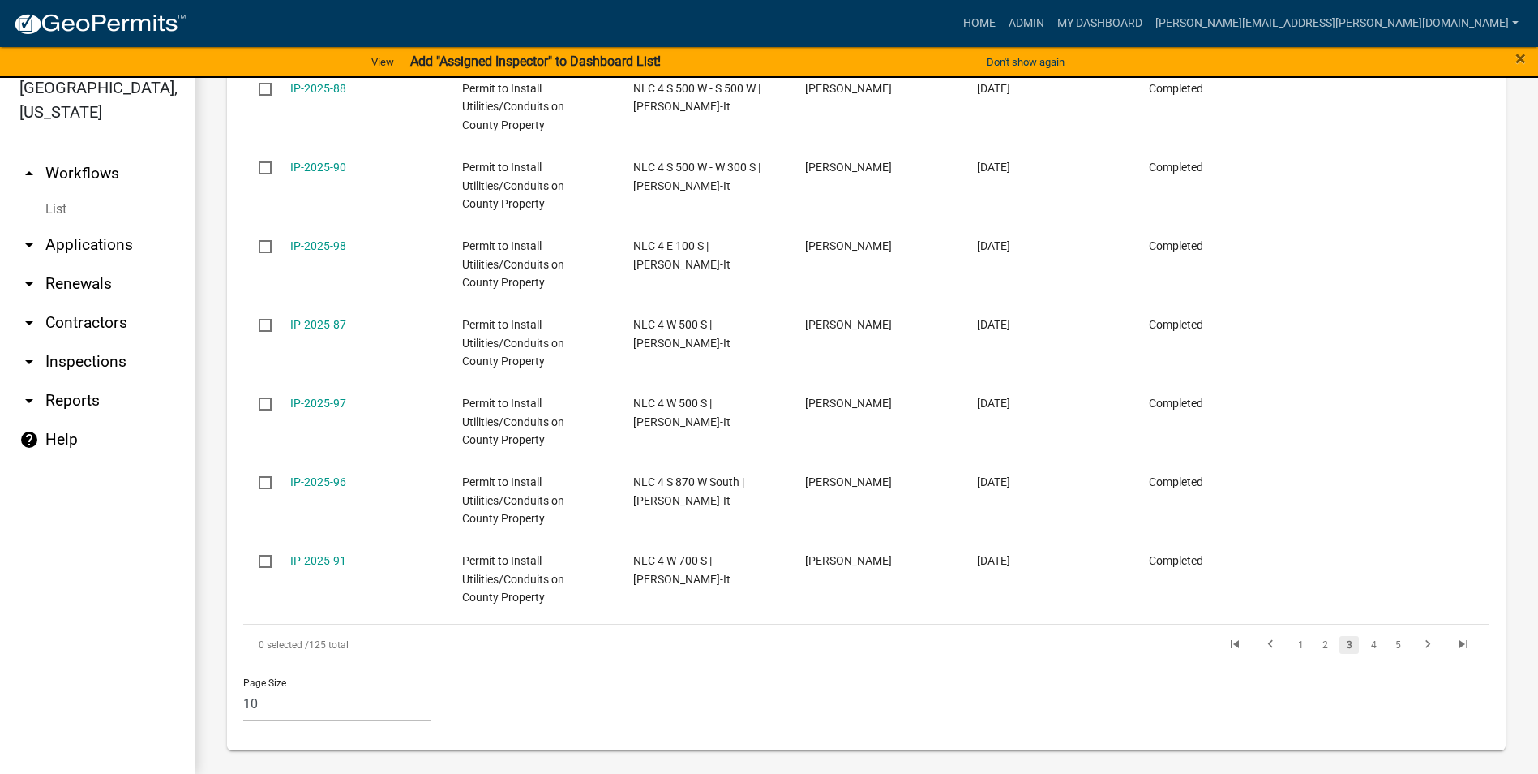
scroll to position [1336, 0]
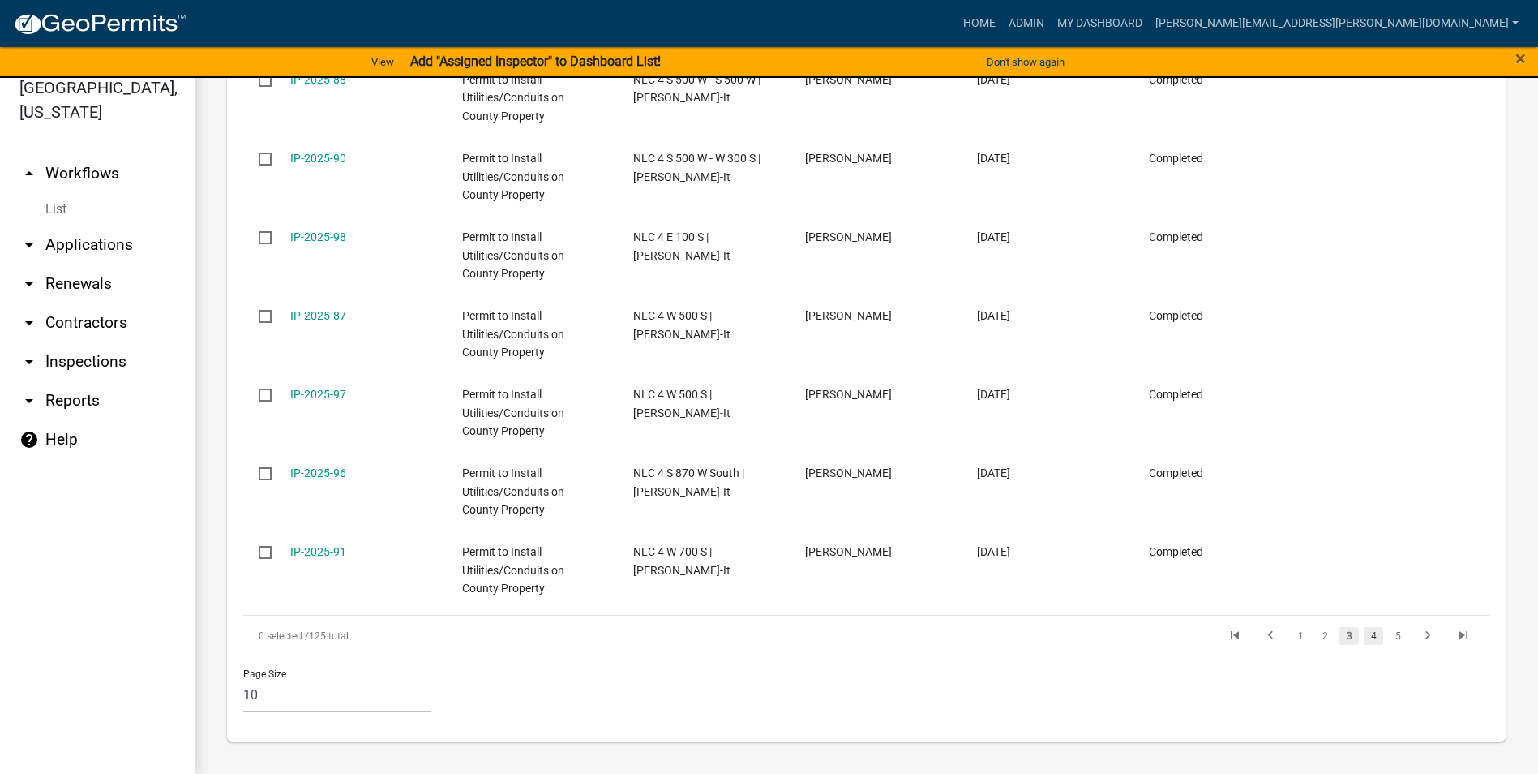
click at [1364, 639] on link "4" at bounding box center [1373, 636] width 19 height 18
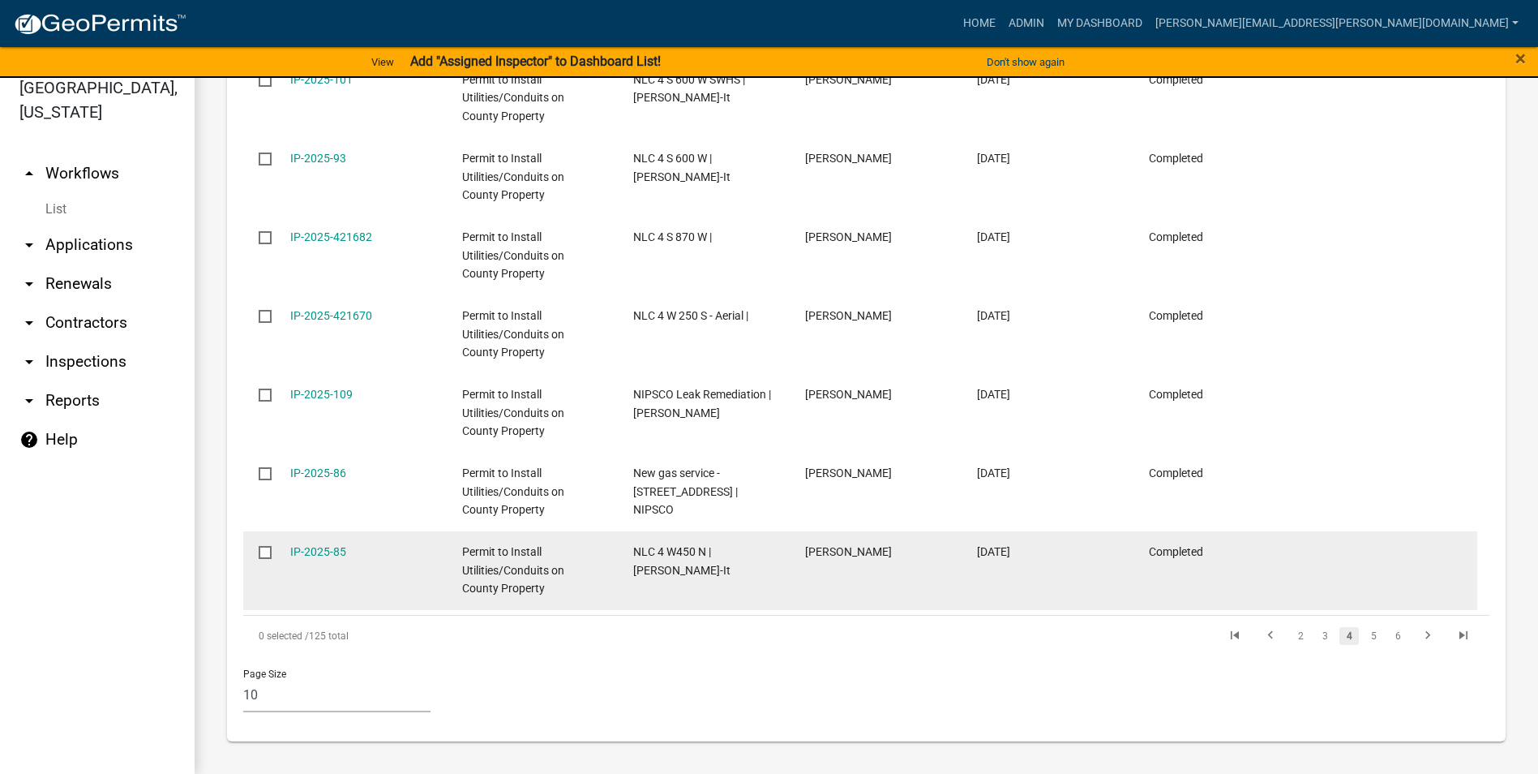
scroll to position [1181, 0]
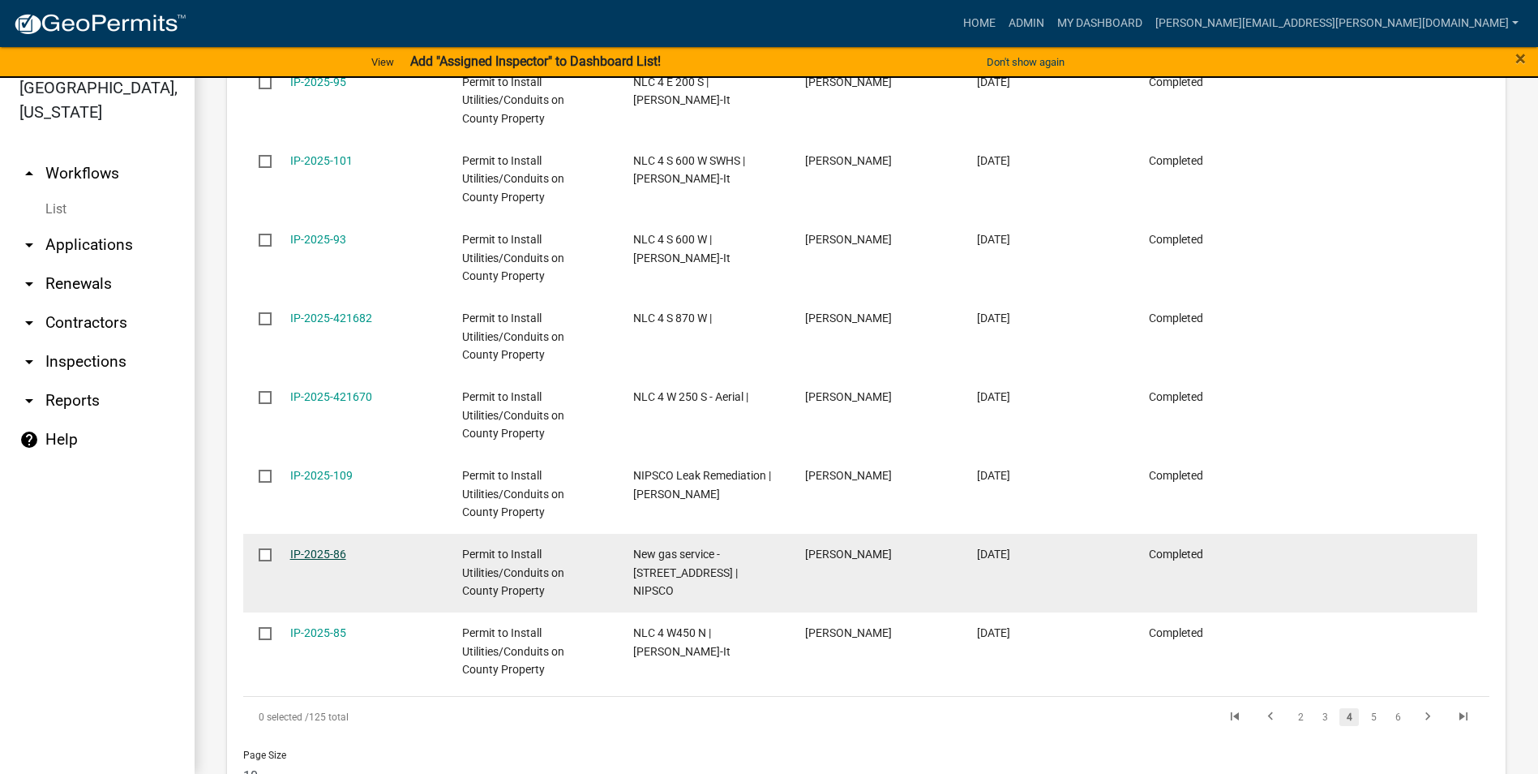
click at [305, 551] on link "IP-2025-86" at bounding box center [318, 553] width 56 height 13
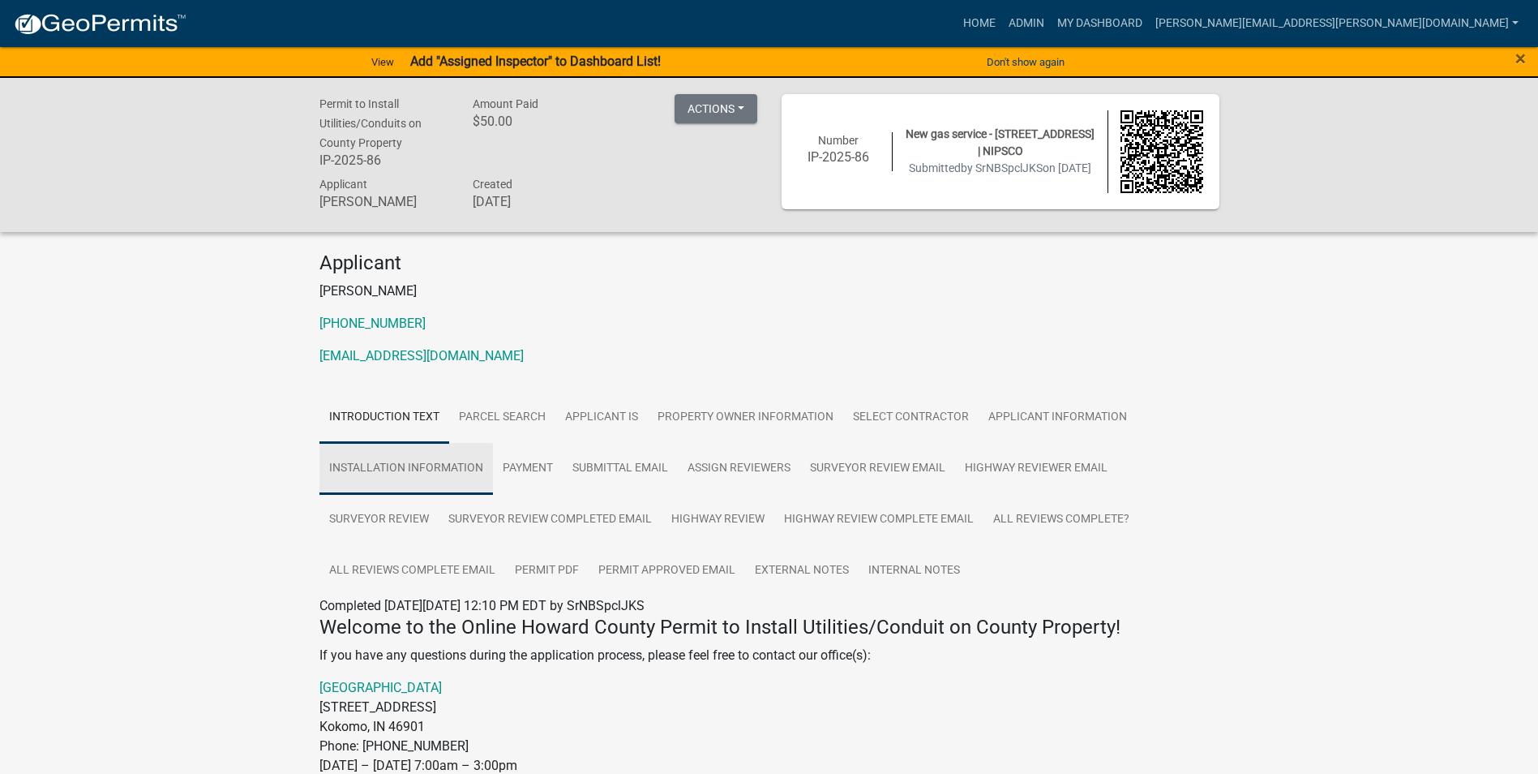
click at [460, 465] on link "Installation Information" at bounding box center [406, 469] width 174 height 52
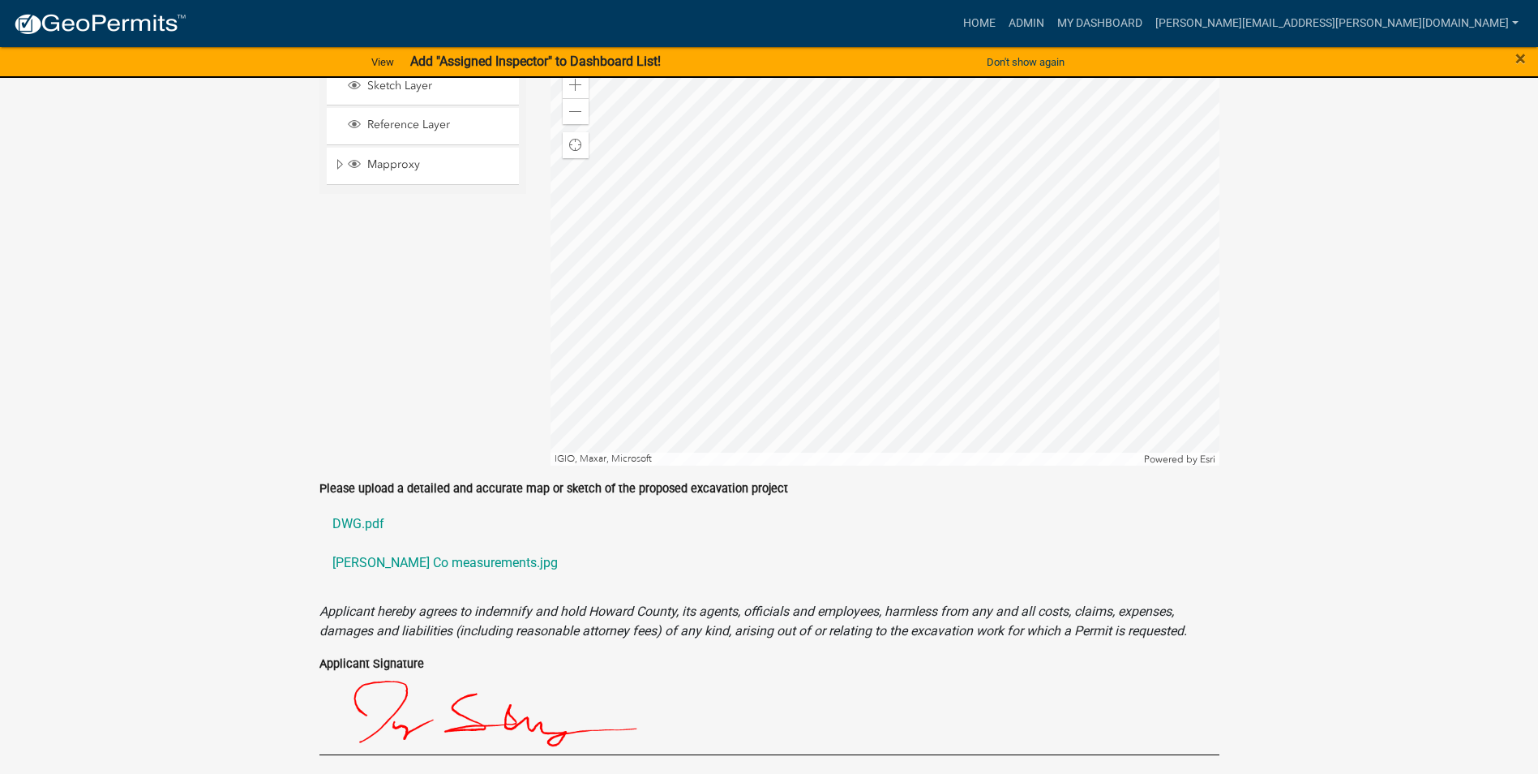
scroll to position [1622, 0]
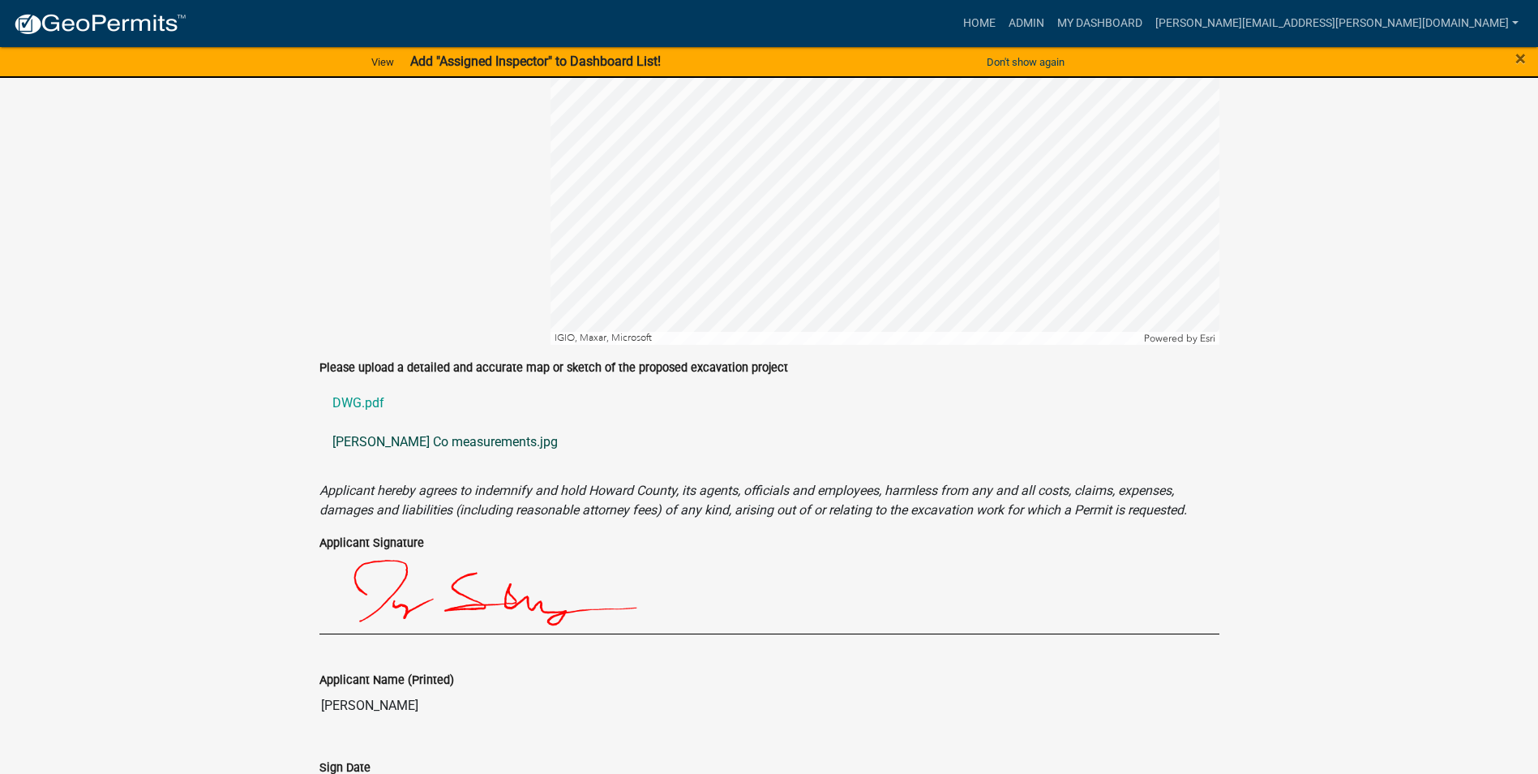
click at [426, 441] on link "Howard Co measurements.jpg" at bounding box center [769, 441] width 900 height 39
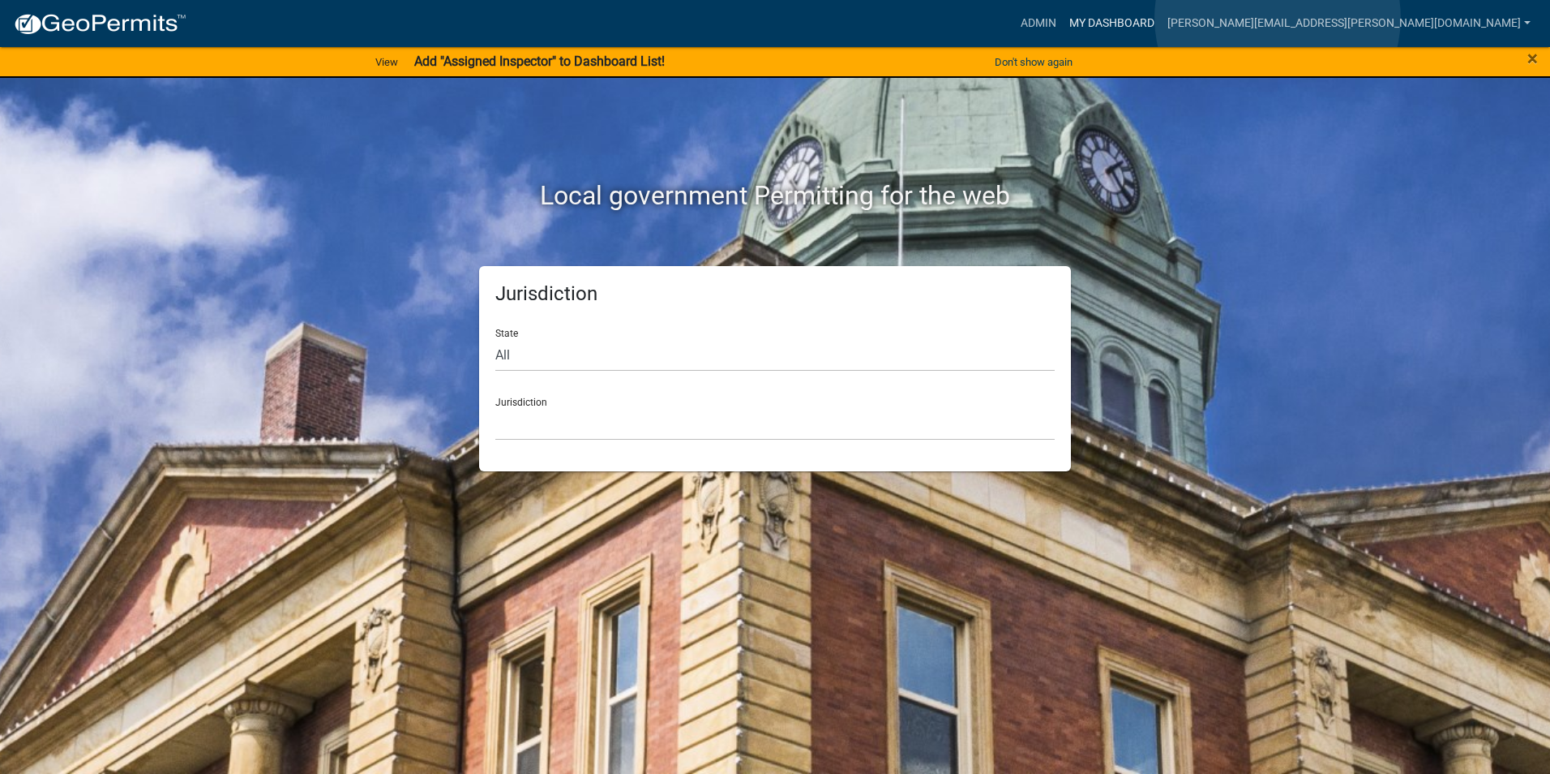
click at [1161, 18] on link "My Dashboard" at bounding box center [1112, 23] width 98 height 31
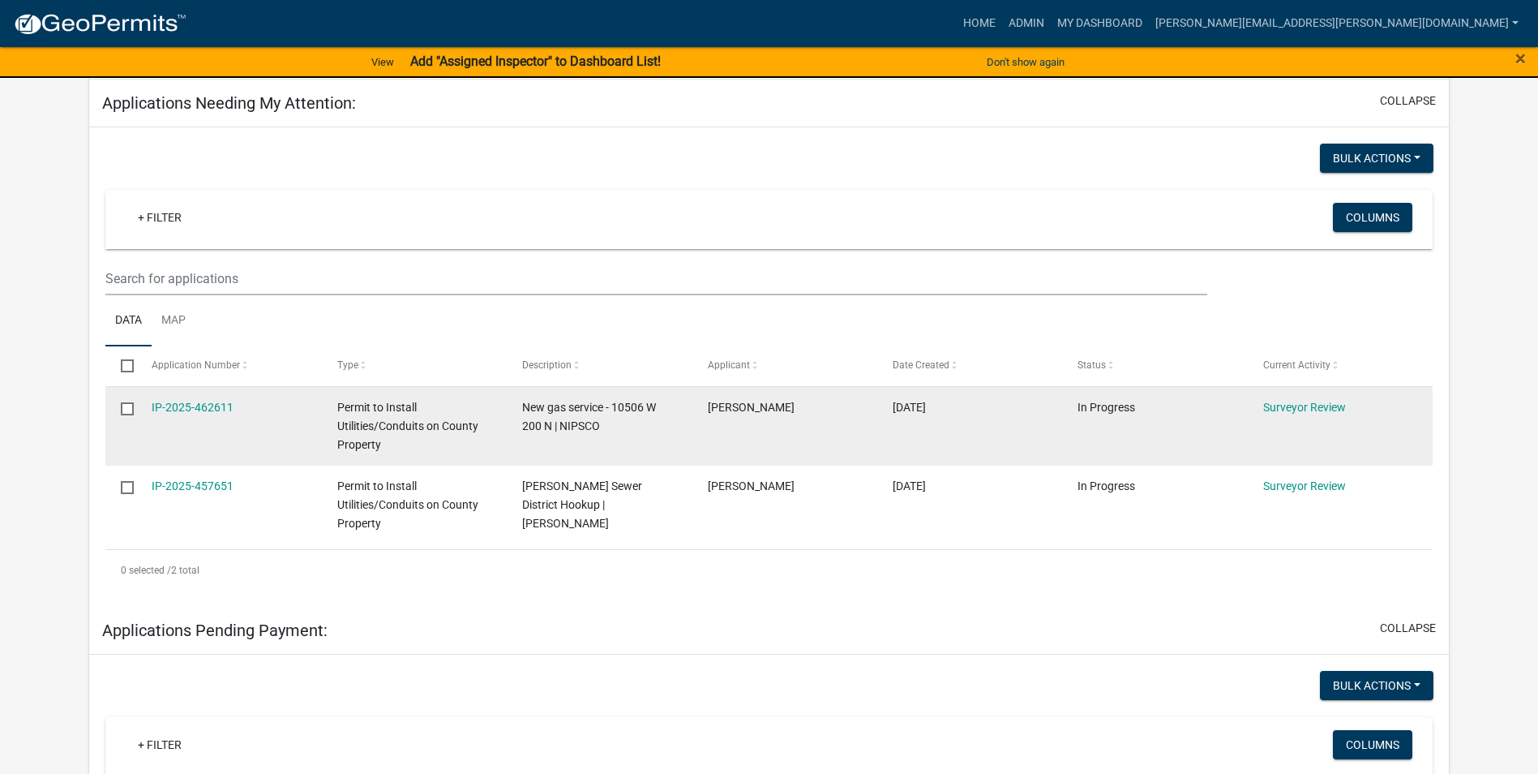
scroll to position [243, 0]
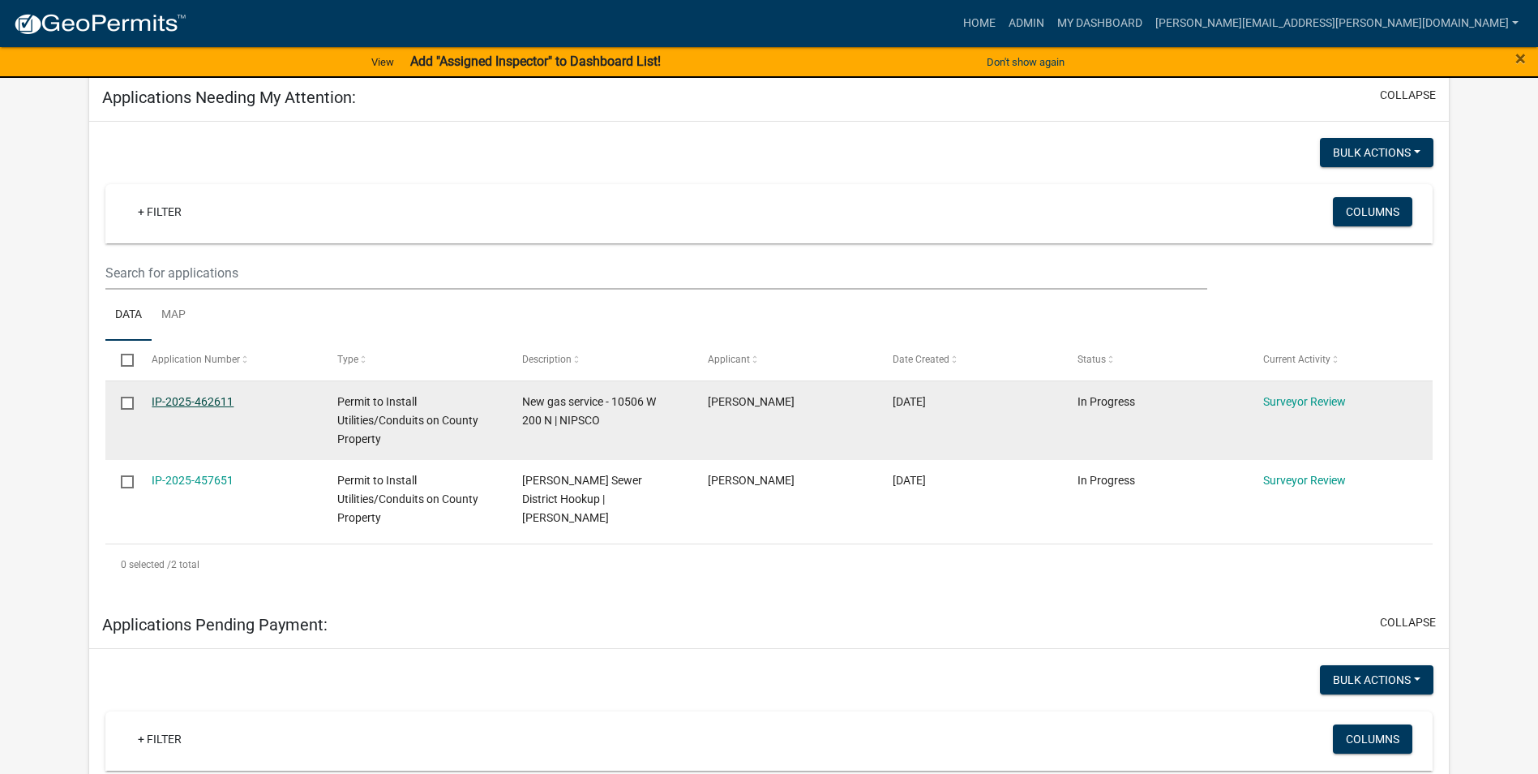
click at [199, 399] on link "IP-2025-462611" at bounding box center [193, 401] width 82 height 13
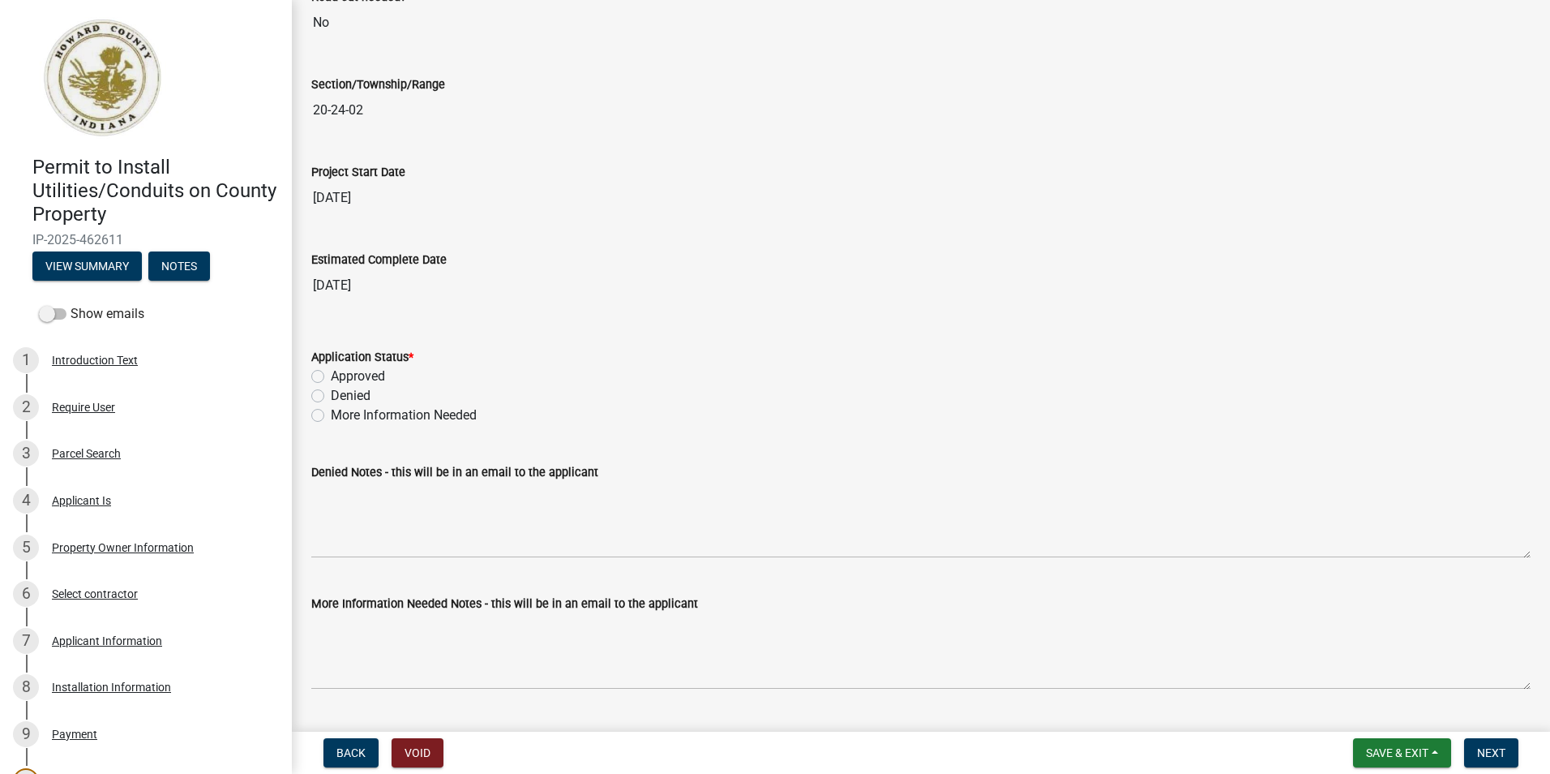
scroll to position [2595, 0]
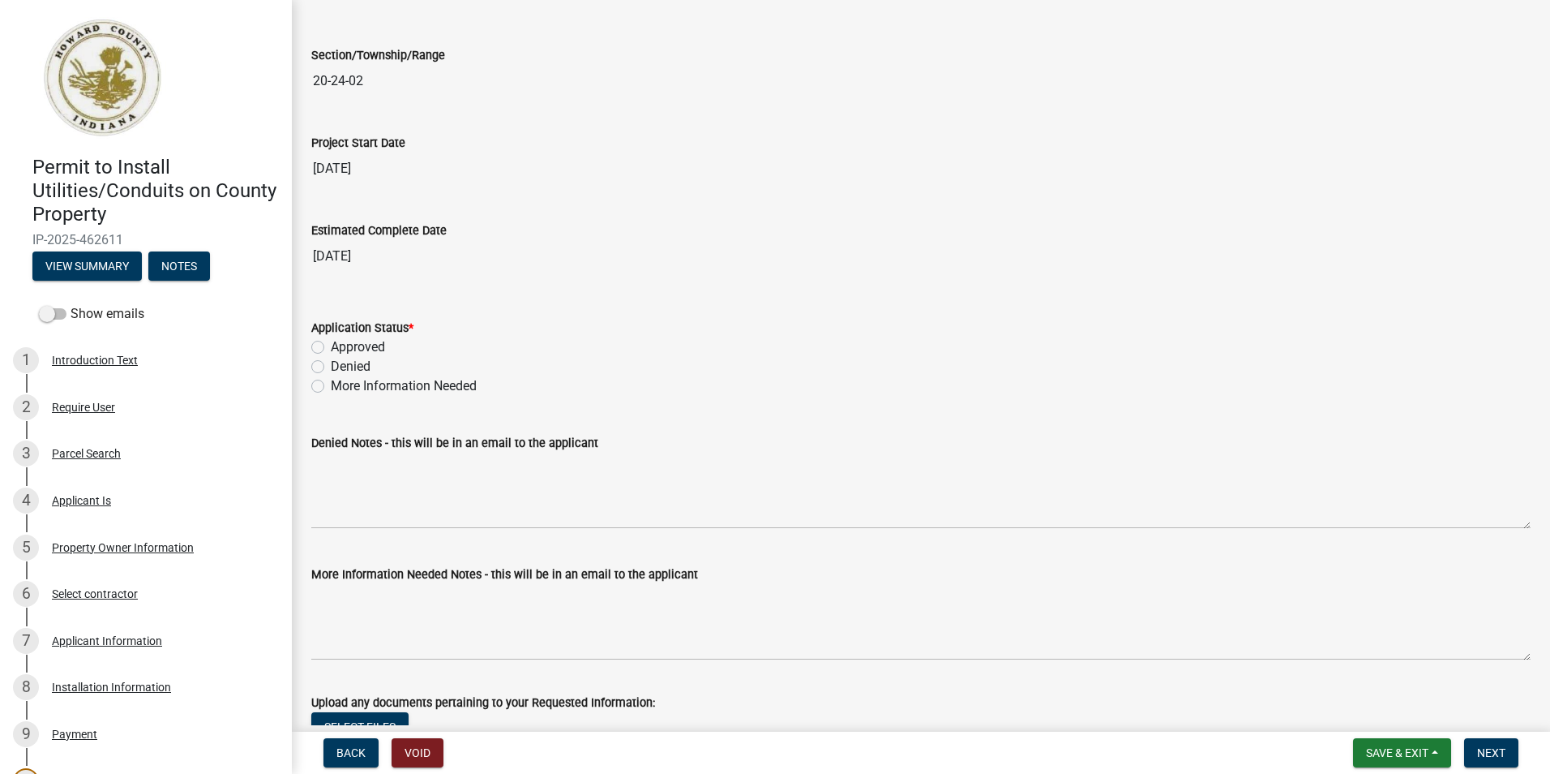
click at [331, 388] on label "More Information Needed" at bounding box center [404, 385] width 146 height 19
click at [331, 387] on input "More Information Needed" at bounding box center [336, 381] width 11 height 11
radio input "true"
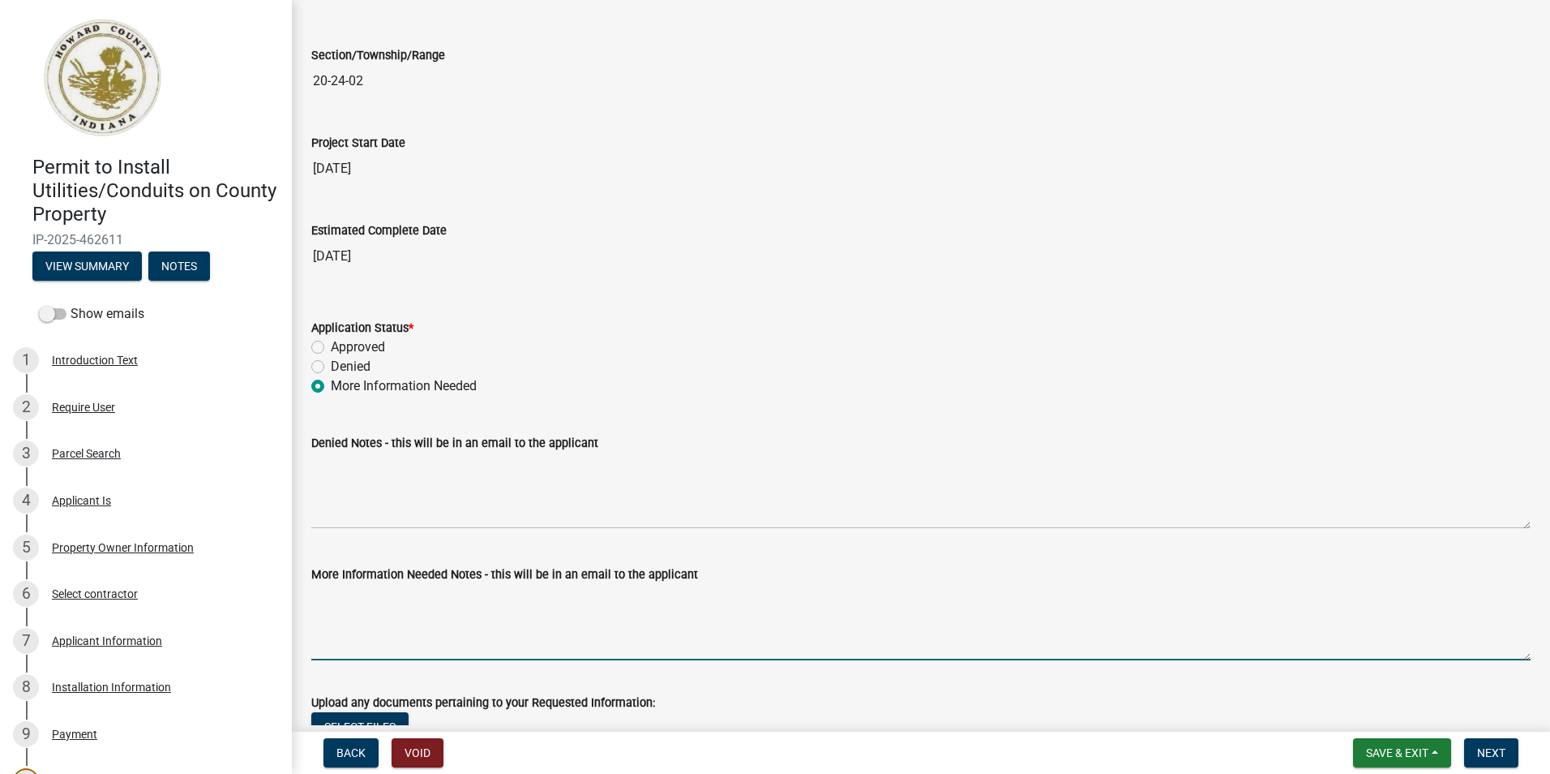
click at [363, 588] on textarea "More Information Needed Notes - this will be in an email to the applicant" at bounding box center [921, 622] width 1220 height 76
click at [718, 601] on textarea "Please provide a sketch with road names, ROW measurements," at bounding box center [921, 622] width 1220 height 76
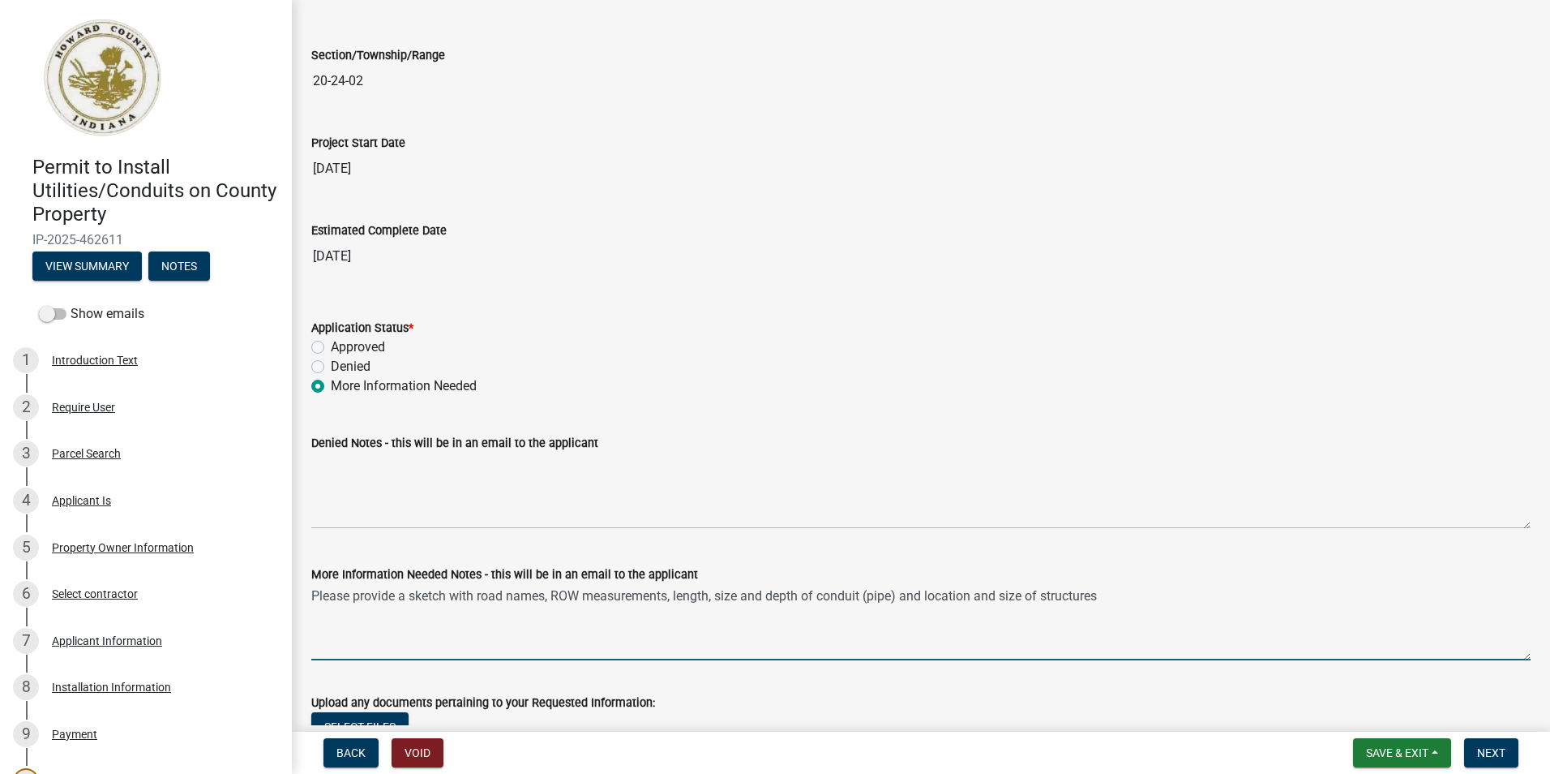
click at [1095, 593] on textarea "Please provide a sketch with road names, ROW measurements, length, size and dep…" at bounding box center [921, 622] width 1220 height 76
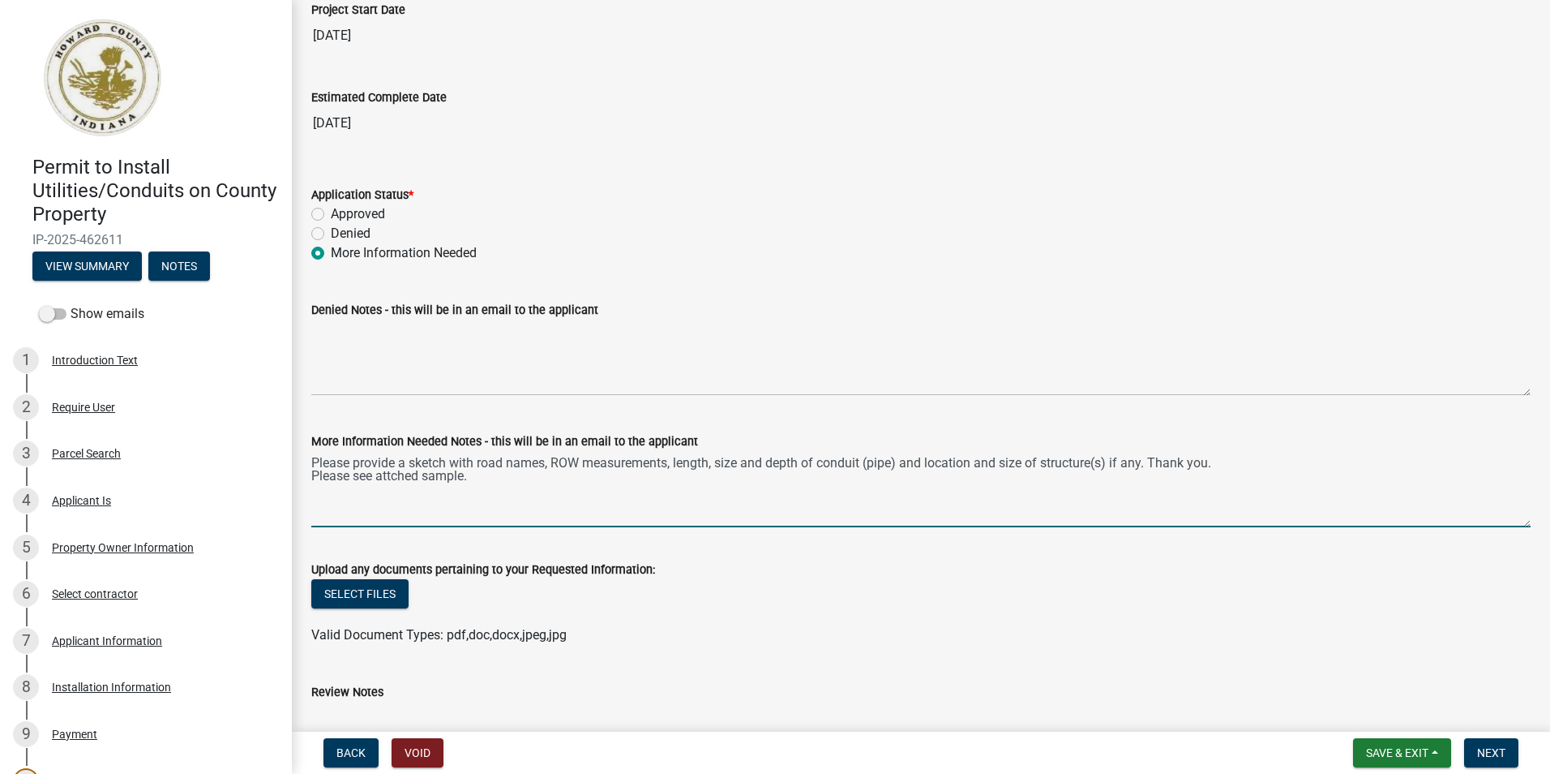
scroll to position [2757, 0]
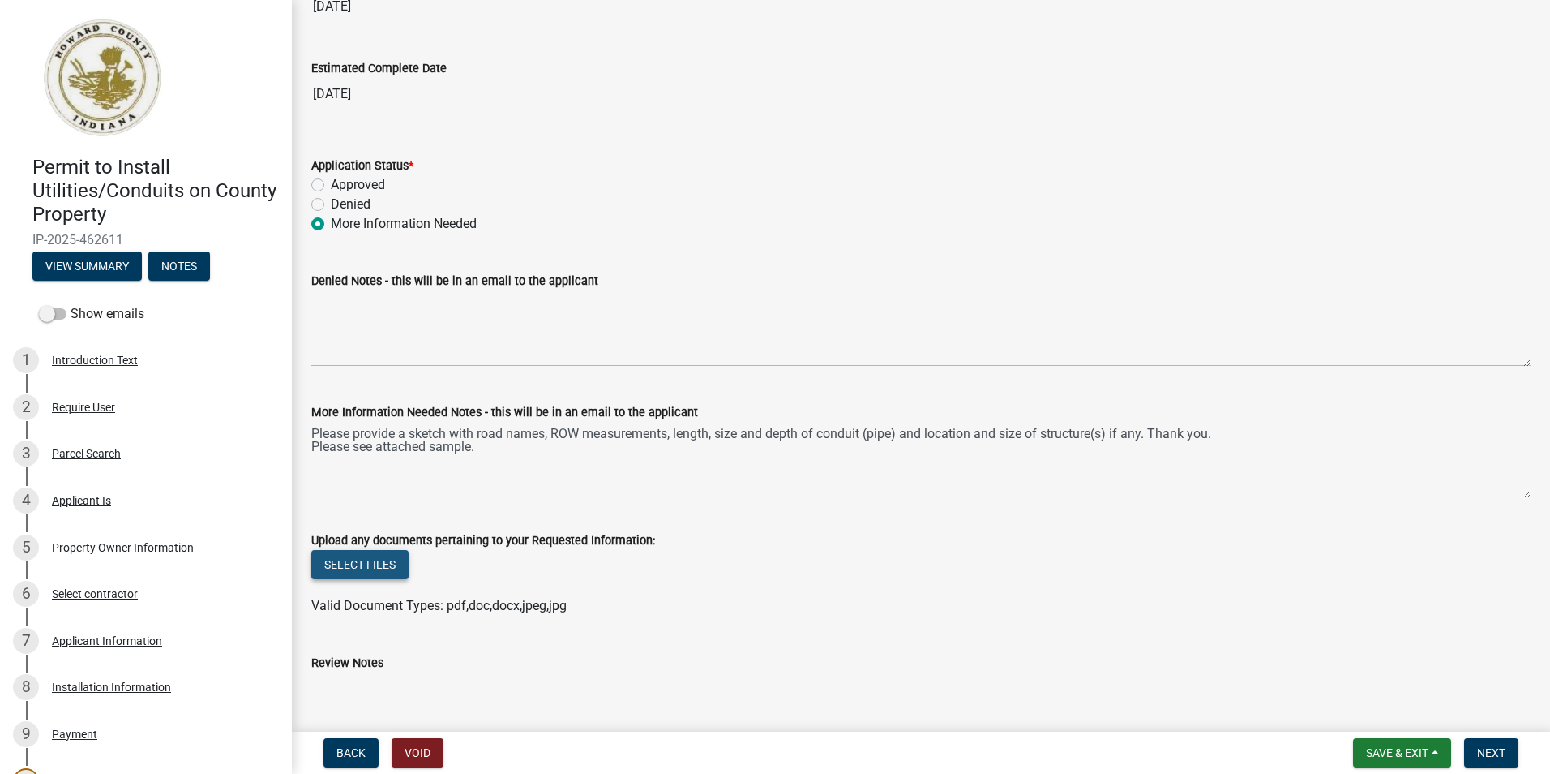
click at [383, 557] on button "Select files" at bounding box center [359, 564] width 97 height 29
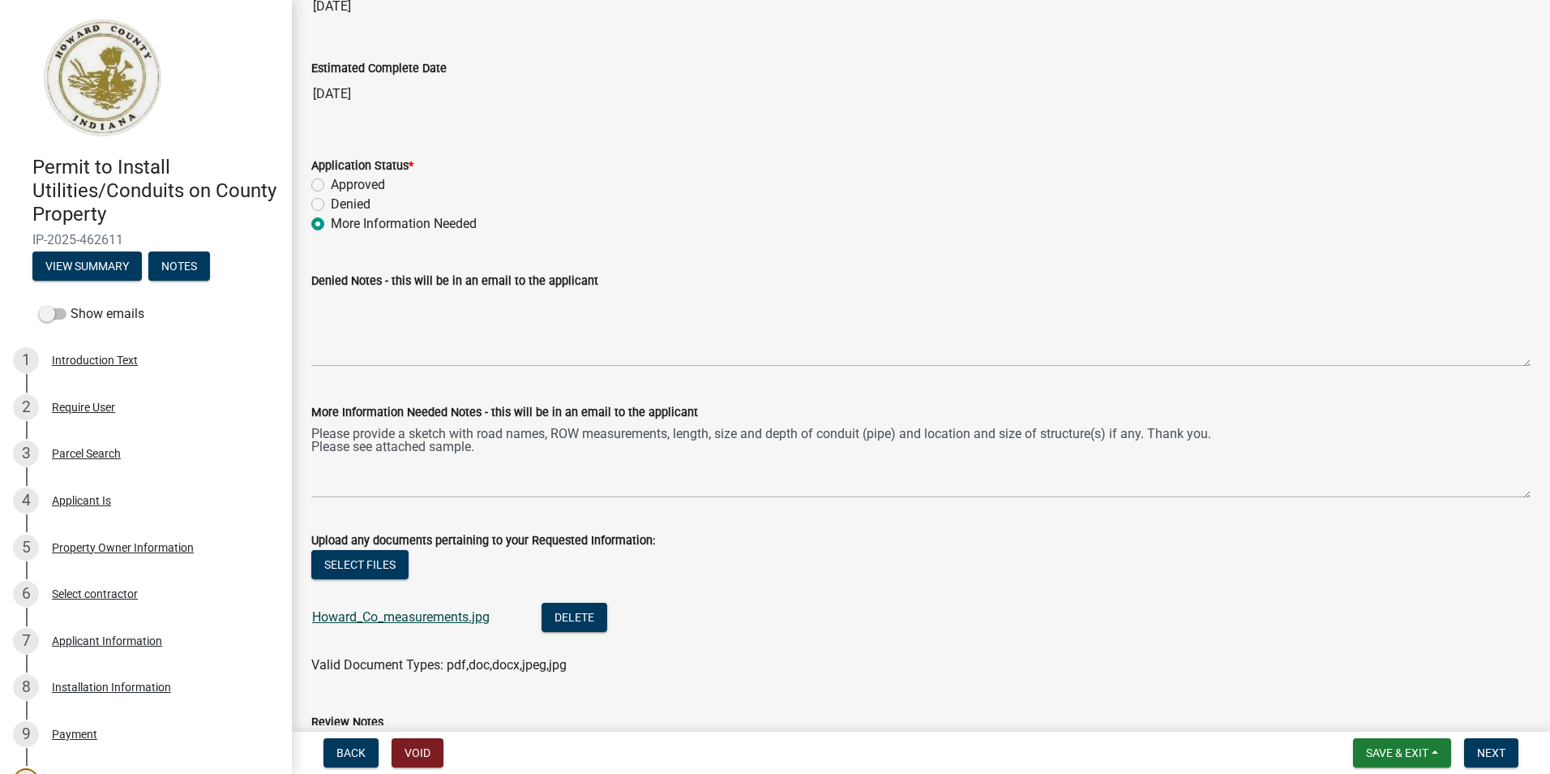
click at [420, 618] on link "Howard_Co_measurements.jpg" at bounding box center [401, 616] width 178 height 15
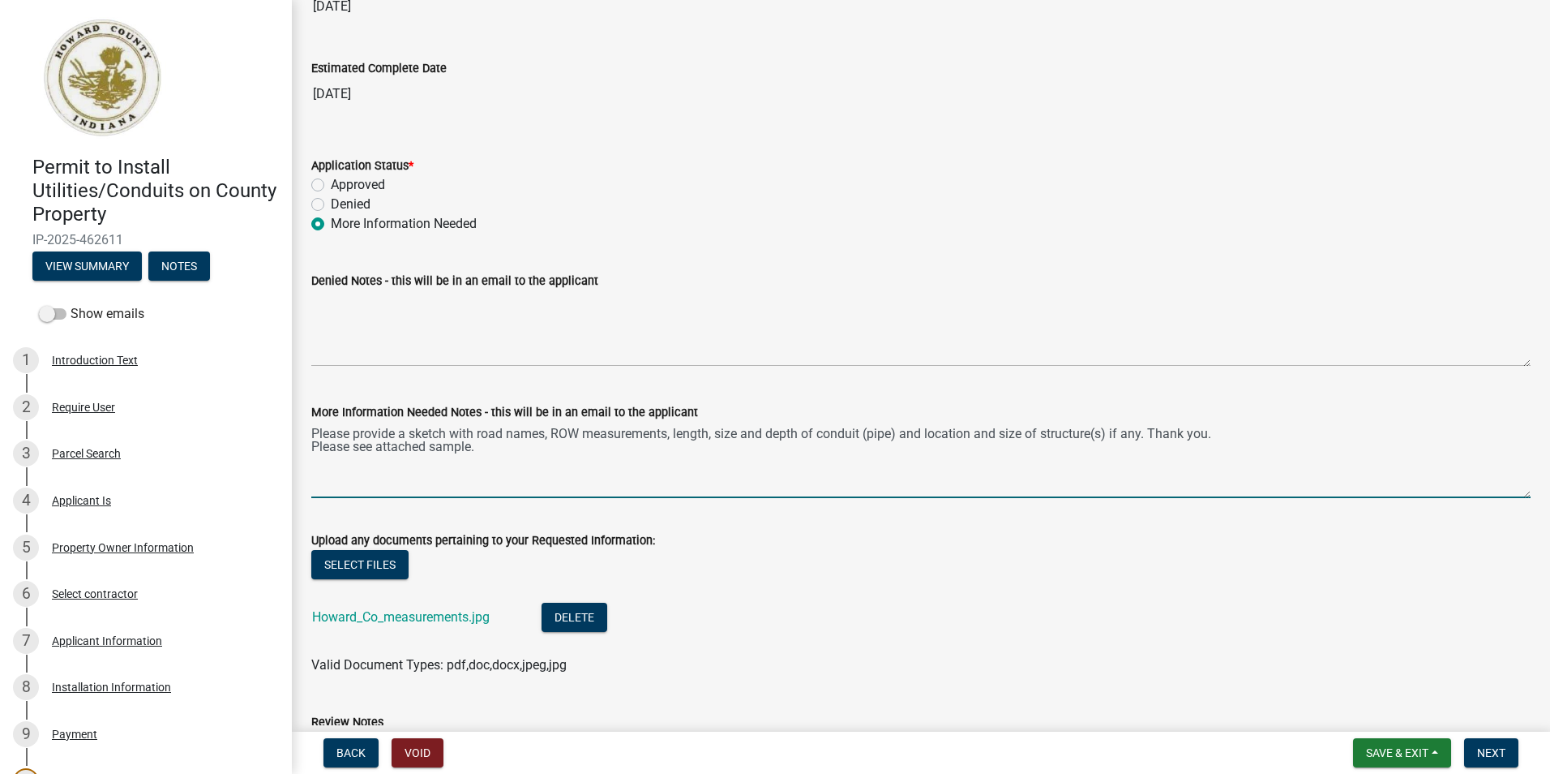
click at [478, 435] on textarea "Please provide a sketch with road names, ROW measurements, length, size and dep…" at bounding box center [921, 460] width 1220 height 76
click at [486, 452] on textarea "Please provide a sketch with house address, road names, ROW measurements, lengt…" at bounding box center [921, 460] width 1220 height 76
type textarea "Please provide a sketch with house address, road names, ROW measurements, lengt…"
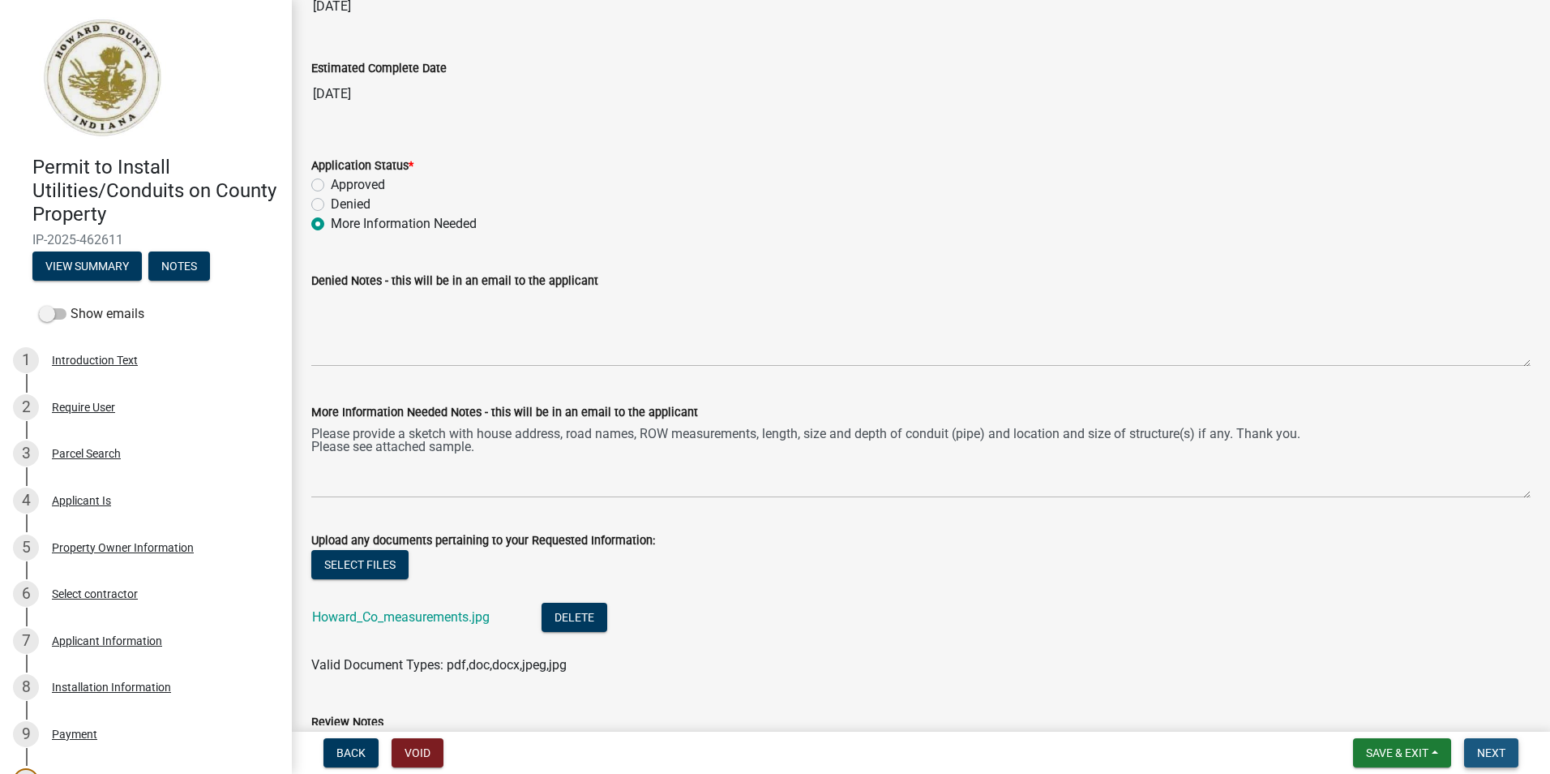
click at [1490, 750] on span "Next" at bounding box center [1491, 752] width 28 height 13
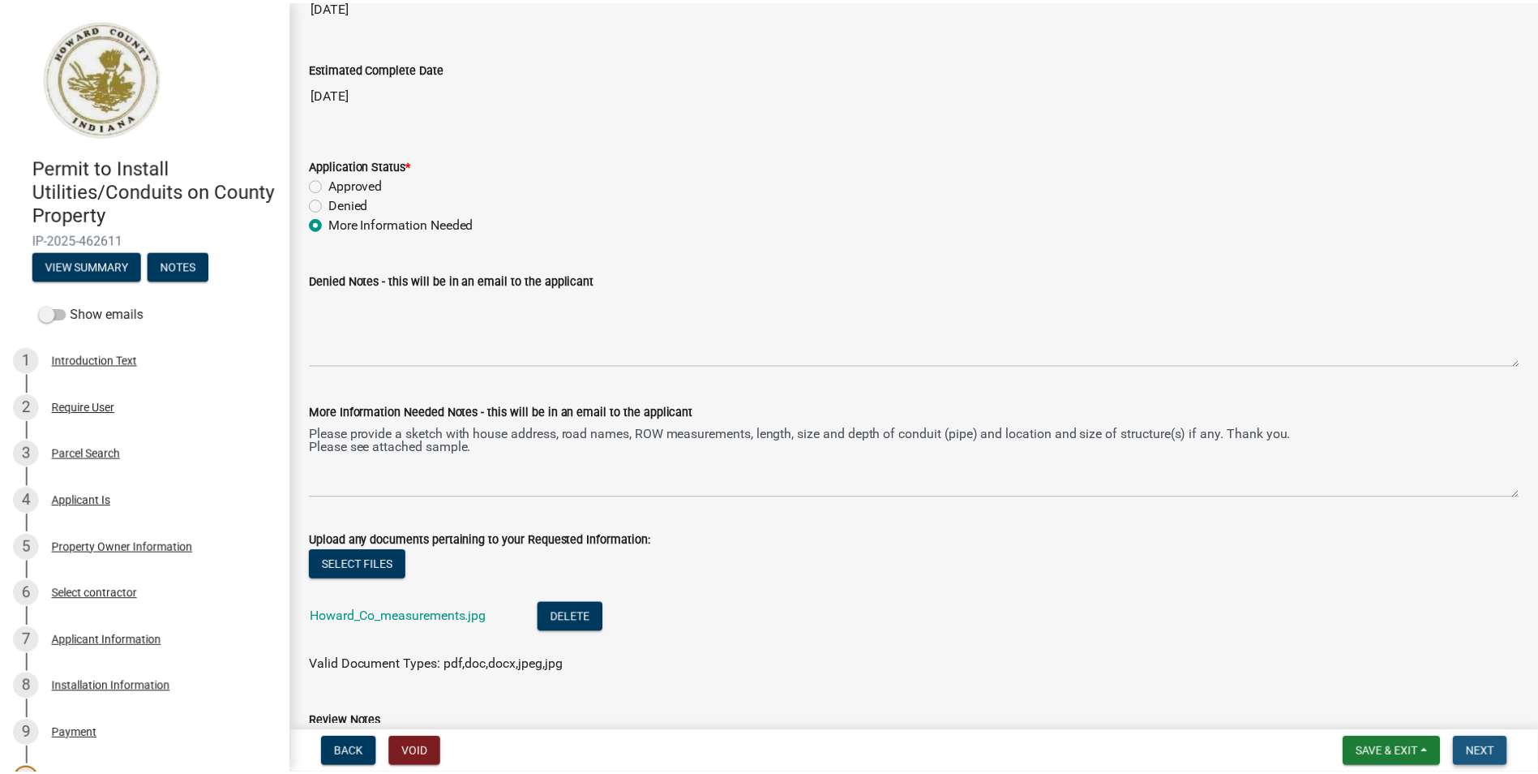
scroll to position [0, 0]
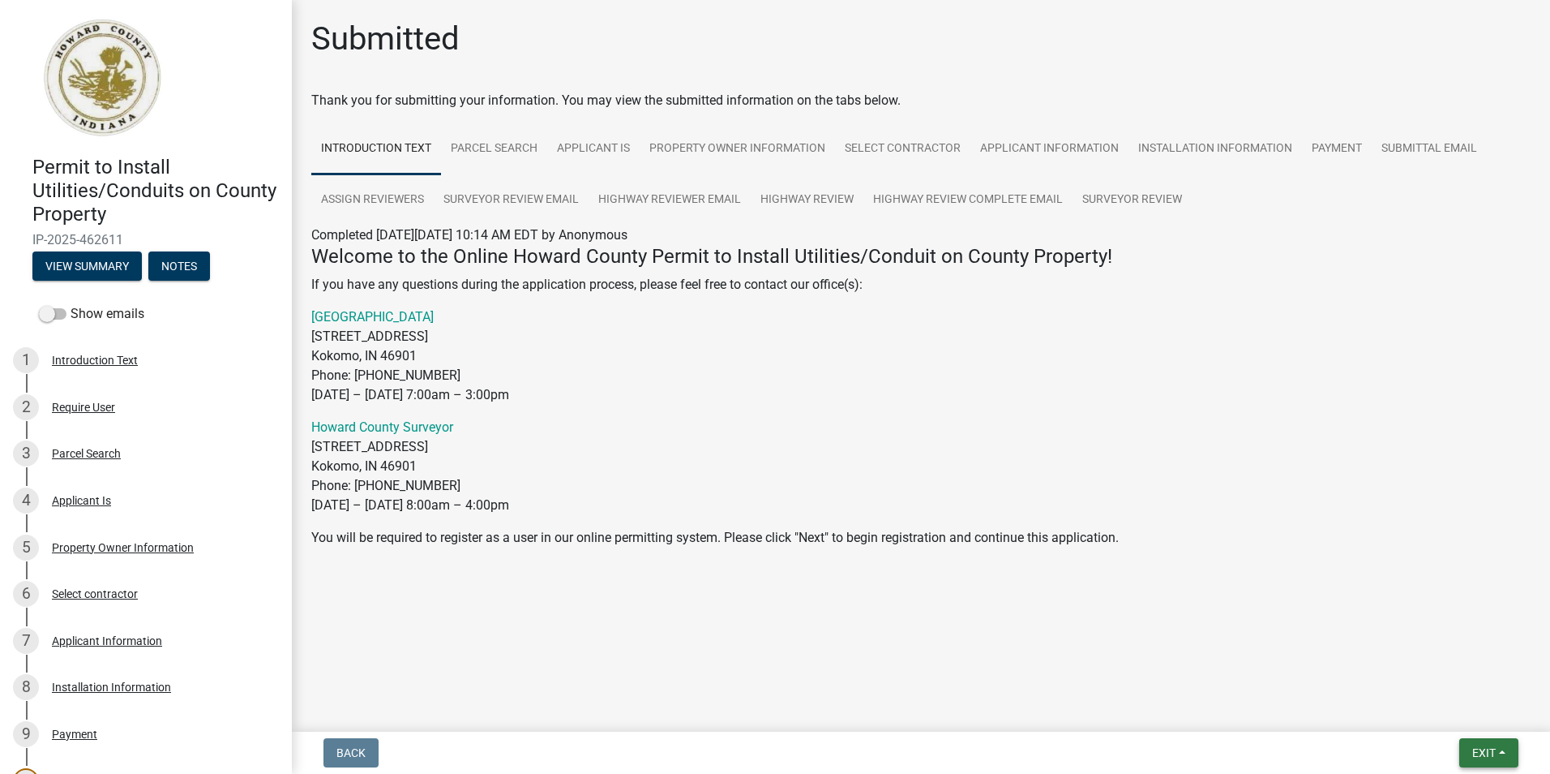
click at [1490, 759] on span "Exit" at bounding box center [1485, 752] width 24 height 13
click at [1423, 713] on button "Save & Exit" at bounding box center [1454, 710] width 130 height 39
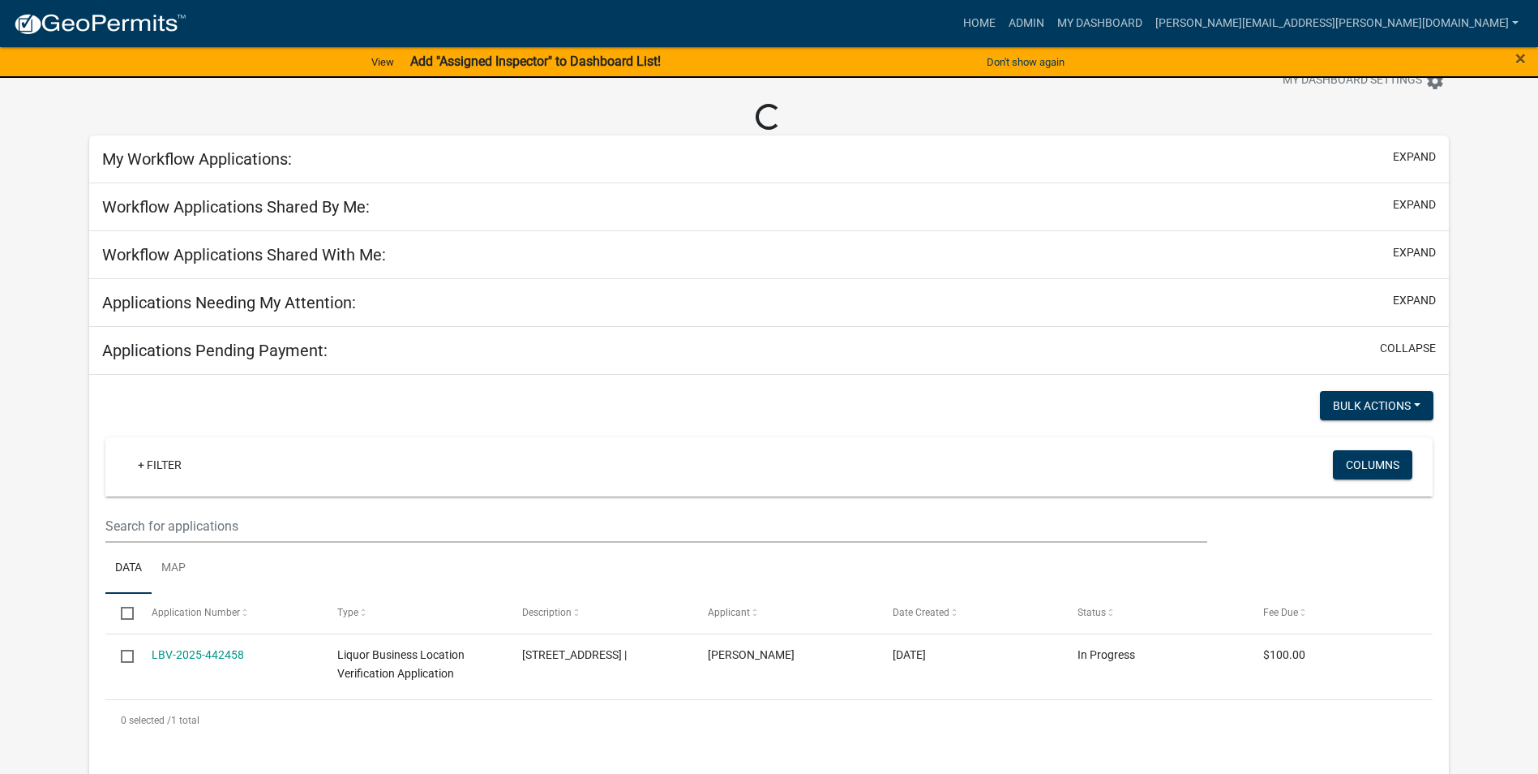
scroll to position [81, 0]
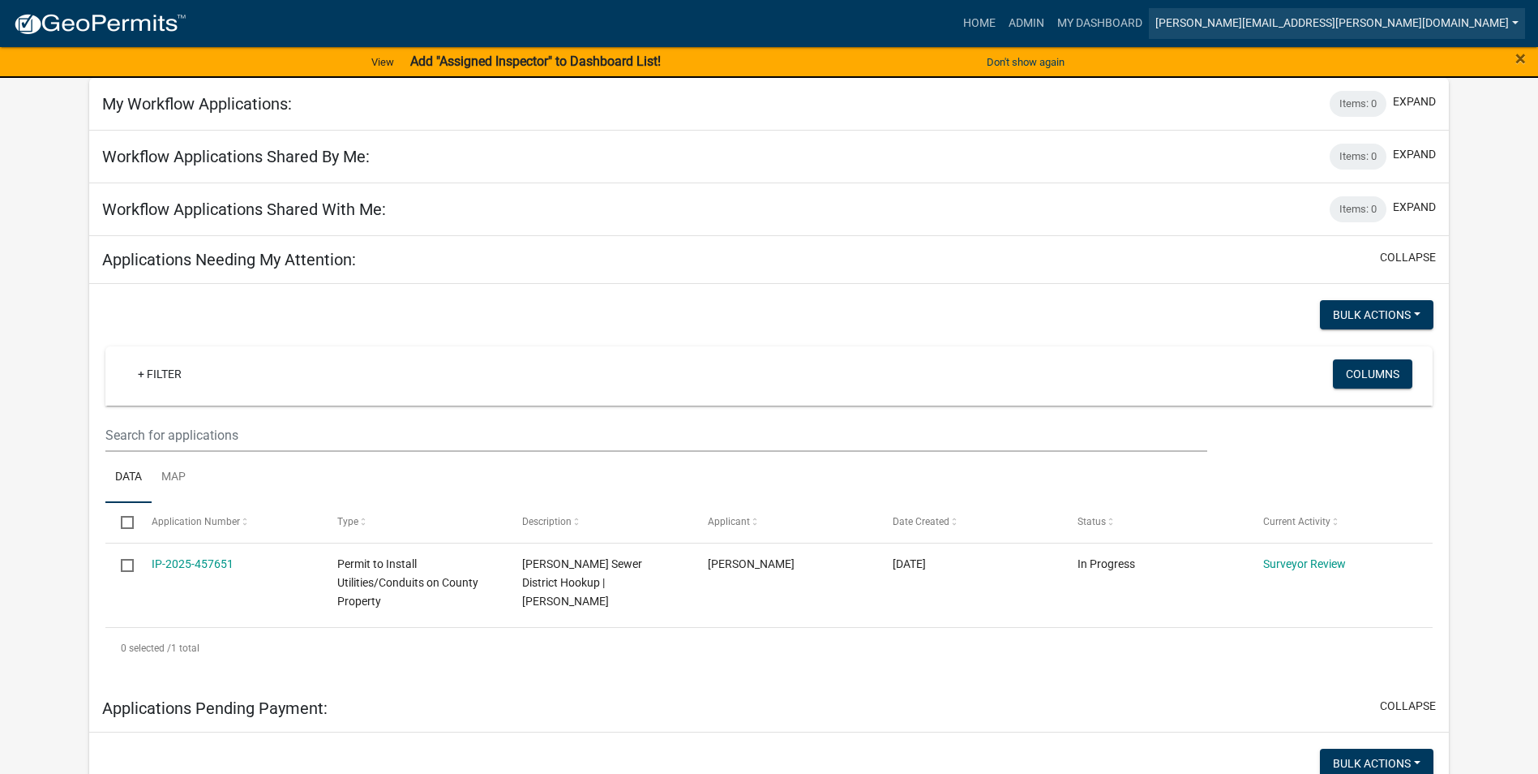
click at [1492, 22] on link "[PERSON_NAME][EMAIL_ADDRESS][PERSON_NAME][DOMAIN_NAME]" at bounding box center [1337, 23] width 376 height 31
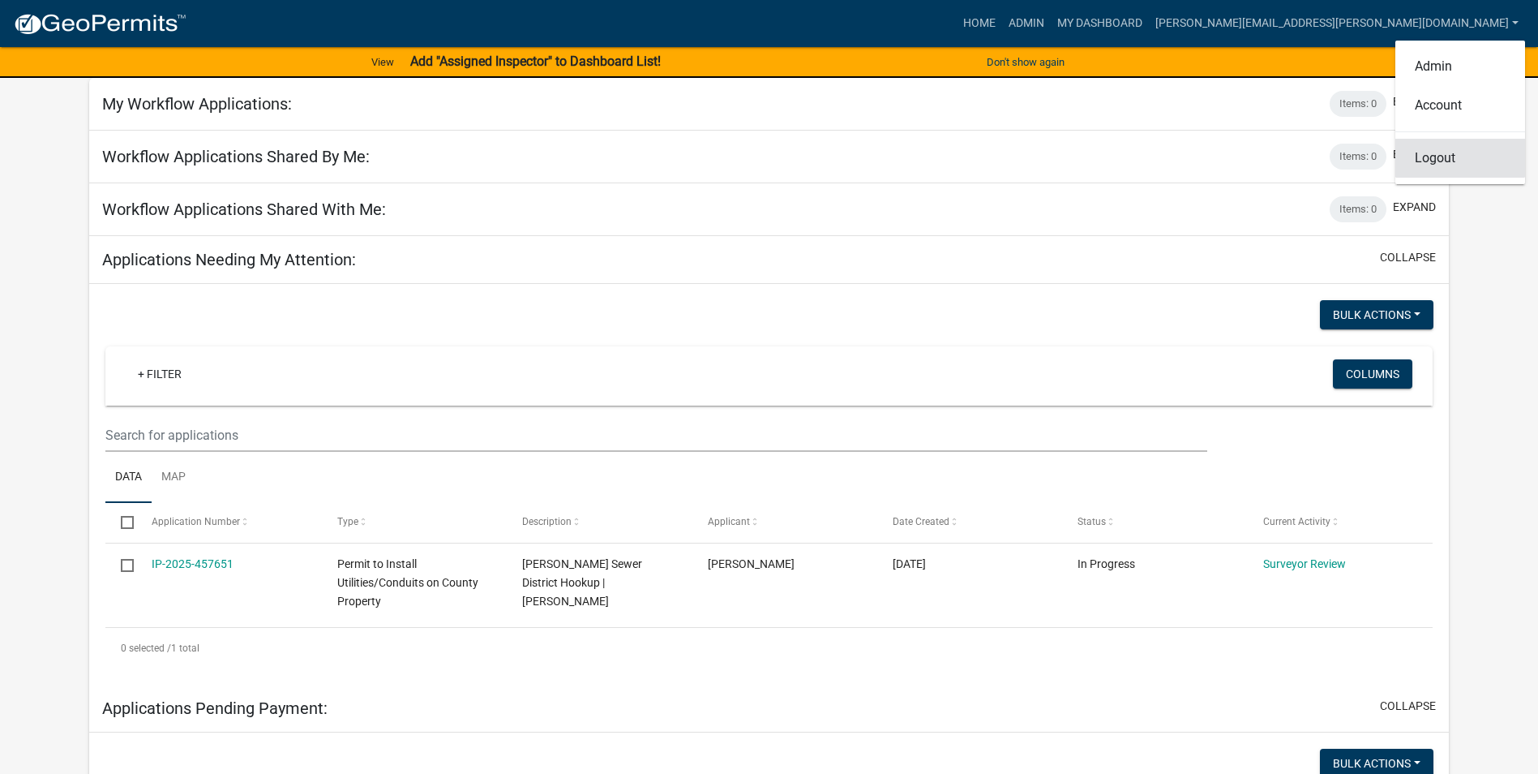
click at [1452, 153] on link "Logout" at bounding box center [1461, 158] width 130 height 39
